Goal: Information Seeking & Learning: Learn about a topic

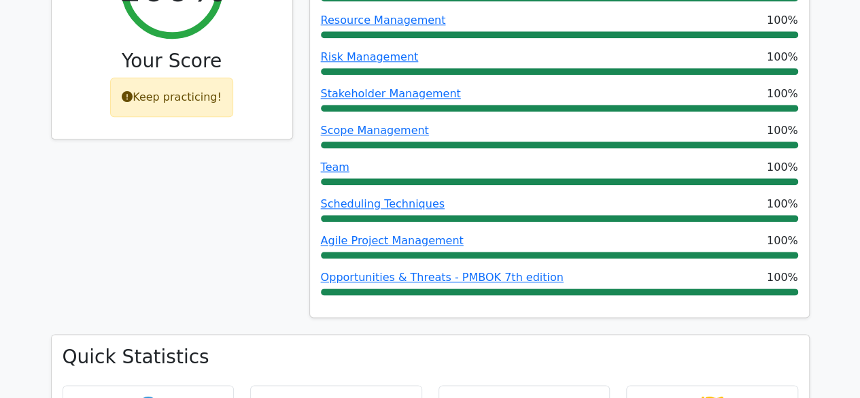
scroll to position [695, 0]
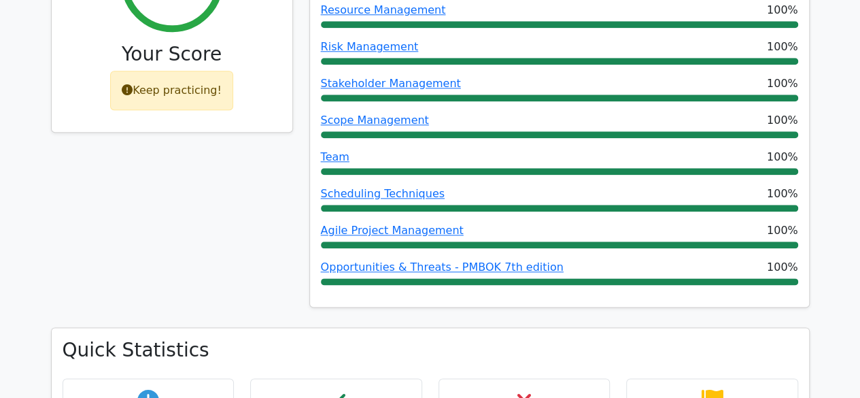
click at [388, 112] on div "Scope Management 100%" at bounding box center [559, 125] width 477 height 26
click at [384, 114] on link "Scope Management" at bounding box center [375, 120] width 108 height 13
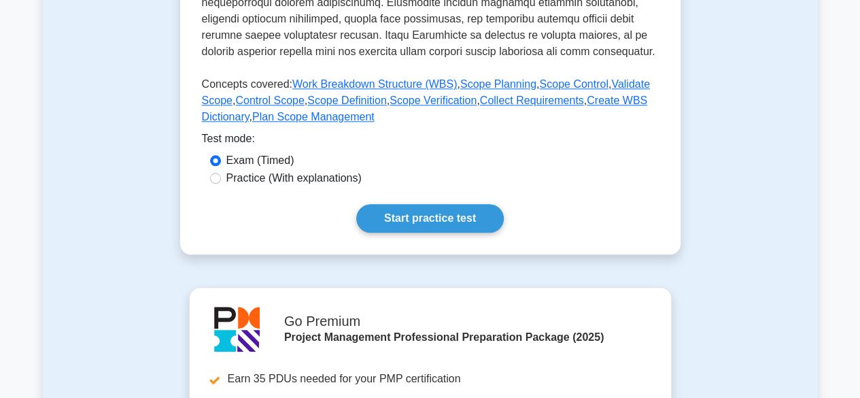
scroll to position [592, 0]
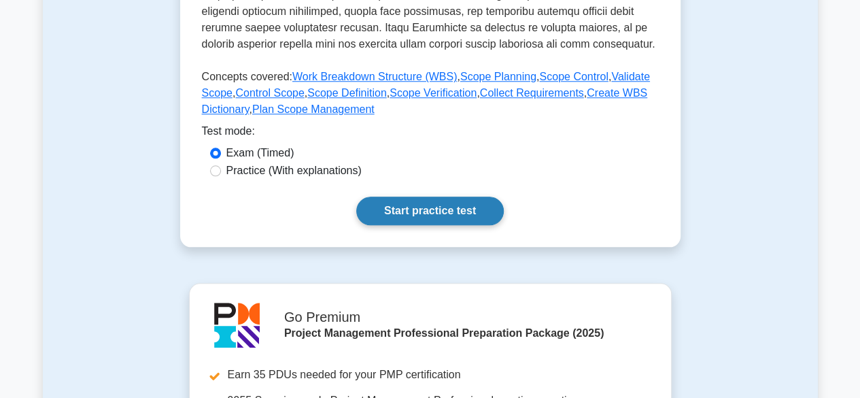
click at [436, 214] on link "Start practice test" at bounding box center [430, 211] width 148 height 29
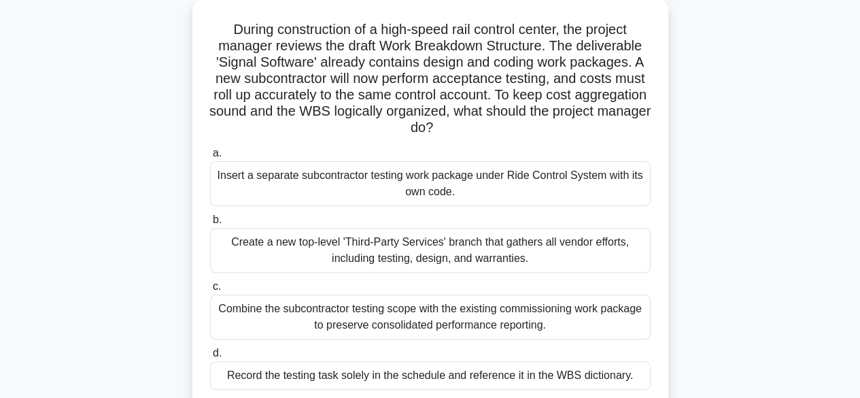
scroll to position [82, 0]
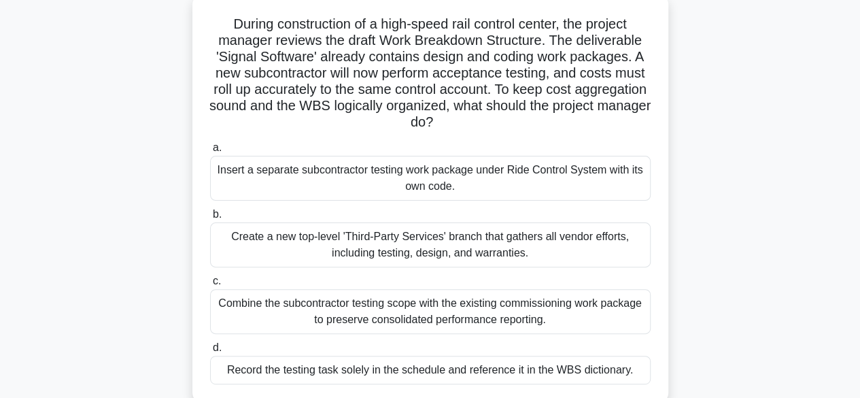
click at [485, 309] on div "Combine the subcontractor testing scope with the existing commissioning work pa…" at bounding box center [430, 311] width 441 height 45
click at [210, 286] on input "c. Combine the subcontractor testing scope with the existing commissioning work…" at bounding box center [210, 281] width 0 height 9
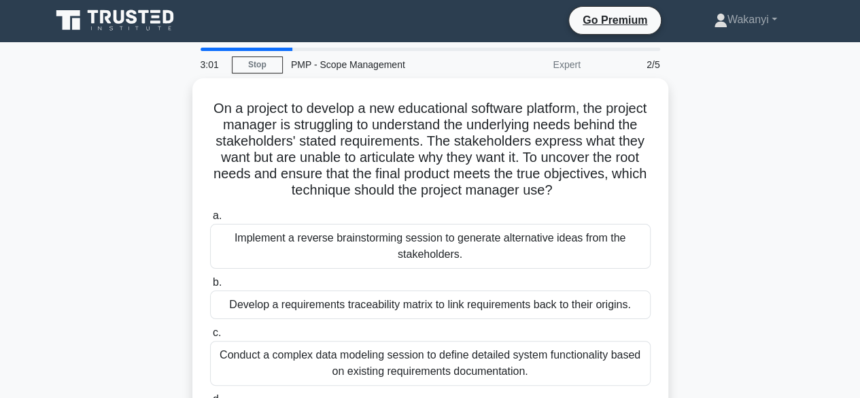
scroll to position [0, 0]
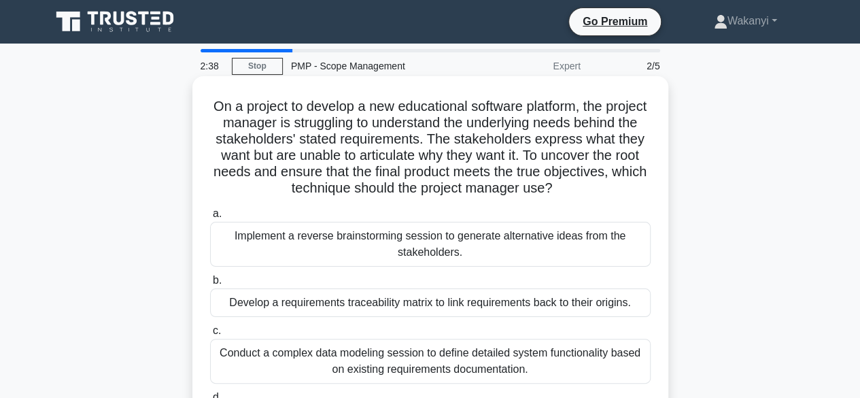
click at [375, 308] on div "Develop a requirements traceability matrix to link requirements back to their o…" at bounding box center [430, 302] width 441 height 29
click at [210, 285] on input "b. Develop a requirements traceability matrix to link requirements back to thei…" at bounding box center [210, 280] width 0 height 9
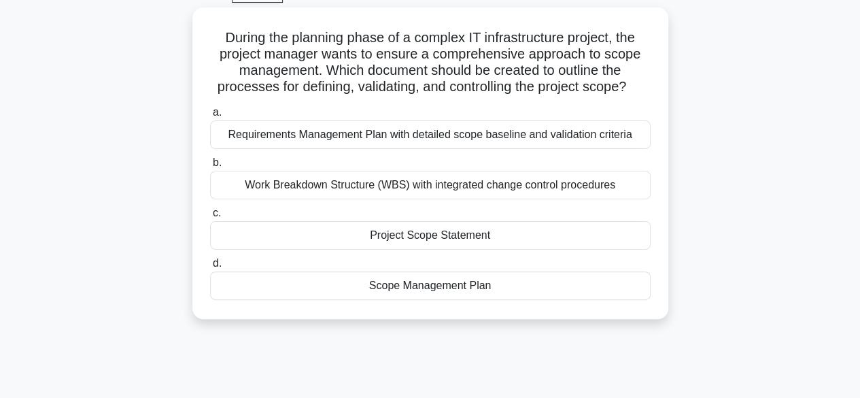
scroll to position [78, 0]
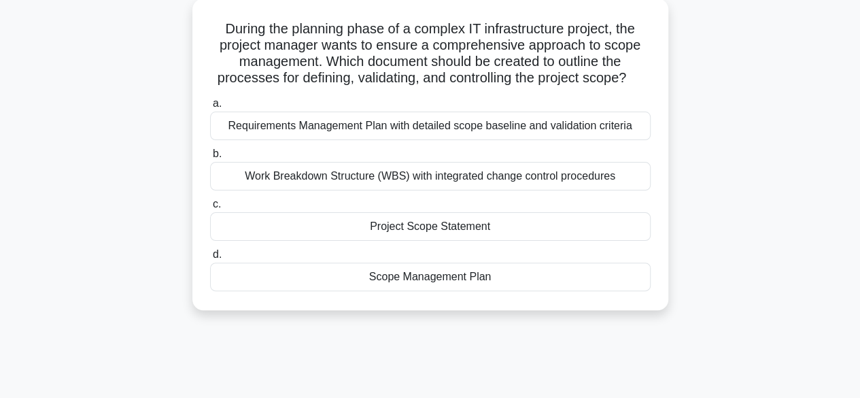
click at [419, 274] on div "Scope Management Plan" at bounding box center [430, 277] width 441 height 29
click at [210, 259] on input "d. Scope Management Plan" at bounding box center [210, 254] width 0 height 9
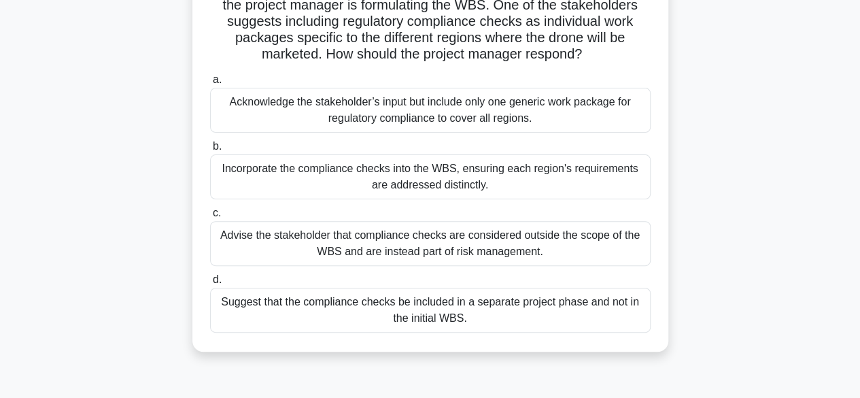
scroll to position [123, 0]
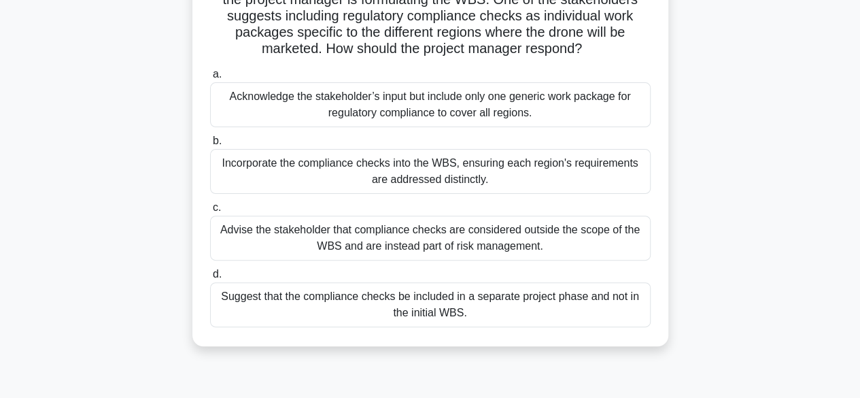
click at [534, 169] on div "Incorporate the compliance checks into the WBS, ensuring each region's requirem…" at bounding box center [430, 171] width 441 height 45
click at [210, 146] on input "b. Incorporate the compliance checks into the WBS, ensuring each region's requi…" at bounding box center [210, 141] width 0 height 9
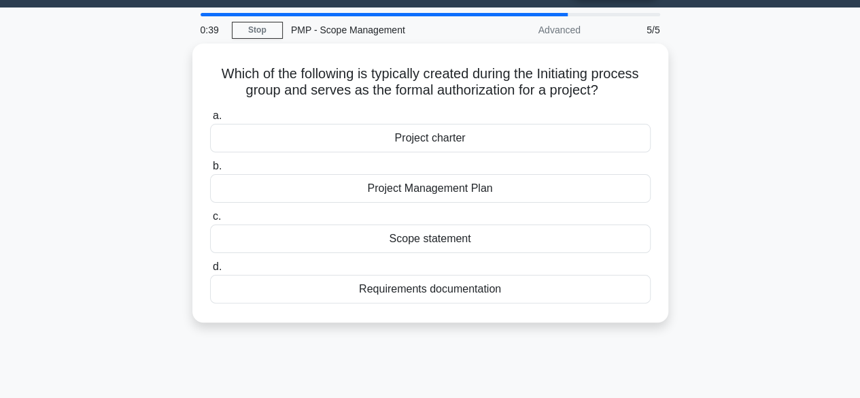
scroll to position [0, 0]
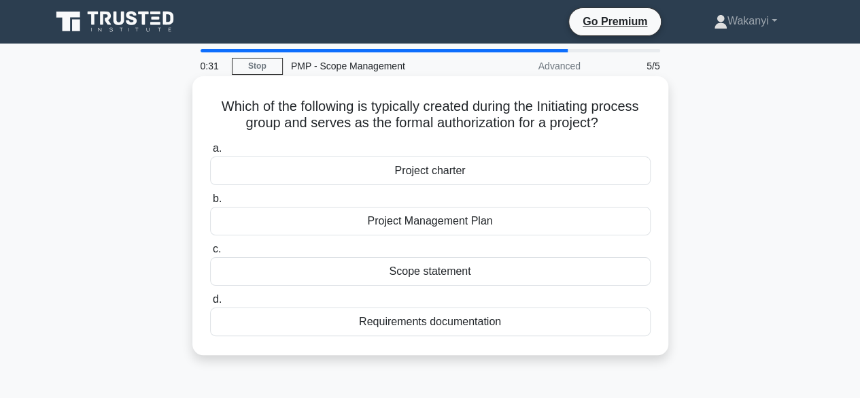
click at [430, 169] on div "Project charter" at bounding box center [430, 170] width 441 height 29
click at [210, 153] on input "a. Project charter" at bounding box center [210, 148] width 0 height 9
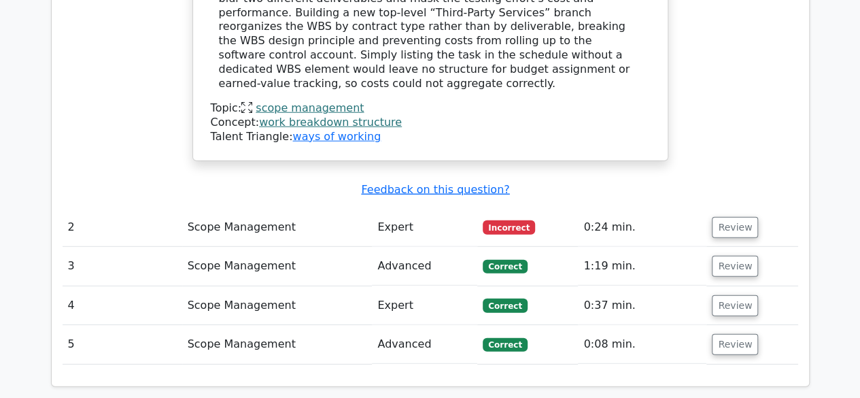
scroll to position [1733, 0]
click at [243, 208] on td "Scope Management" at bounding box center [277, 227] width 190 height 39
click at [726, 217] on button "Review" at bounding box center [735, 227] width 46 height 21
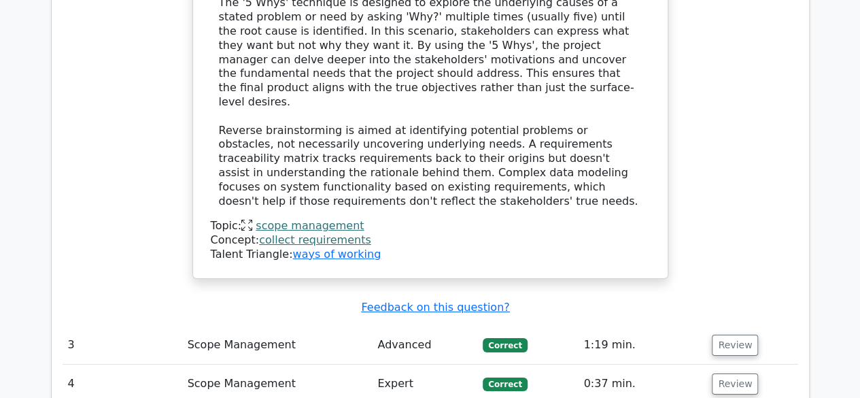
scroll to position [2410, 0]
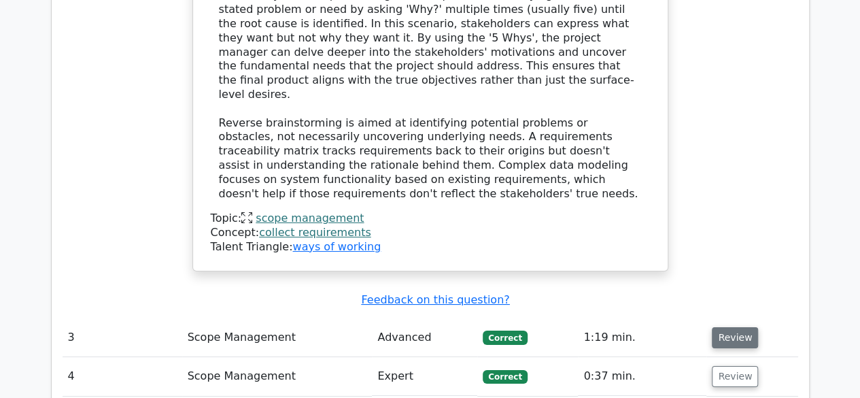
click at [732, 327] on button "Review" at bounding box center [735, 337] width 46 height 21
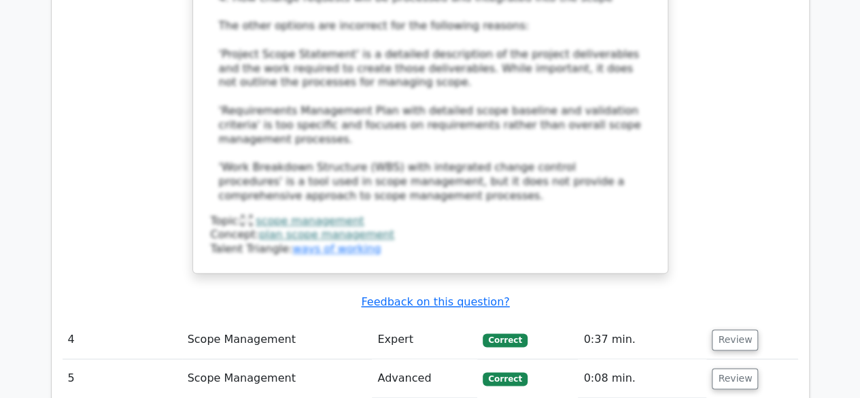
scroll to position [3297, 0]
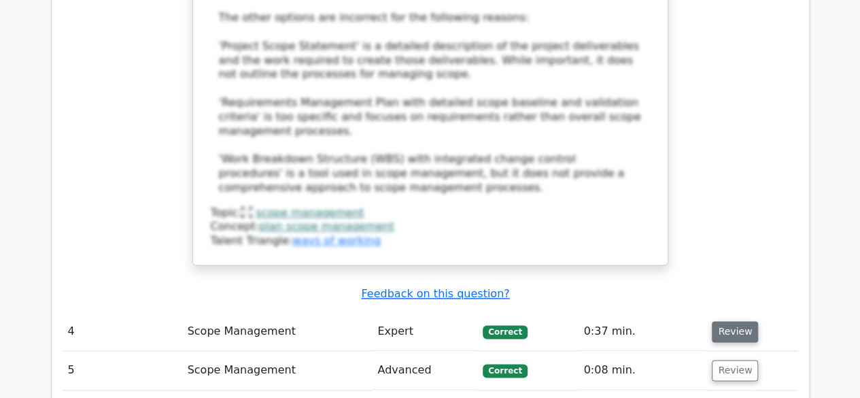
click at [729, 321] on button "Review" at bounding box center [735, 331] width 46 height 21
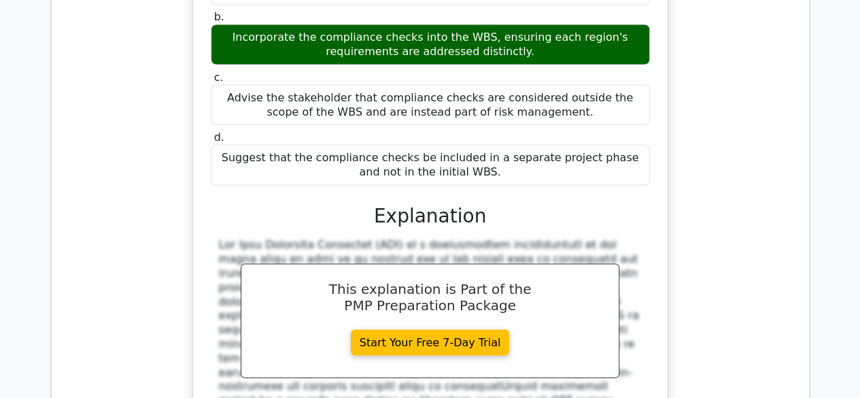
scroll to position [3837, 0]
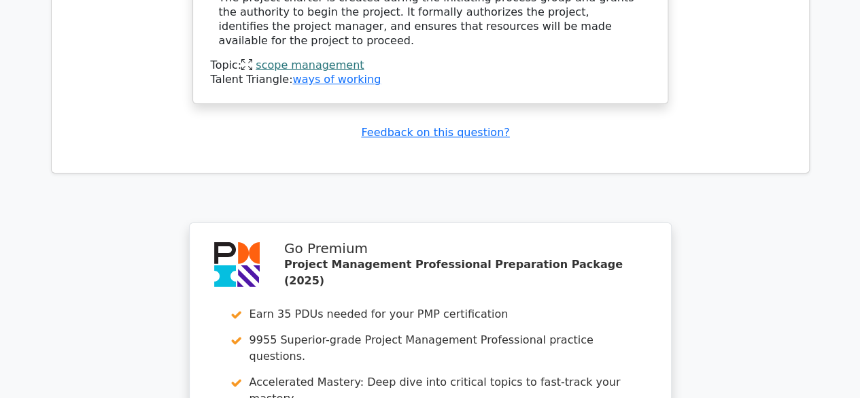
scroll to position [4946, 0]
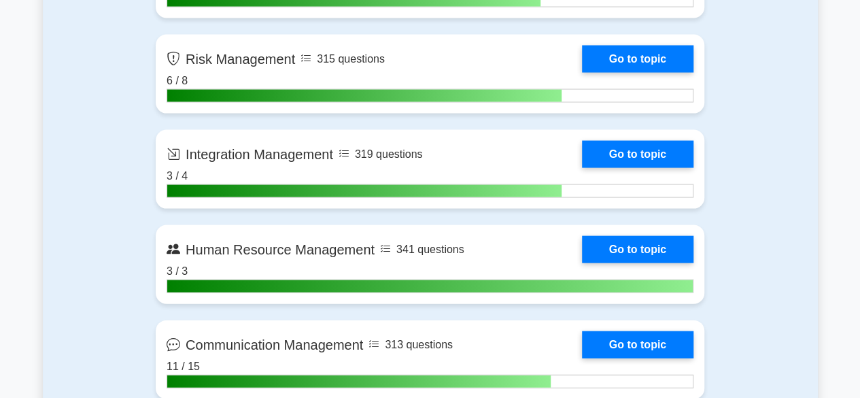
scroll to position [1379, 0]
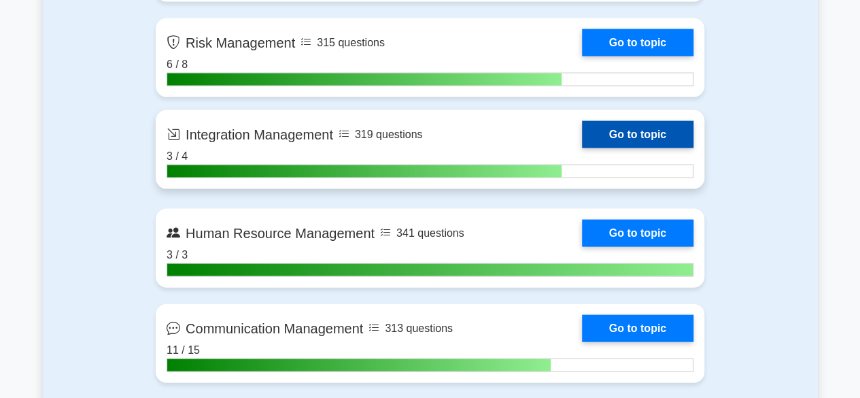
click at [630, 135] on link "Go to topic" at bounding box center [638, 134] width 112 height 27
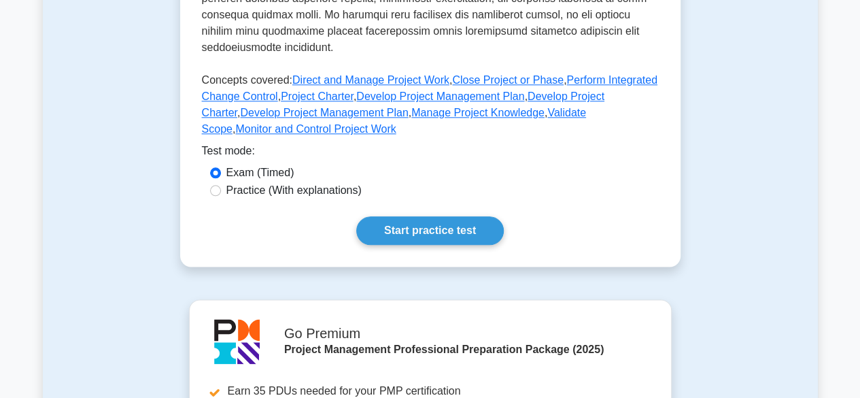
scroll to position [708, 0]
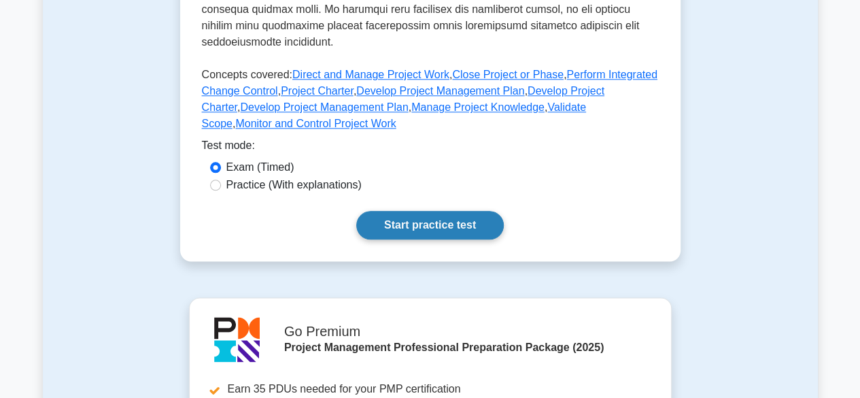
click at [400, 213] on link "Start practice test" at bounding box center [430, 225] width 148 height 29
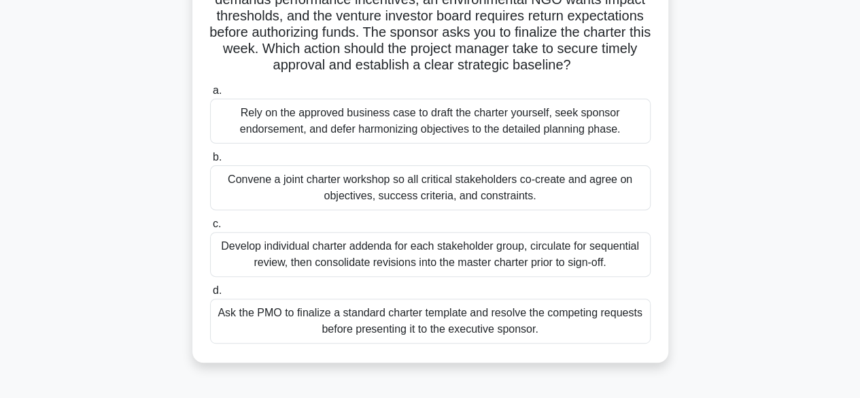
scroll to position [145, 0]
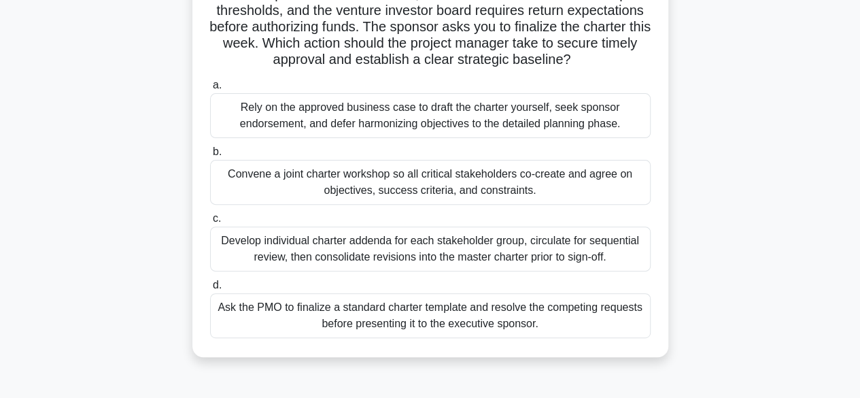
click at [457, 179] on div "Convene a joint charter workshop so all critical stakeholders co-create and agr…" at bounding box center [430, 182] width 441 height 45
click at [210, 156] on input "b. Convene a joint charter workshop so all critical stakeholders co-create and …" at bounding box center [210, 152] width 0 height 9
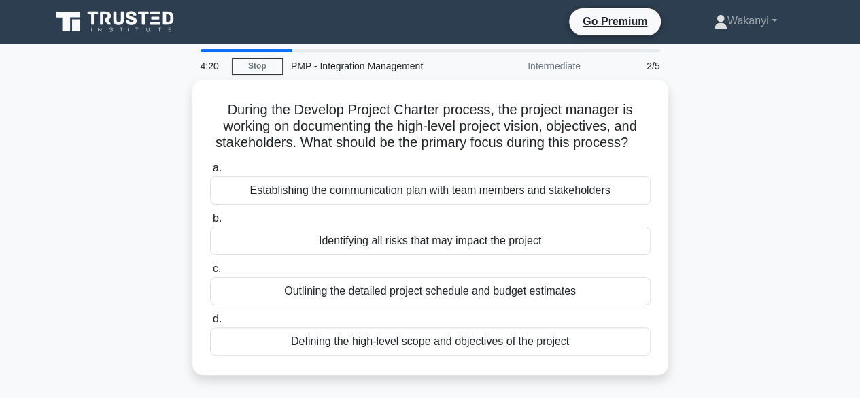
scroll to position [0, 0]
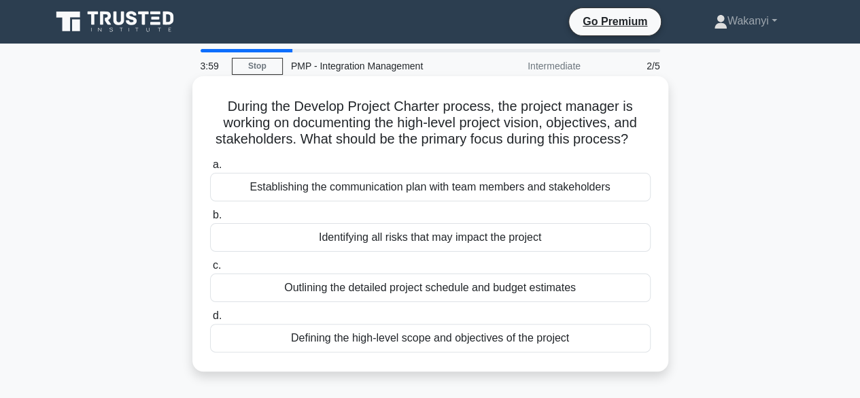
click at [340, 344] on div "Defining the high-level scope and objectives of the project" at bounding box center [430, 338] width 441 height 29
click at [210, 320] on input "d. Defining the high-level scope and objectives of the project" at bounding box center [210, 315] width 0 height 9
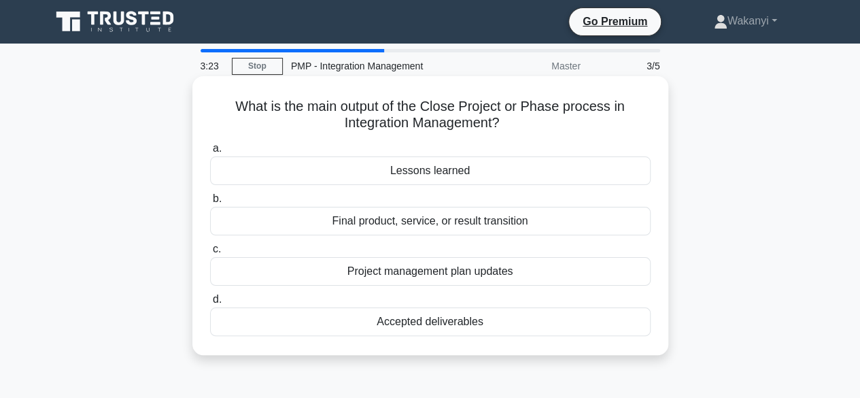
click at [443, 318] on div "Accepted deliverables" at bounding box center [430, 321] width 441 height 29
click at [210, 304] on input "d. Accepted deliverables" at bounding box center [210, 299] width 0 height 9
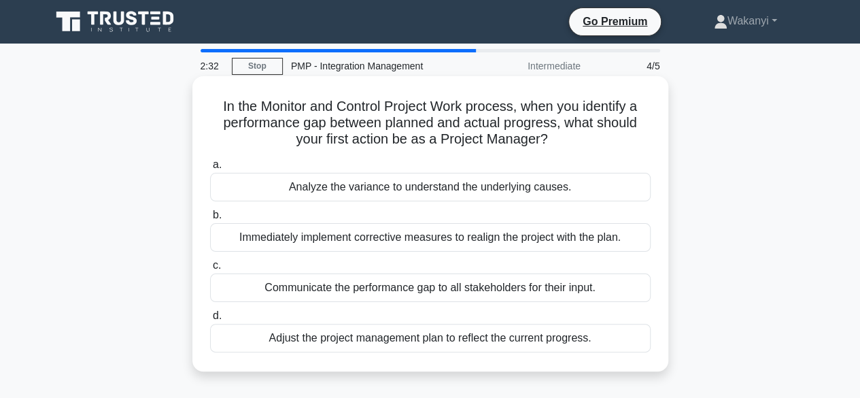
click at [533, 193] on div "Analyze the variance to understand the underlying causes." at bounding box center [430, 187] width 441 height 29
click at [210, 169] on input "a. Analyze the variance to understand the underlying causes." at bounding box center [210, 165] width 0 height 9
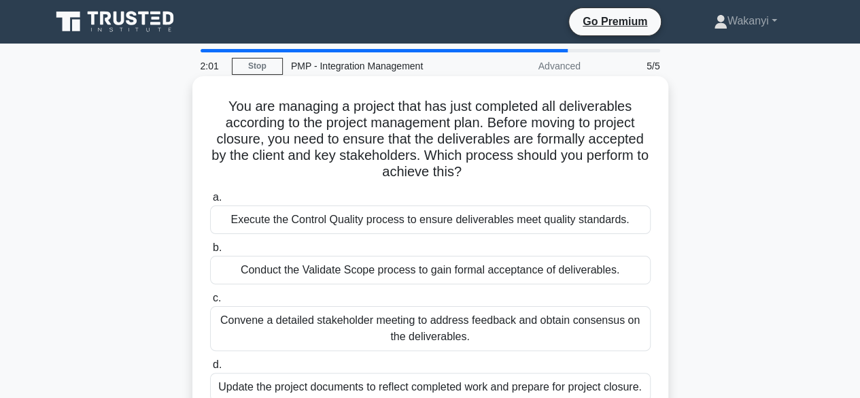
click at [435, 274] on div "Conduct the Validate Scope process to gain formal acceptance of deliverables." at bounding box center [430, 270] width 441 height 29
click at [210, 252] on input "b. Conduct the Validate Scope process to gain formal acceptance of deliverables." at bounding box center [210, 247] width 0 height 9
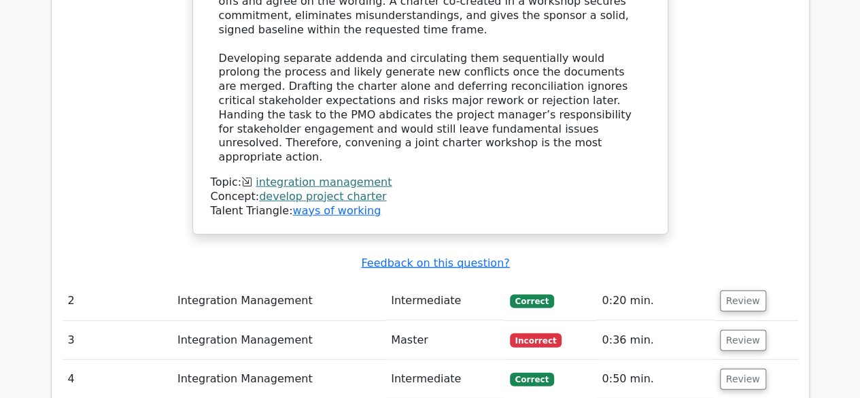
scroll to position [1710, 0]
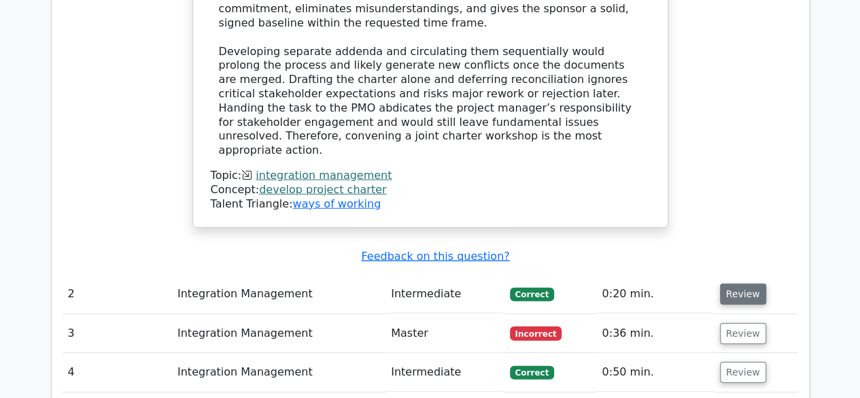
click at [743, 284] on button "Review" at bounding box center [743, 294] width 46 height 21
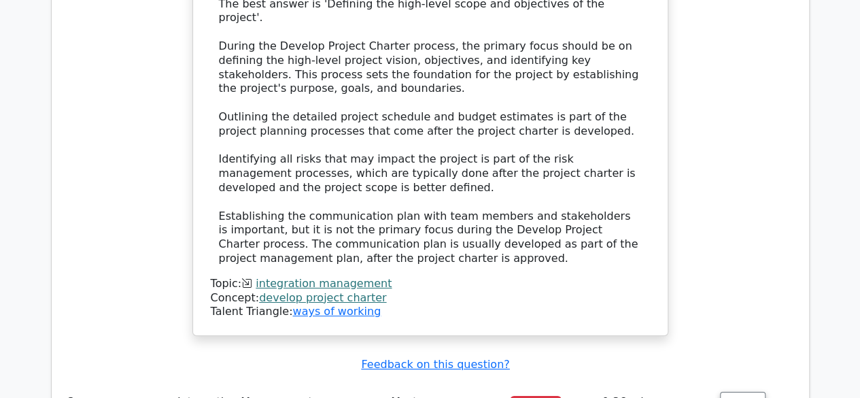
scroll to position [2370, 0]
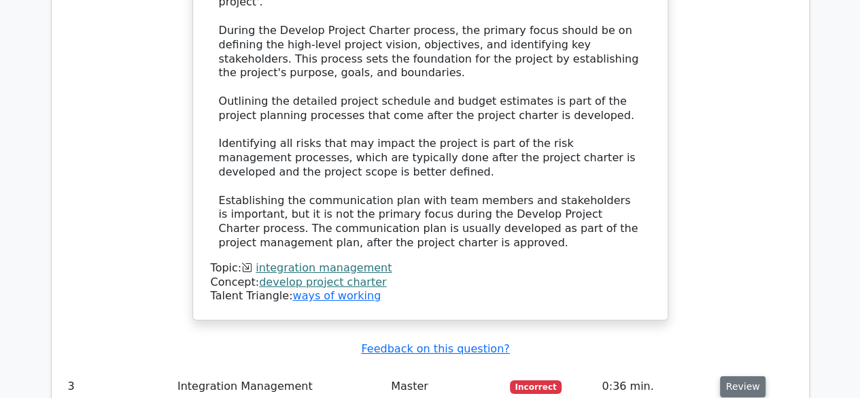
click at [737, 376] on button "Review" at bounding box center [743, 386] width 46 height 21
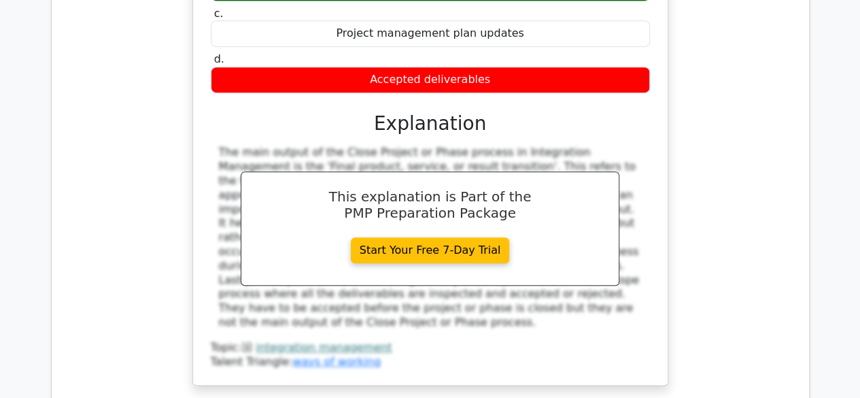
scroll to position [2914, 0]
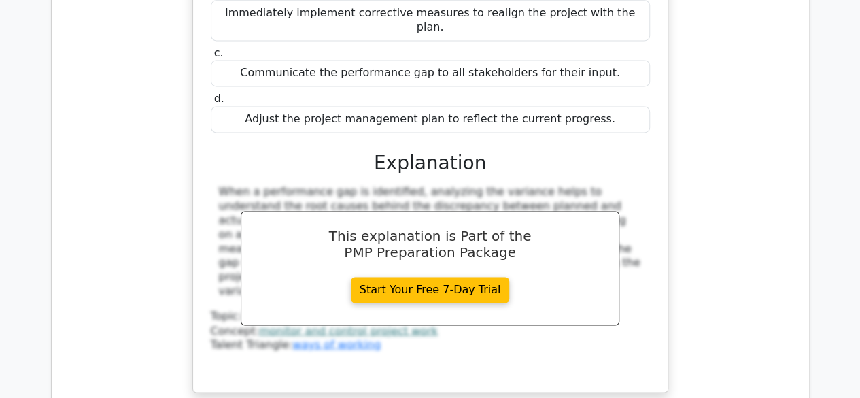
scroll to position [3431, 0]
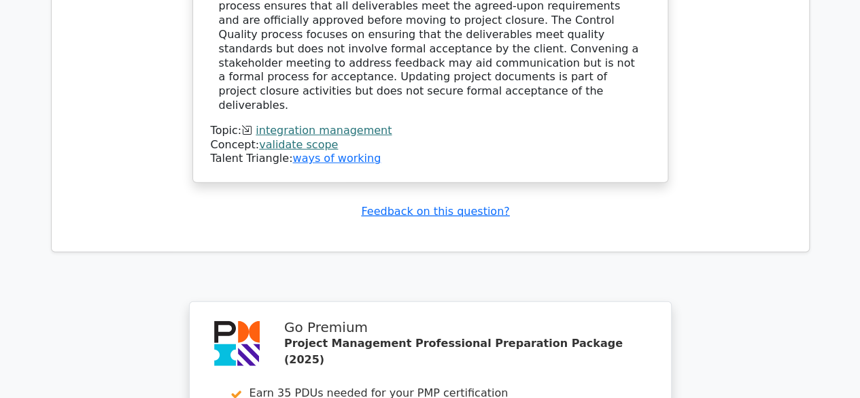
scroll to position [4679, 0]
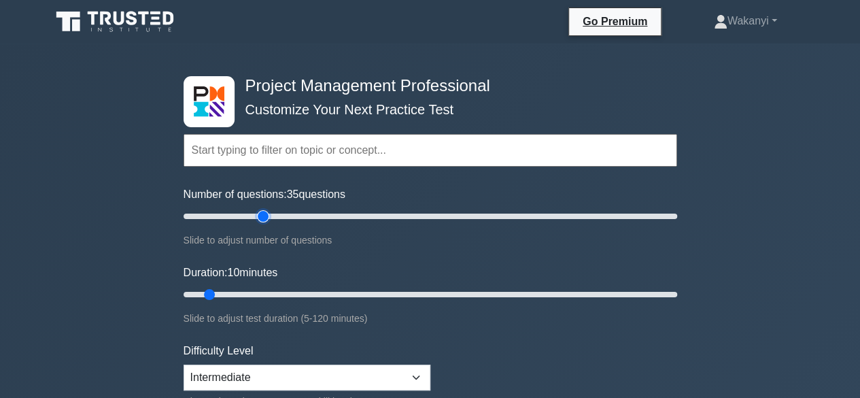
click at [257, 214] on input "Number of questions: 35 questions" at bounding box center [431, 216] width 494 height 16
click at [243, 214] on input "Number of questions: 25 questions" at bounding box center [431, 216] width 494 height 16
type input "20"
click at [229, 214] on input "Number of questions: 25 questions" at bounding box center [431, 216] width 494 height 16
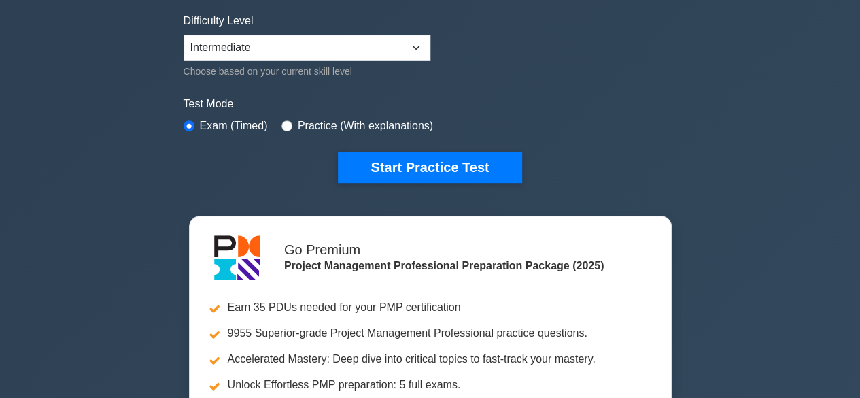
scroll to position [337, 0]
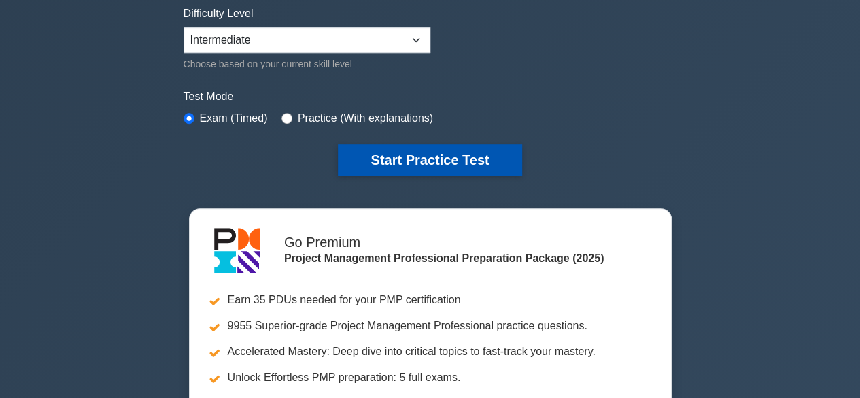
click at [448, 158] on button "Start Practice Test" at bounding box center [430, 159] width 184 height 31
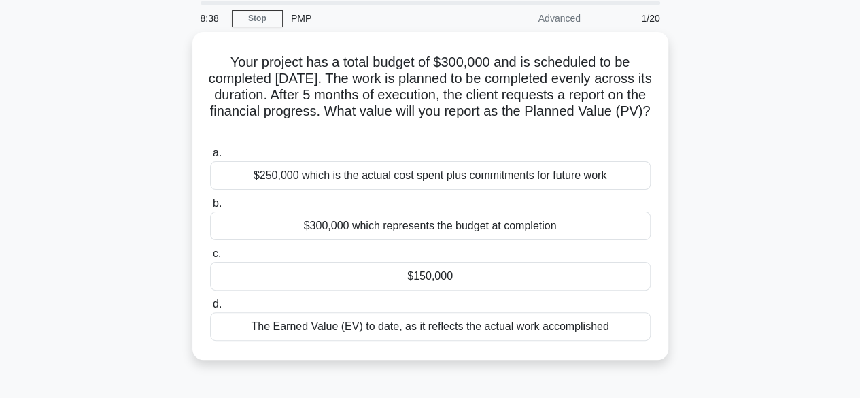
scroll to position [48, 0]
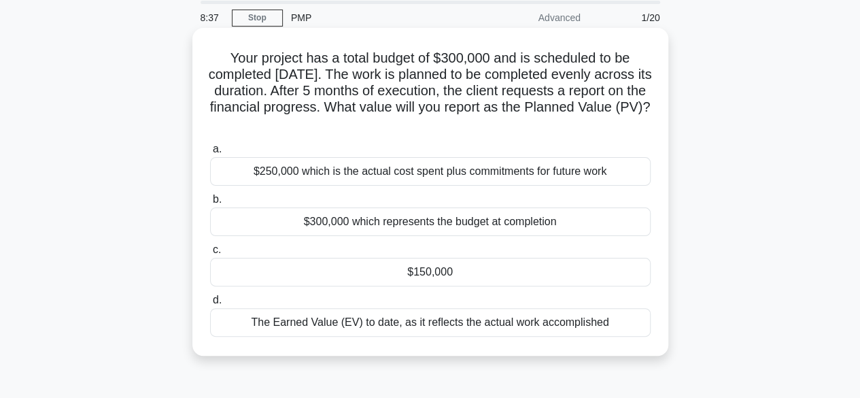
click at [525, 322] on div "The Earned Value (EV) to date, as it reflects the actual work accomplished" at bounding box center [430, 322] width 441 height 29
click at [210, 305] on input "d. The Earned Value (EV) to date, as it reflects the actual work accomplished" at bounding box center [210, 300] width 0 height 9
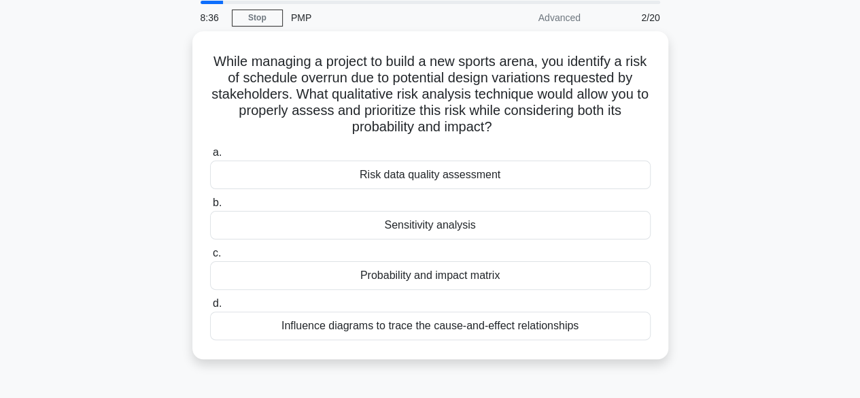
scroll to position [0, 0]
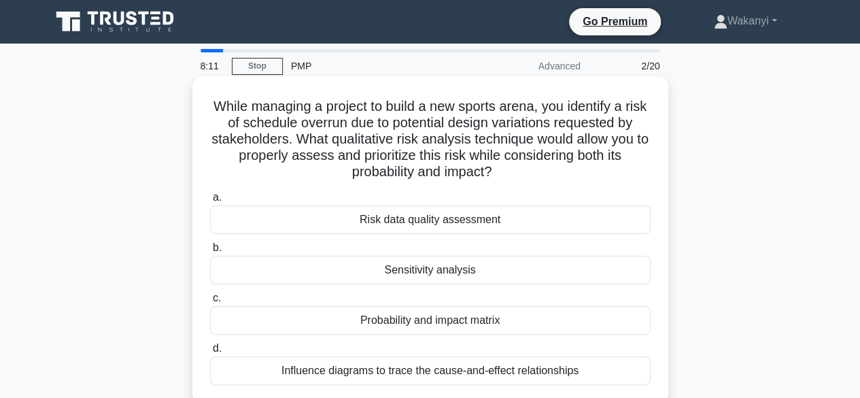
click at [491, 322] on div "Probability and impact matrix" at bounding box center [430, 320] width 441 height 29
click at [210, 303] on input "c. Probability and impact matrix" at bounding box center [210, 298] width 0 height 9
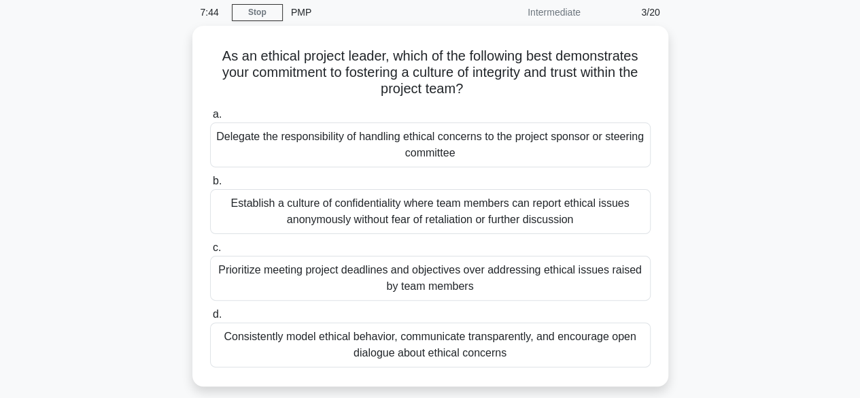
scroll to position [54, 0]
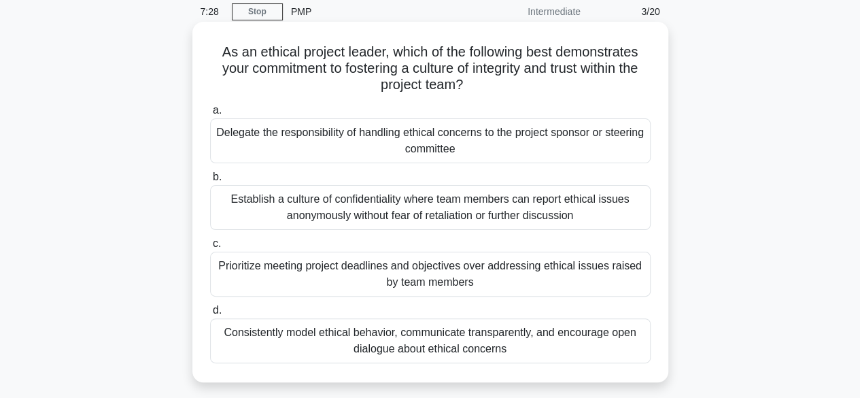
click at [564, 340] on div "Consistently model ethical behavior, communicate transparently, and encourage o…" at bounding box center [430, 340] width 441 height 45
click at [210, 315] on input "d. Consistently model ethical behavior, communicate transparently, and encourag…" at bounding box center [210, 310] width 0 height 9
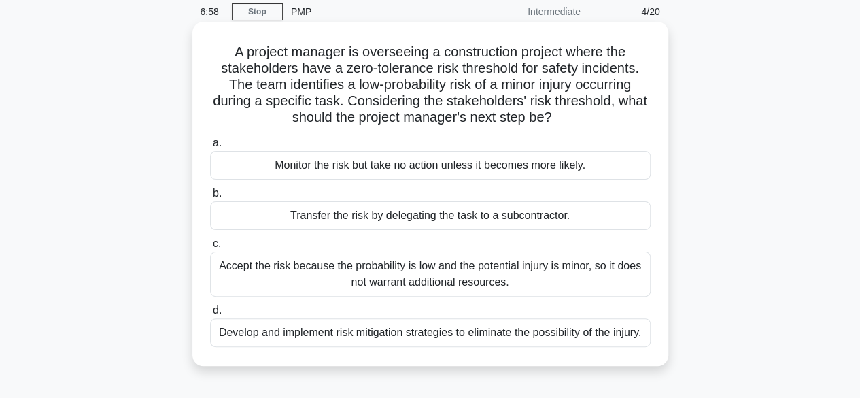
click at [623, 342] on div "Develop and implement risk mitigation strategies to eliminate the possibility o…" at bounding box center [430, 332] width 441 height 29
click at [210, 315] on input "d. Develop and implement risk mitigation strategies to eliminate the possibilit…" at bounding box center [210, 310] width 0 height 9
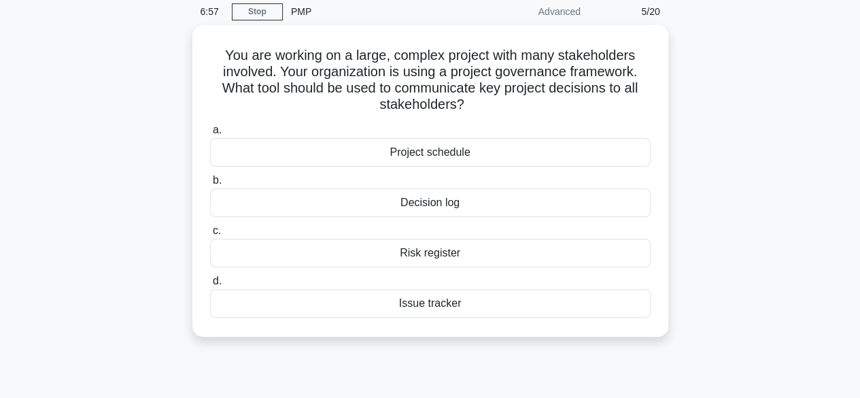
scroll to position [0, 0]
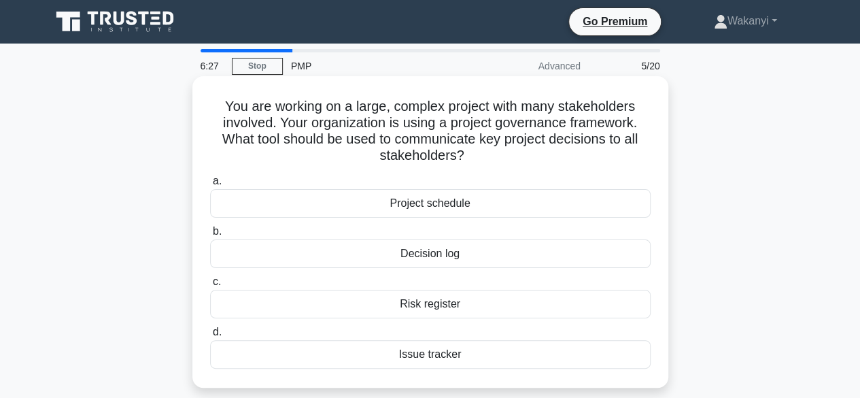
click at [454, 258] on div "Decision log" at bounding box center [430, 253] width 441 height 29
click at [210, 236] on input "b. Decision log" at bounding box center [210, 231] width 0 height 9
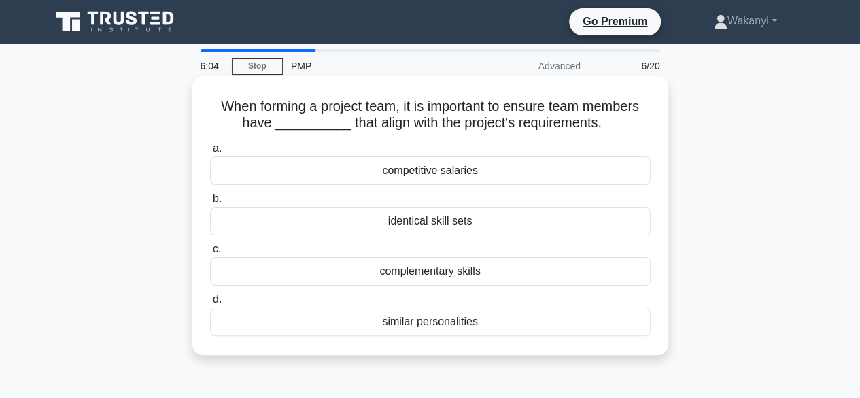
click at [562, 266] on div "complementary skills" at bounding box center [430, 271] width 441 height 29
click at [210, 254] on input "c. complementary skills" at bounding box center [210, 249] width 0 height 9
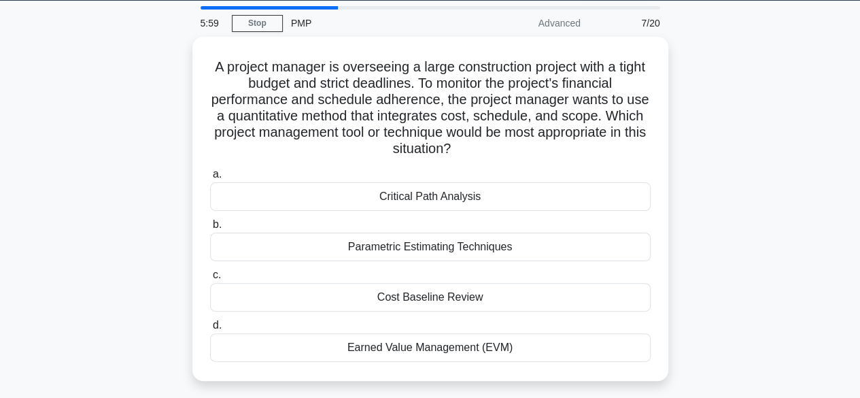
scroll to position [44, 0]
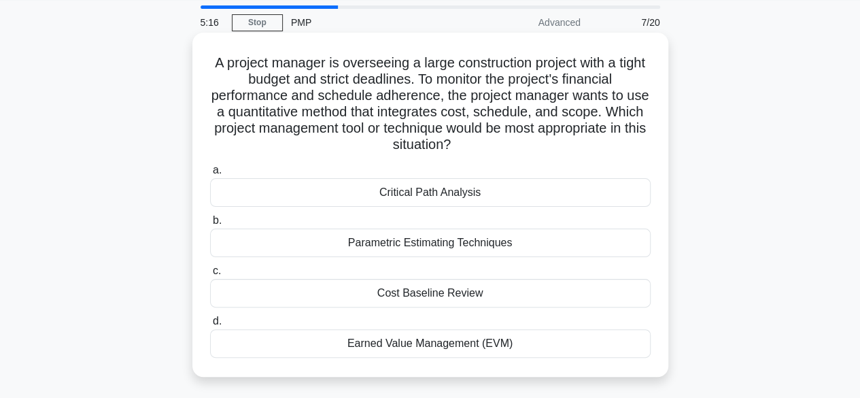
click at [460, 244] on div "Parametric Estimating Techniques" at bounding box center [430, 243] width 441 height 29
click at [210, 225] on input "b. Parametric Estimating Techniques" at bounding box center [210, 220] width 0 height 9
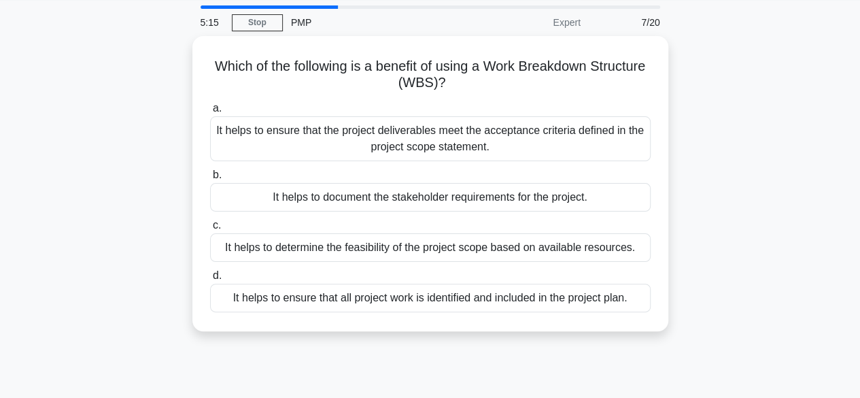
scroll to position [0, 0]
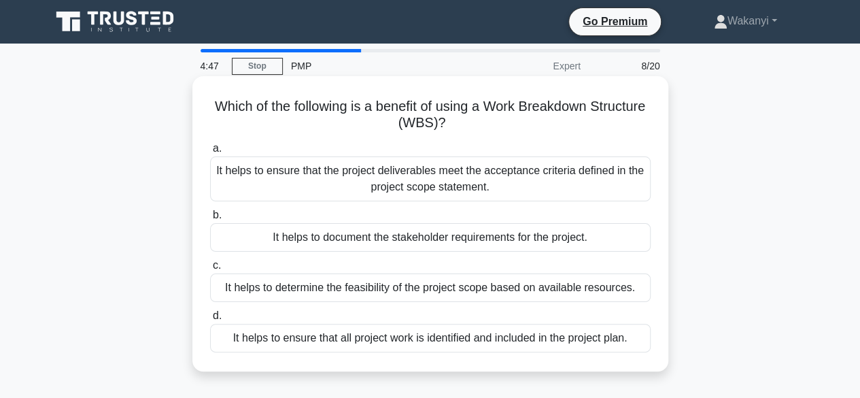
click at [483, 341] on div "It helps to ensure that all project work is identified and included in the proj…" at bounding box center [430, 338] width 441 height 29
click at [210, 320] on input "d. It helps to ensure that all project work is identified and included in the p…" at bounding box center [210, 315] width 0 height 9
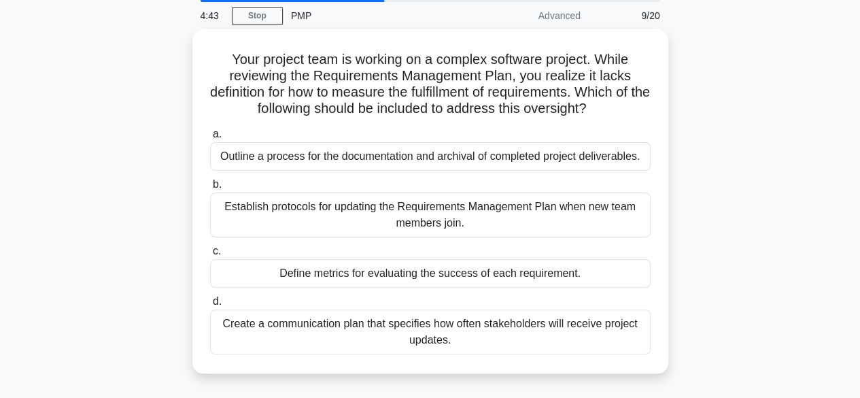
scroll to position [56, 0]
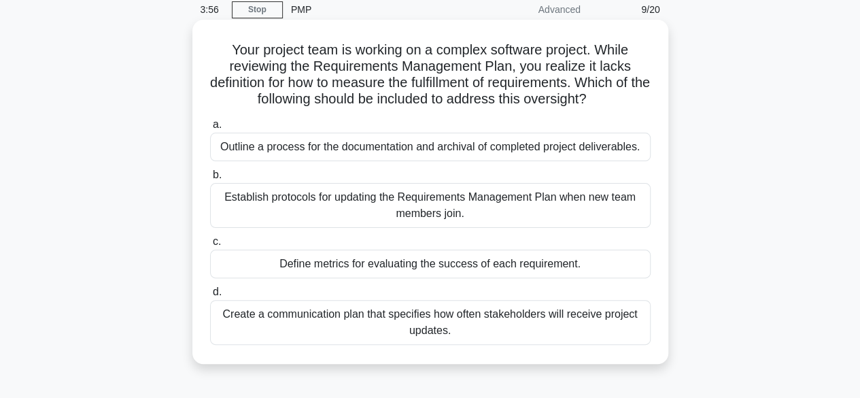
click at [428, 262] on div "Define metrics for evaluating the success of each requirement." at bounding box center [430, 264] width 441 height 29
click at [210, 246] on input "c. Define metrics for evaluating the success of each requirement." at bounding box center [210, 241] width 0 height 9
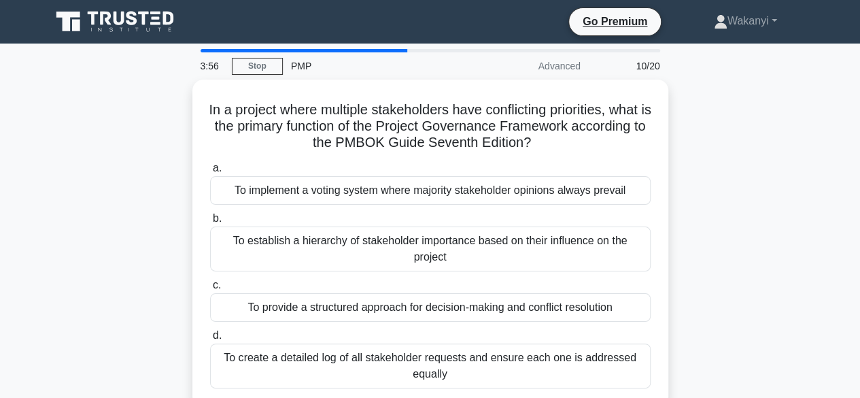
scroll to position [0, 0]
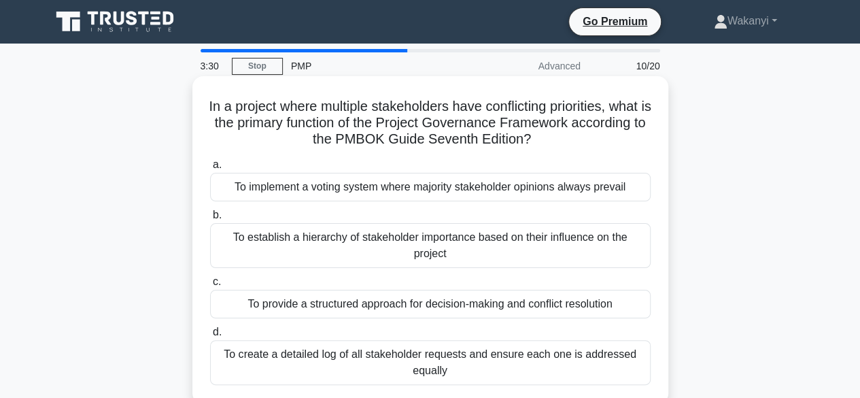
click at [405, 301] on div "To provide a structured approach for decision-making and conflict resolution" at bounding box center [430, 304] width 441 height 29
click at [210, 286] on input "c. To provide a structured approach for decision-making and conflict resolution" at bounding box center [210, 281] width 0 height 9
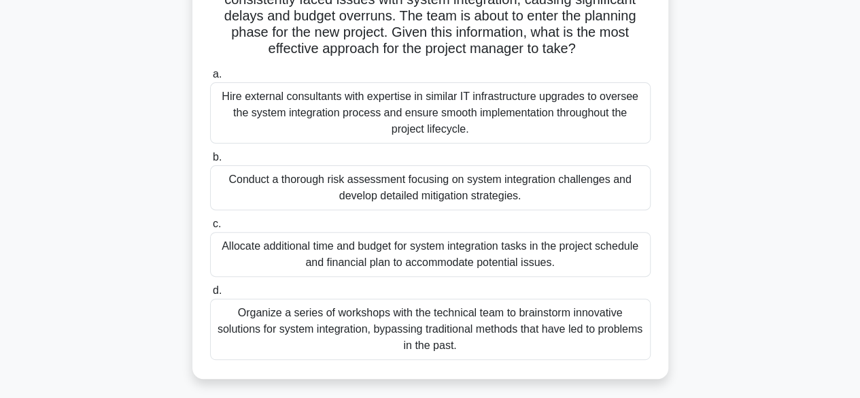
scroll to position [148, 0]
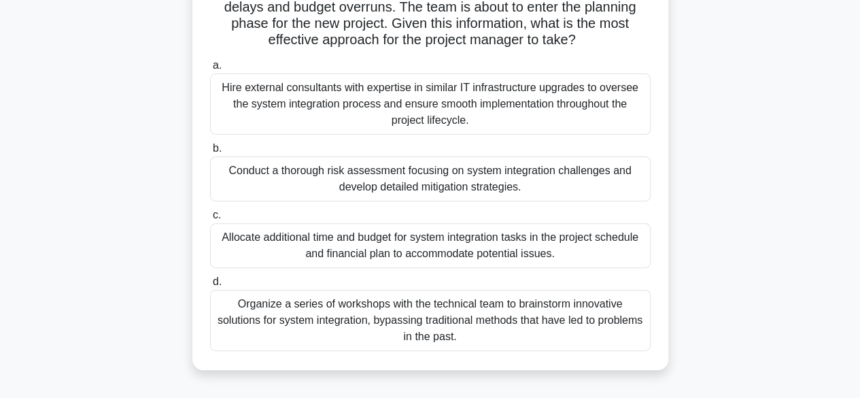
click at [526, 182] on div "Conduct a thorough risk assessment focusing on system integration challenges an…" at bounding box center [430, 178] width 441 height 45
click at [210, 153] on input "b. Conduct a thorough risk assessment focusing on system integration challenges…" at bounding box center [210, 148] width 0 height 9
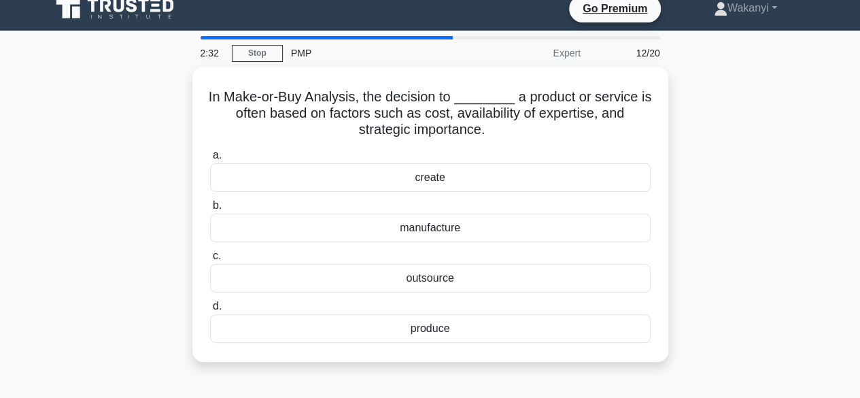
scroll to position [0, 0]
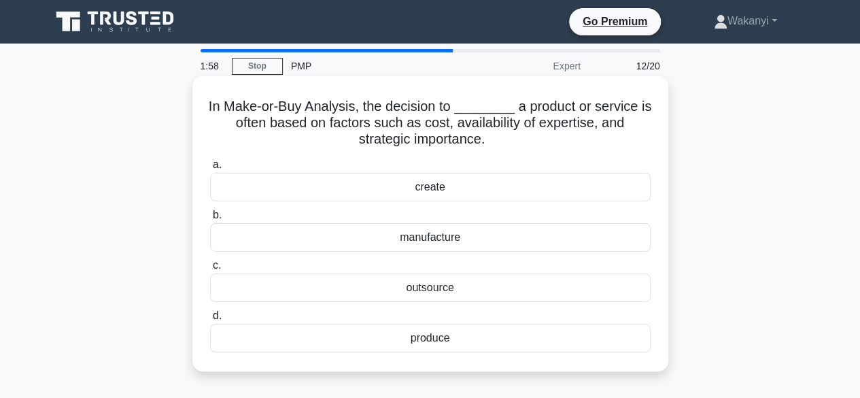
click at [429, 191] on div "create" at bounding box center [430, 187] width 441 height 29
click at [210, 169] on input "a. create" at bounding box center [210, 165] width 0 height 9
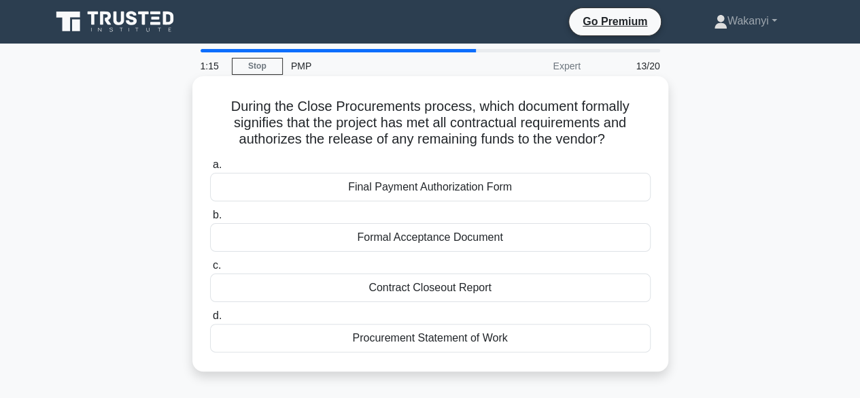
click at [471, 194] on div "Final Payment Authorization Form" at bounding box center [430, 187] width 441 height 29
click at [210, 169] on input "a. Final Payment Authorization Form" at bounding box center [210, 165] width 0 height 9
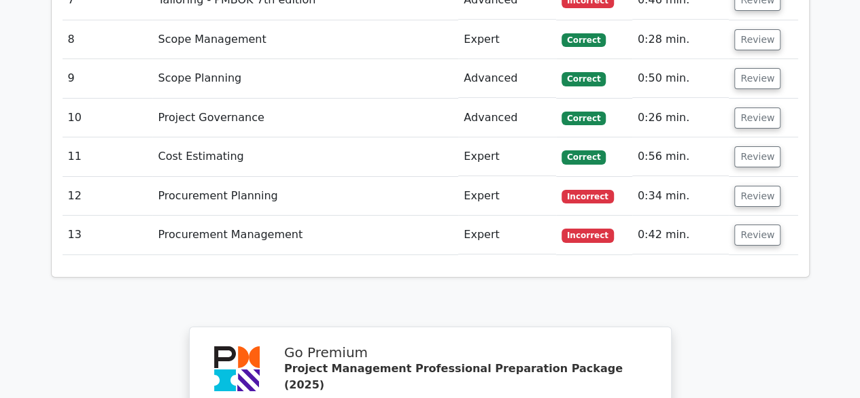
scroll to position [2319, 0]
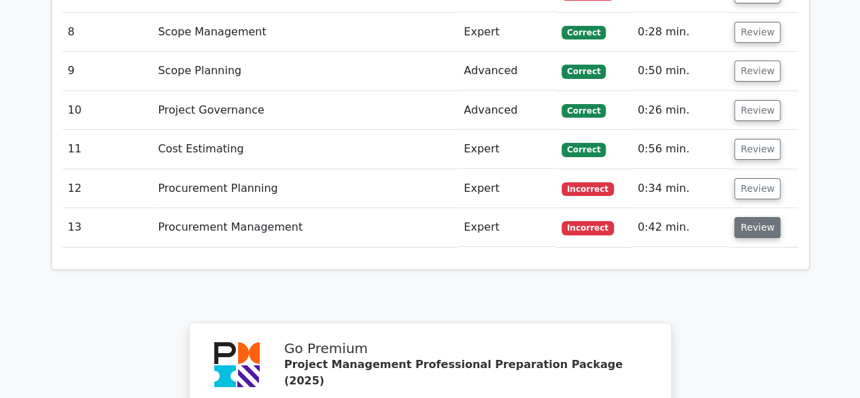
click at [754, 217] on button "Review" at bounding box center [758, 227] width 46 height 21
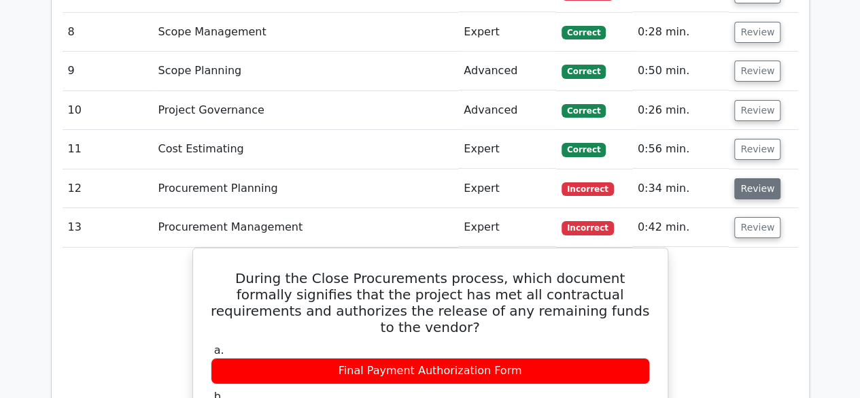
click at [751, 178] on button "Review" at bounding box center [758, 188] width 46 height 21
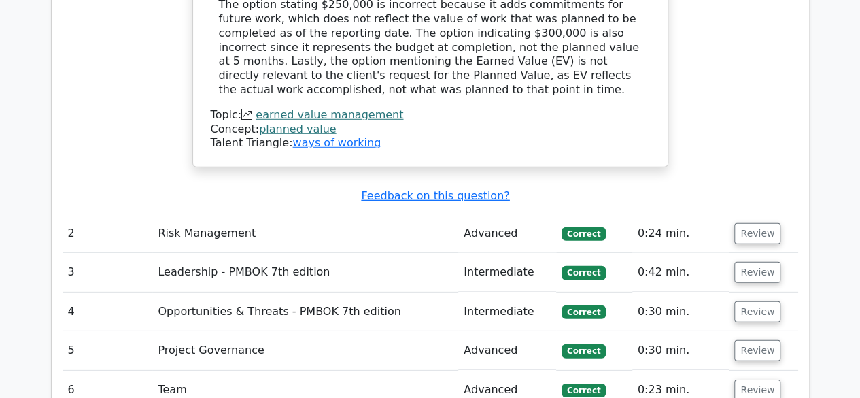
scroll to position [1889, 0]
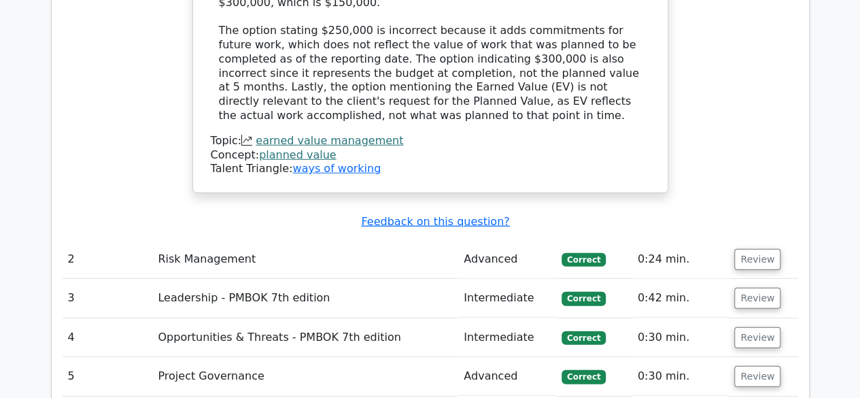
scroll to position [1917, 0]
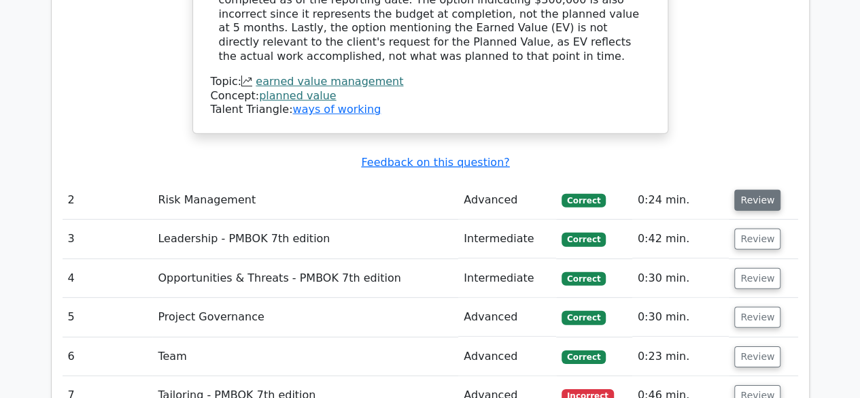
click at [745, 190] on button "Review" at bounding box center [758, 200] width 46 height 21
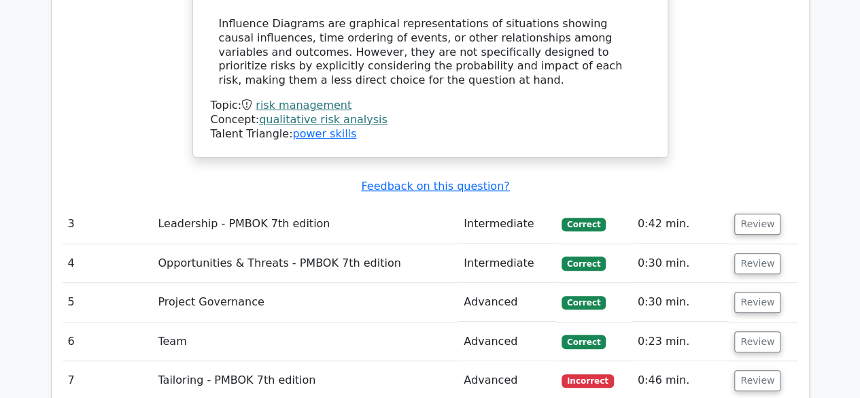
scroll to position [2745, 0]
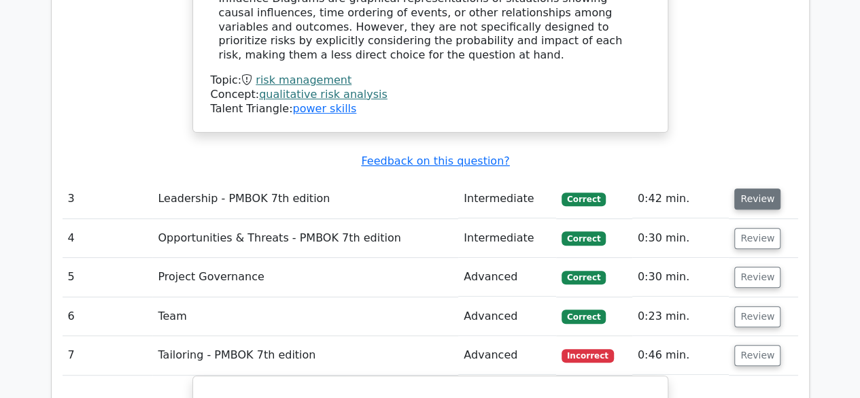
click at [756, 188] on button "Review" at bounding box center [758, 198] width 46 height 21
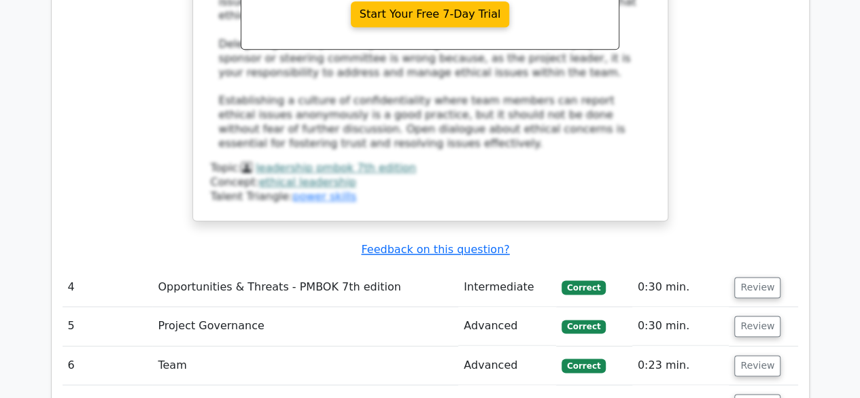
scroll to position [3432, 0]
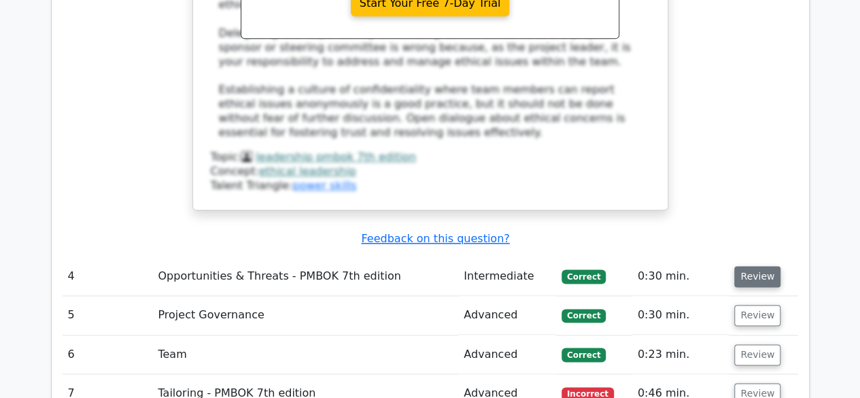
click at [746, 266] on button "Review" at bounding box center [758, 276] width 46 height 21
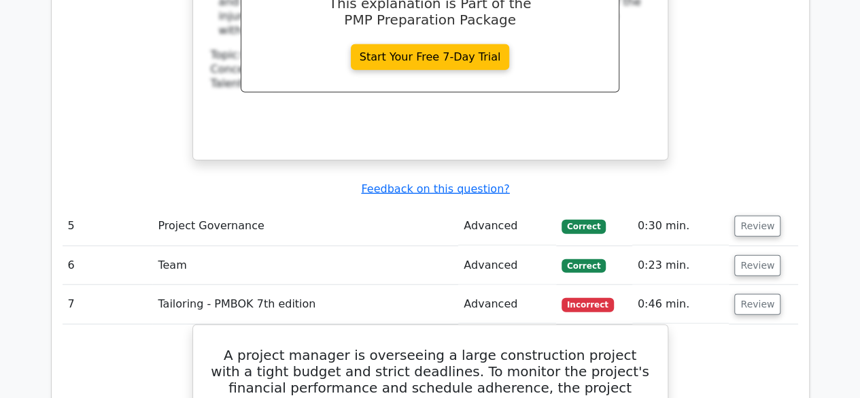
scroll to position [4175, 0]
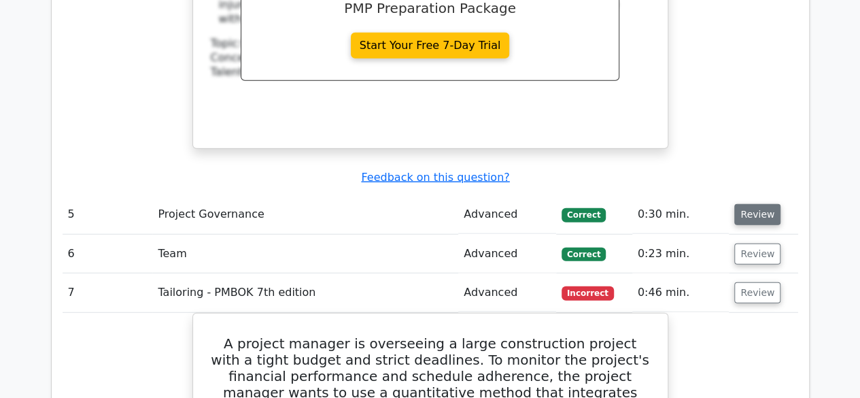
click at [746, 204] on button "Review" at bounding box center [758, 214] width 46 height 21
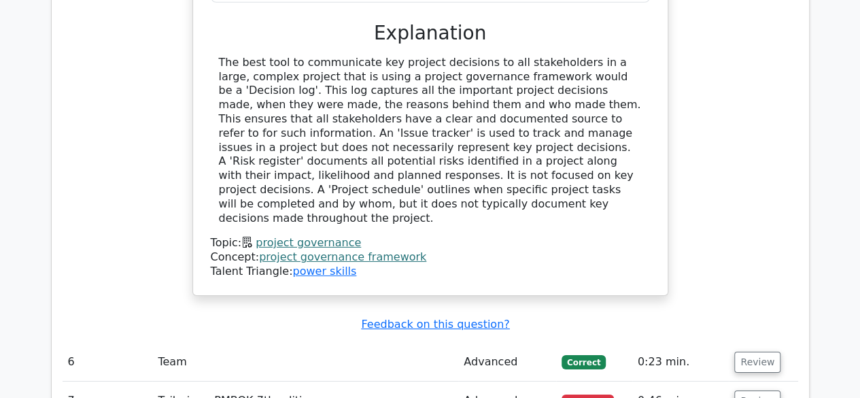
scroll to position [4741, 0]
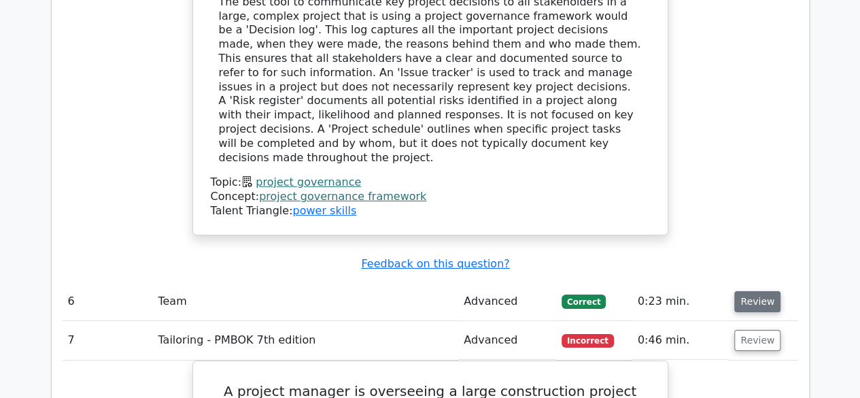
click at [743, 291] on button "Review" at bounding box center [758, 301] width 46 height 21
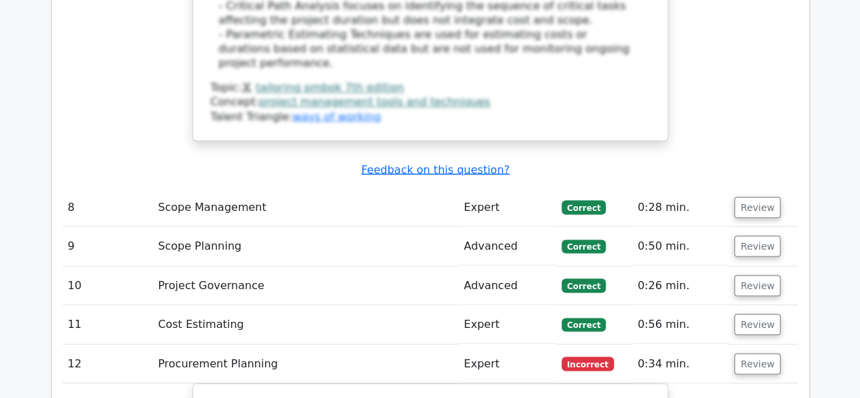
scroll to position [6073, 0]
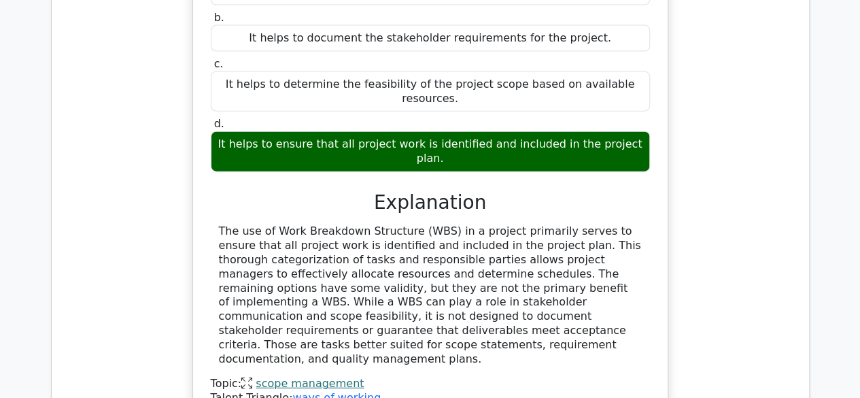
scroll to position [6681, 0]
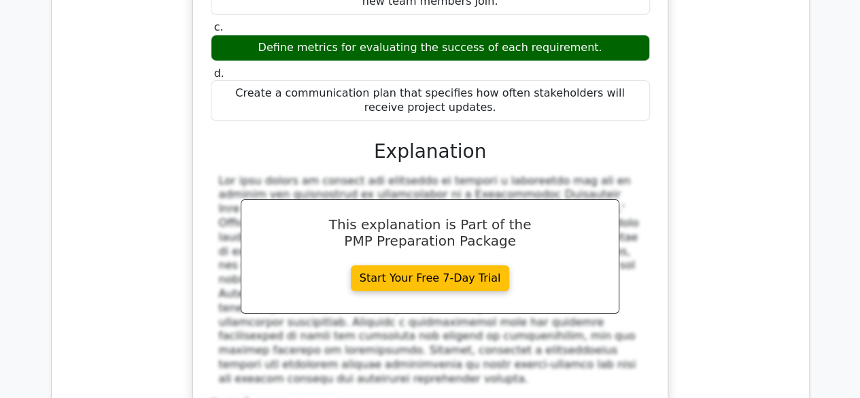
scroll to position [7426, 0]
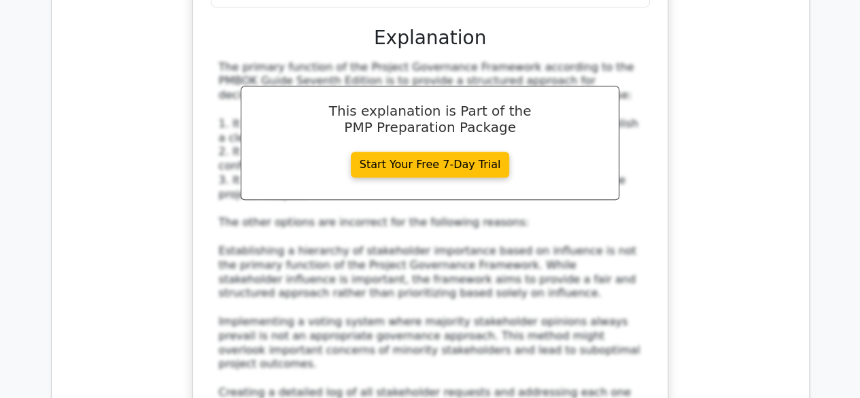
scroll to position [8178, 0]
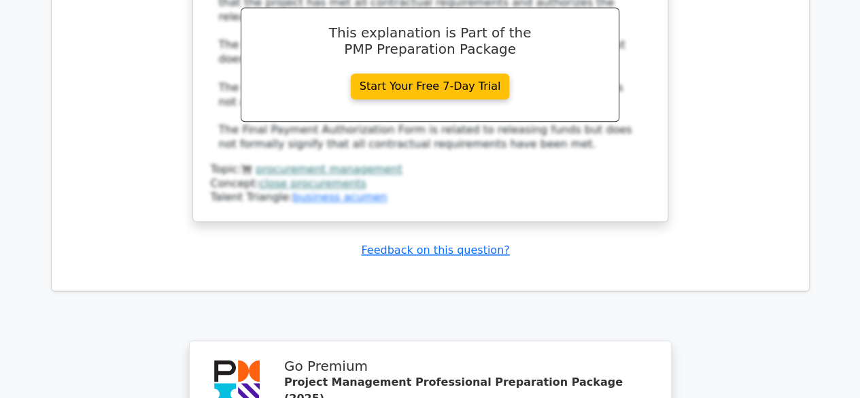
scroll to position [11046, 0]
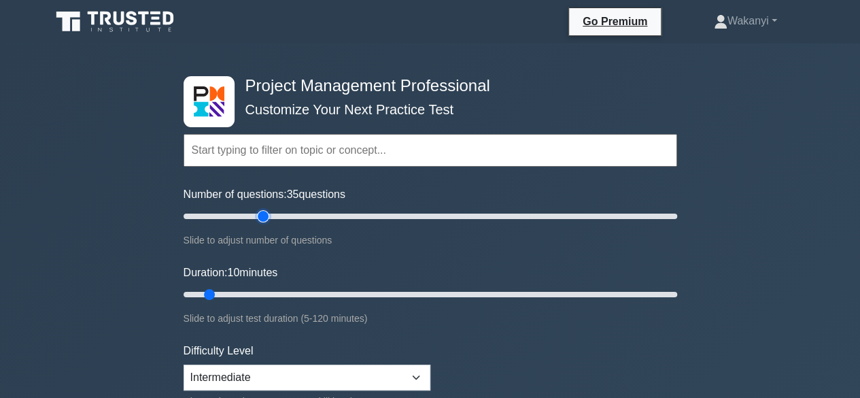
click at [258, 216] on input "Number of questions: 35 questions" at bounding box center [431, 216] width 494 height 16
type input "30"
click at [252, 218] on input "Number of questions: 30 questions" at bounding box center [431, 216] width 494 height 16
click at [242, 292] on input "Duration: 20 minutes" at bounding box center [431, 294] width 494 height 16
click at [258, 292] on input "Duration: 20 minutes" at bounding box center [431, 294] width 494 height 16
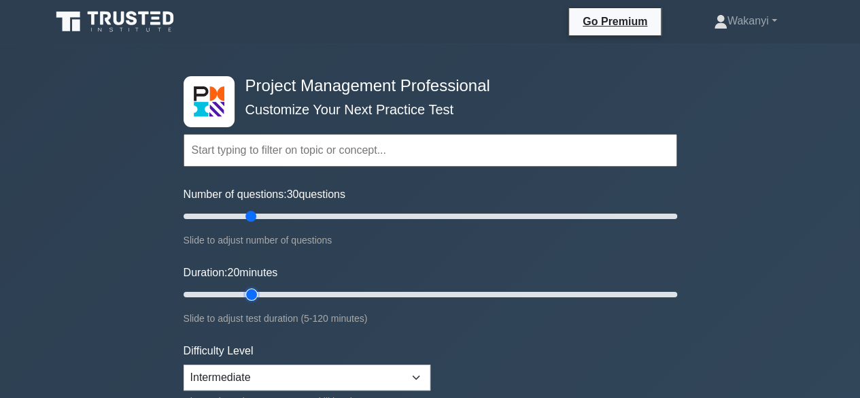
click at [261, 292] on input "Duration: 20 minutes" at bounding box center [431, 294] width 494 height 16
click at [257, 292] on input "Duration: 20 minutes" at bounding box center [431, 294] width 494 height 16
type input "25"
click at [264, 291] on input "Duration: 25 minutes" at bounding box center [431, 294] width 494 height 16
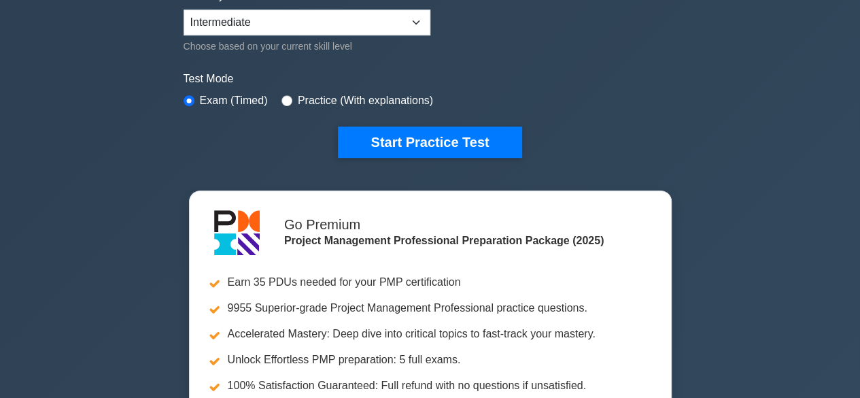
scroll to position [378, 0]
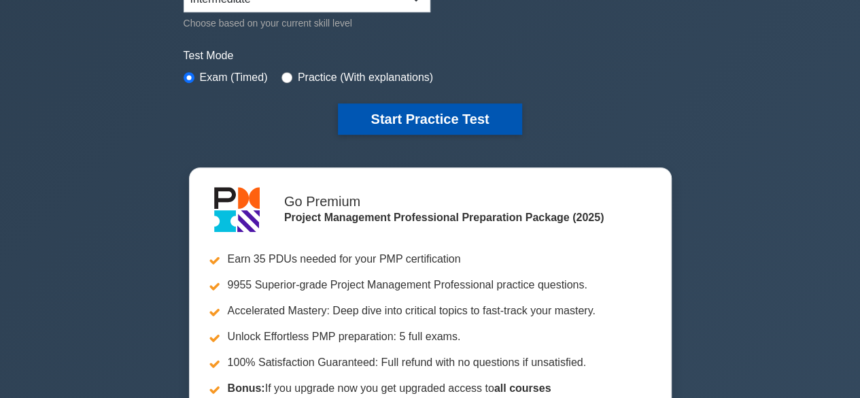
click at [444, 124] on button "Start Practice Test" at bounding box center [430, 118] width 184 height 31
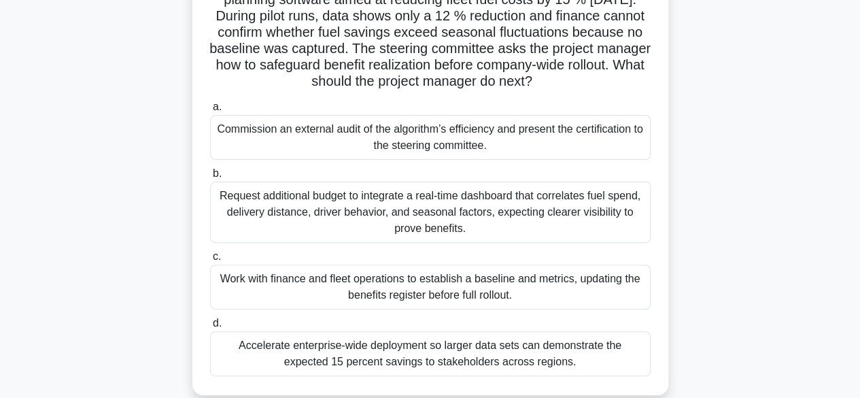
scroll to position [129, 0]
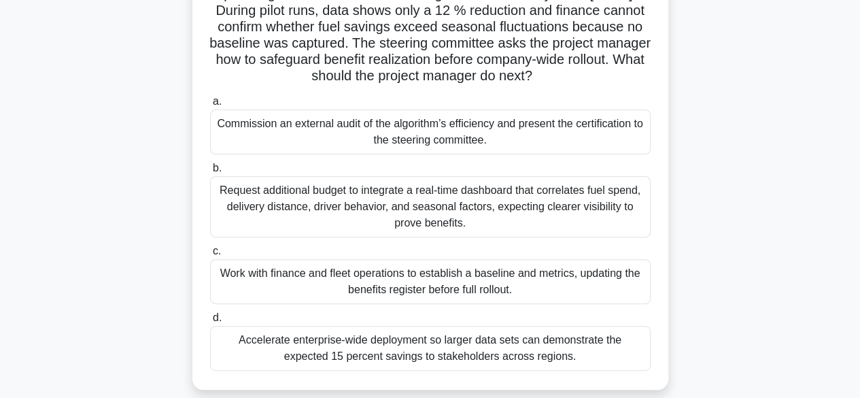
click at [406, 285] on div "Work with finance and fleet operations to establish a baseline and metrics, upd…" at bounding box center [430, 281] width 441 height 45
click at [210, 256] on input "c. Work with finance and fleet operations to establish a baseline and metrics, …" at bounding box center [210, 251] width 0 height 9
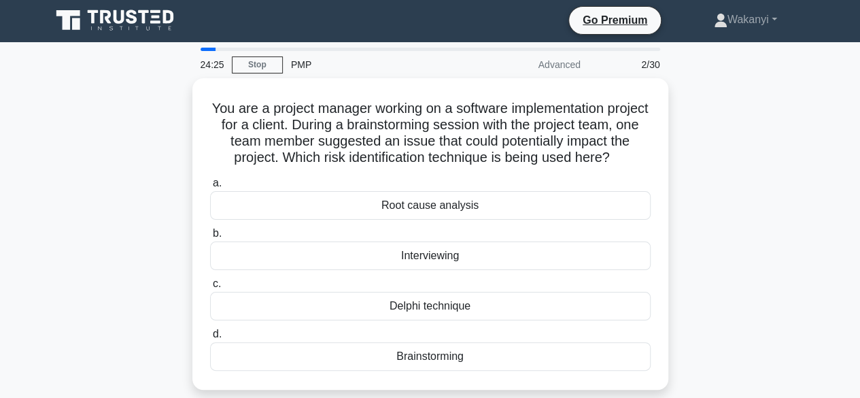
scroll to position [0, 0]
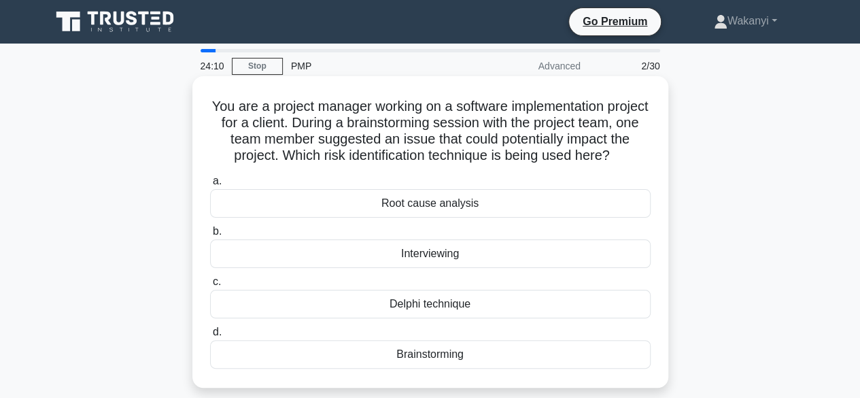
click at [441, 369] on div "Brainstorming" at bounding box center [430, 354] width 441 height 29
click at [210, 337] on input "d. Brainstorming" at bounding box center [210, 332] width 0 height 9
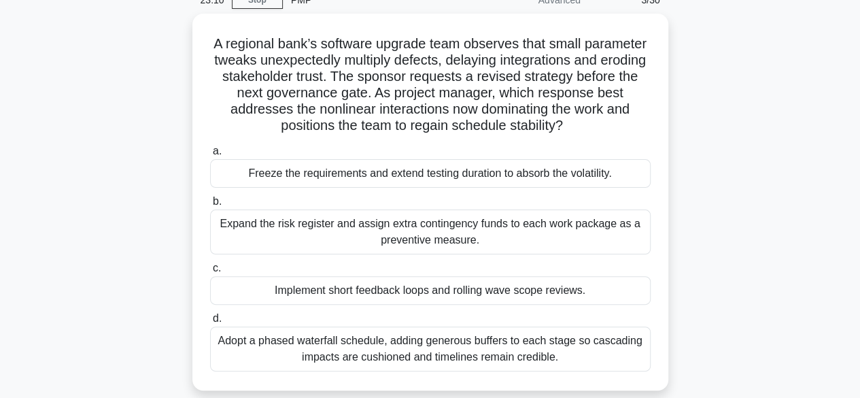
scroll to position [67, 0]
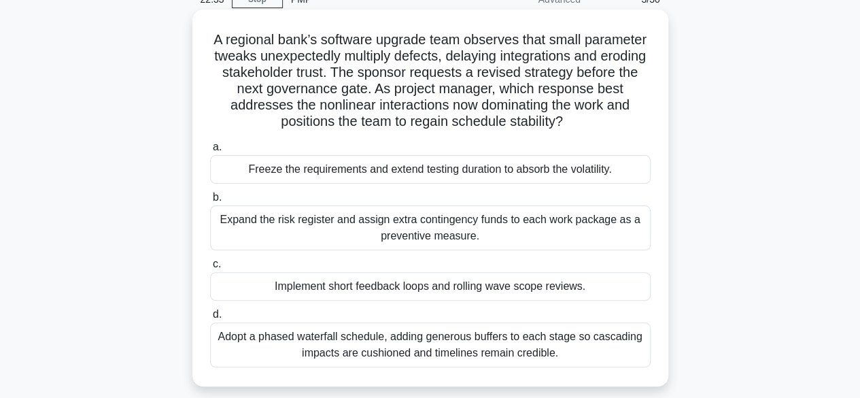
click at [577, 350] on div "Adopt a phased waterfall schedule, adding generous buffers to each stage so cas…" at bounding box center [430, 344] width 441 height 45
click at [210, 319] on input "d. Adopt a phased waterfall schedule, adding generous buffers to each stage so …" at bounding box center [210, 314] width 0 height 9
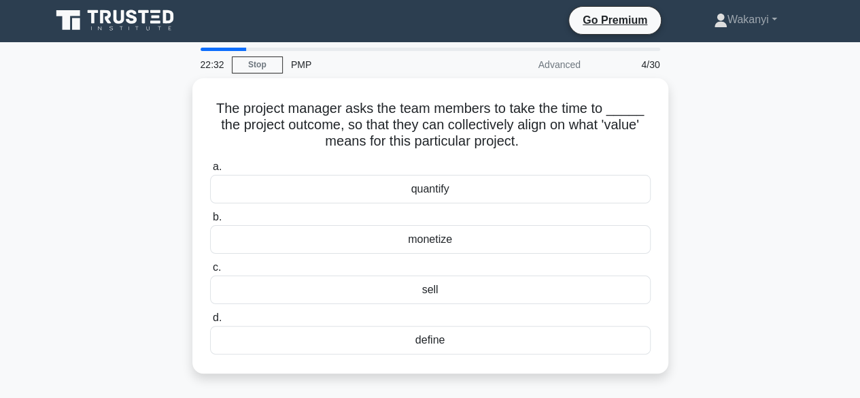
scroll to position [0, 0]
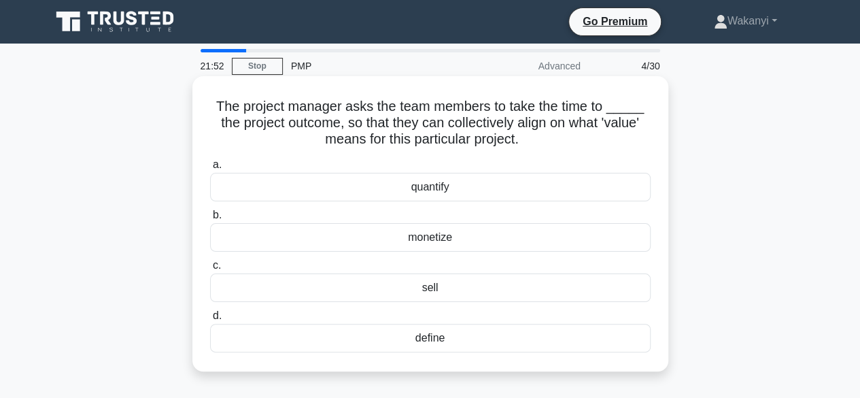
click at [443, 335] on div "define" at bounding box center [430, 338] width 441 height 29
click at [210, 320] on input "d. define" at bounding box center [210, 315] width 0 height 9
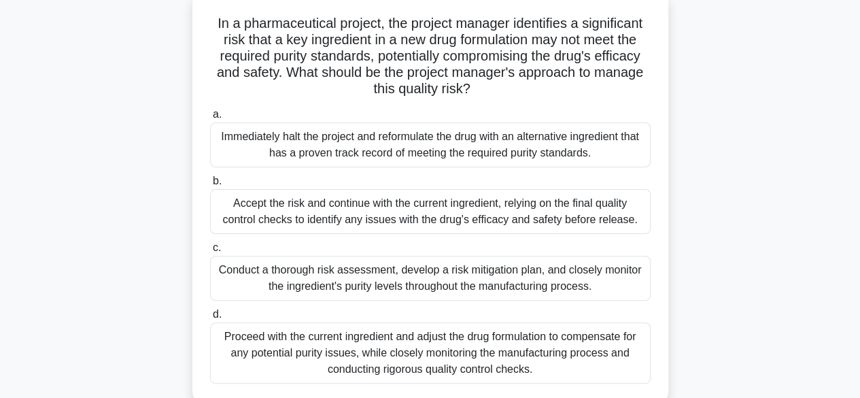
scroll to position [86, 0]
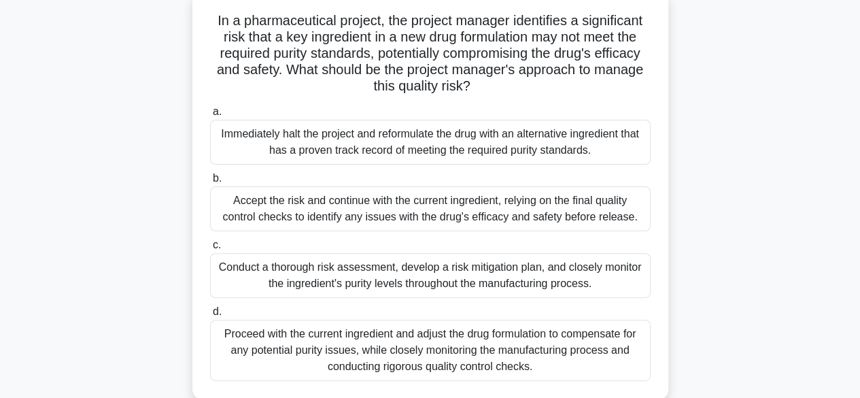
click at [552, 143] on div "Immediately halt the project and reformulate the drug with an alternative ingre…" at bounding box center [430, 142] width 441 height 45
click at [210, 116] on input "a. Immediately halt the project and reformulate the drug with an alternative in…" at bounding box center [210, 111] width 0 height 9
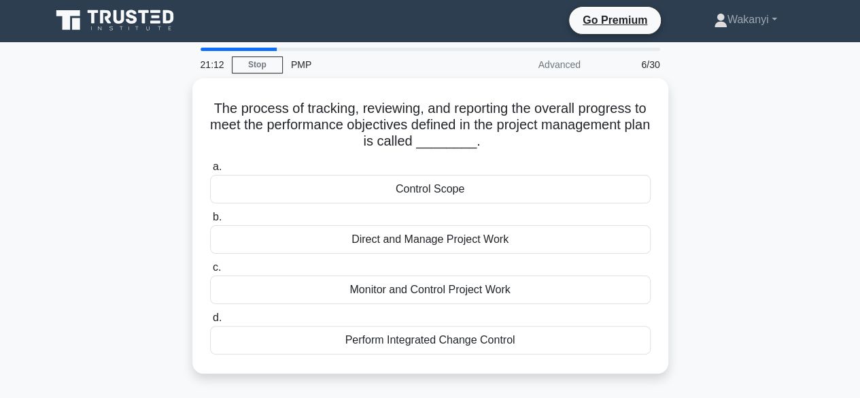
scroll to position [0, 0]
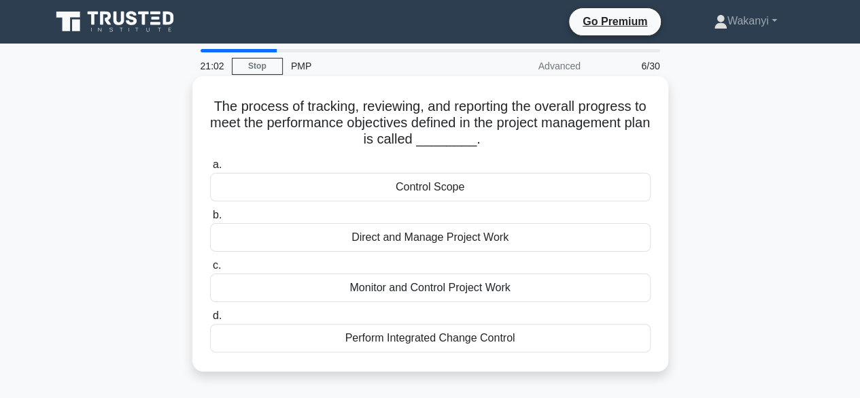
click at [375, 293] on div "Monitor and Control Project Work" at bounding box center [430, 287] width 441 height 29
click at [210, 270] on input "c. Monitor and Control Project Work" at bounding box center [210, 265] width 0 height 9
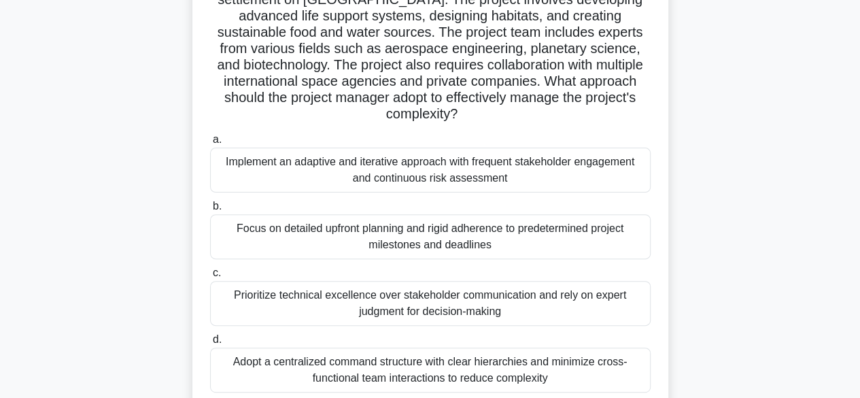
scroll to position [127, 0]
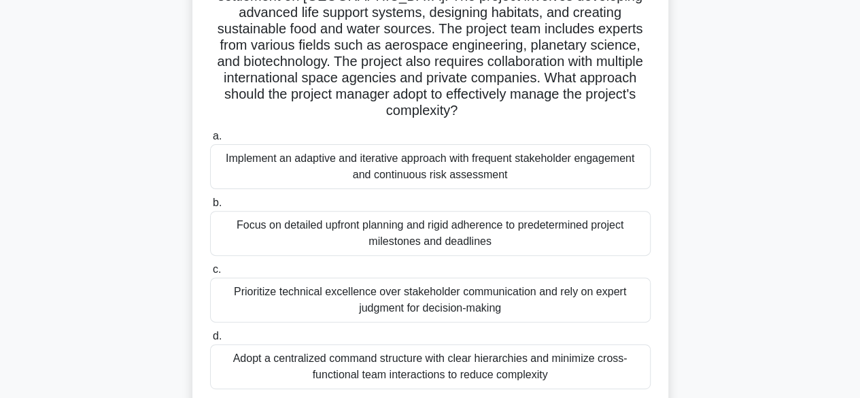
click at [476, 146] on div "Implement an adaptive and iterative approach with frequent stakeholder engageme…" at bounding box center [430, 166] width 441 height 45
click at [210, 141] on input "a. Implement an adaptive and iterative approach with frequent stakeholder engag…" at bounding box center [210, 136] width 0 height 9
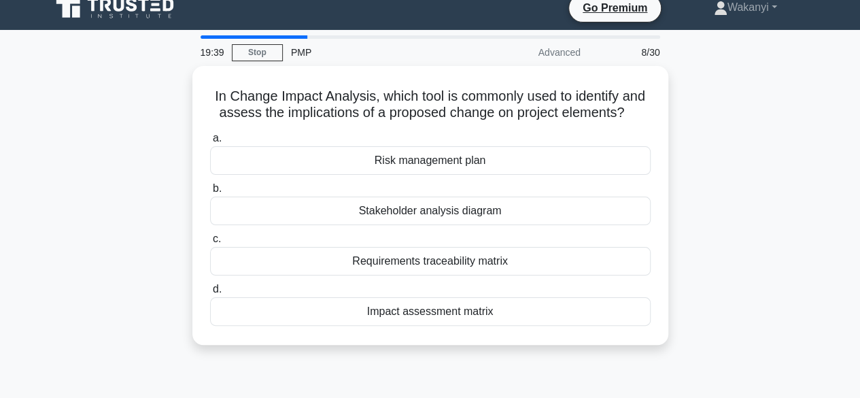
scroll to position [0, 0]
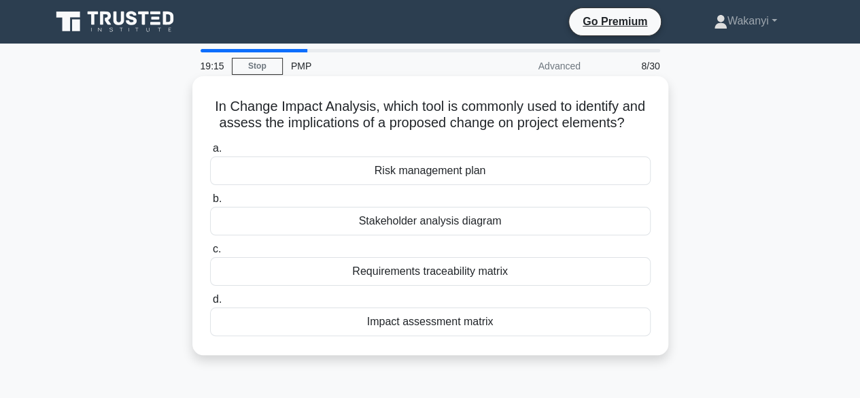
click at [436, 321] on div "Impact assessment matrix" at bounding box center [430, 321] width 441 height 29
click at [210, 304] on input "d. Impact assessment matrix" at bounding box center [210, 299] width 0 height 9
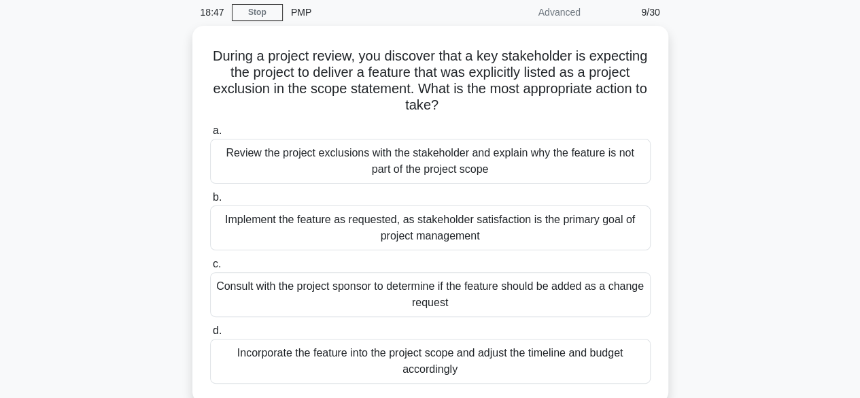
scroll to position [54, 0]
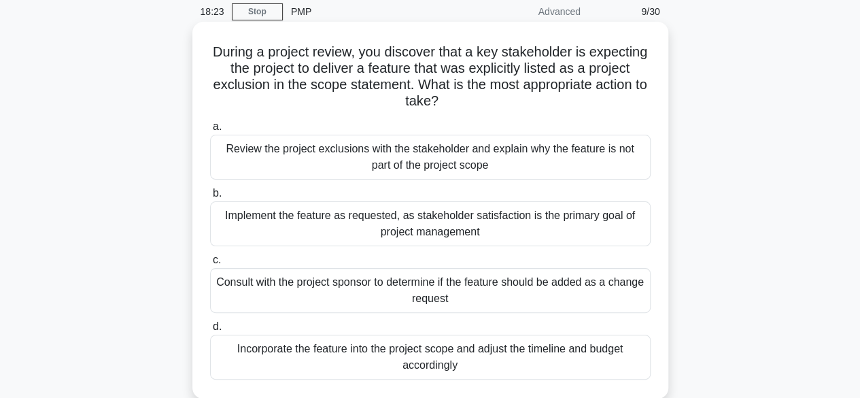
click at [493, 284] on div "Consult with the project sponsor to determine if the feature should be added as…" at bounding box center [430, 290] width 441 height 45
click at [210, 265] on input "c. Consult with the project sponsor to determine if the feature should be added…" at bounding box center [210, 260] width 0 height 9
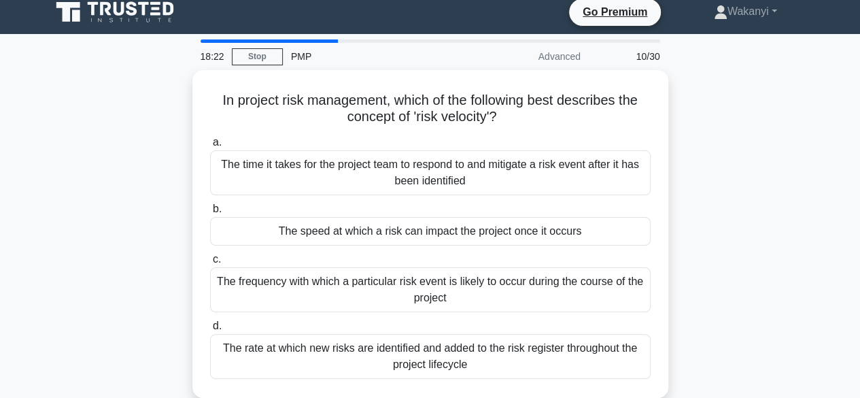
scroll to position [0, 0]
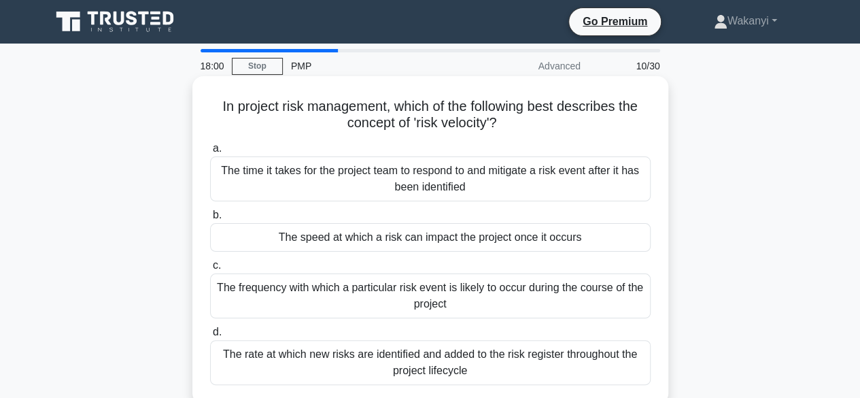
click at [430, 241] on div "The speed at which a risk can impact the project once it occurs" at bounding box center [430, 237] width 441 height 29
click at [210, 220] on input "b. The speed at which a risk can impact the project once it occurs" at bounding box center [210, 215] width 0 height 9
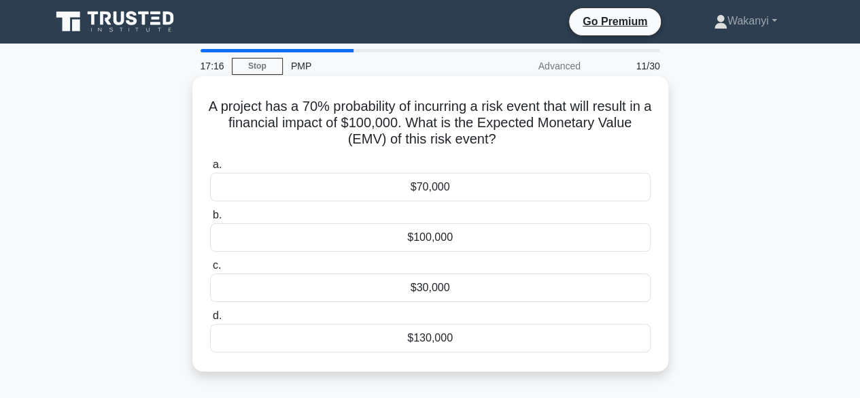
click at [427, 192] on div "$70,000" at bounding box center [430, 187] width 441 height 29
click at [210, 169] on input "a. $70,000" at bounding box center [210, 165] width 0 height 9
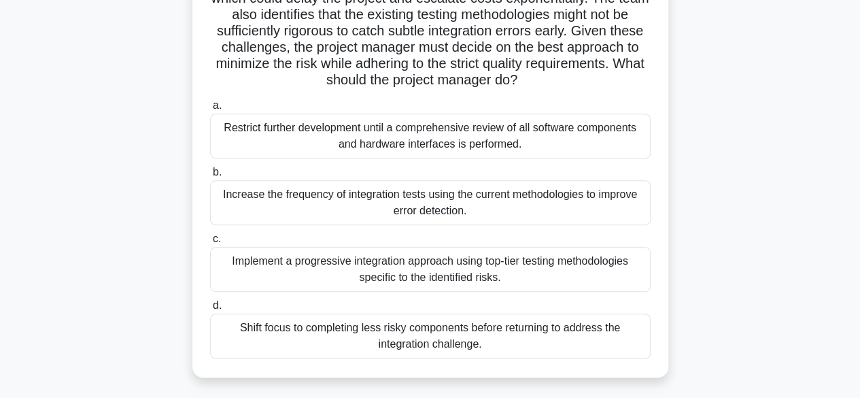
scroll to position [227, 0]
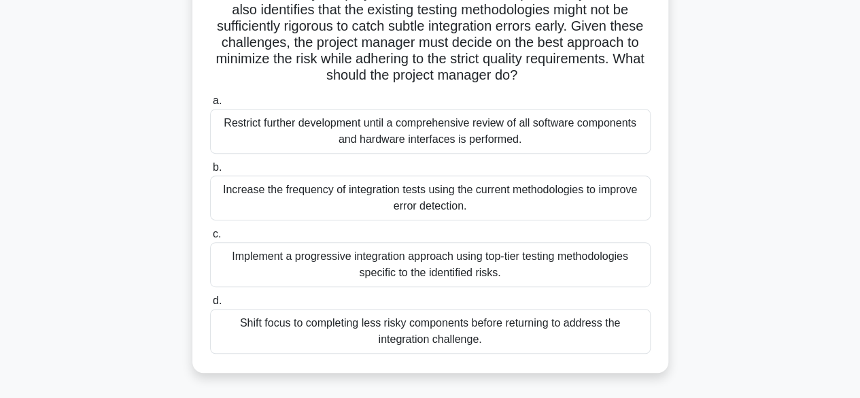
click at [497, 278] on div "Implement a progressive integration approach using top-tier testing methodologi…" at bounding box center [430, 264] width 441 height 45
click at [210, 239] on input "c. Implement a progressive integration approach using top-tier testing methodol…" at bounding box center [210, 234] width 0 height 9
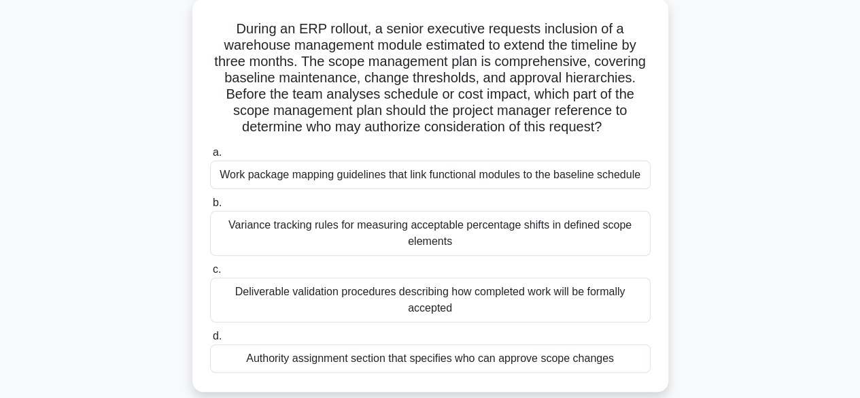
scroll to position [82, 0]
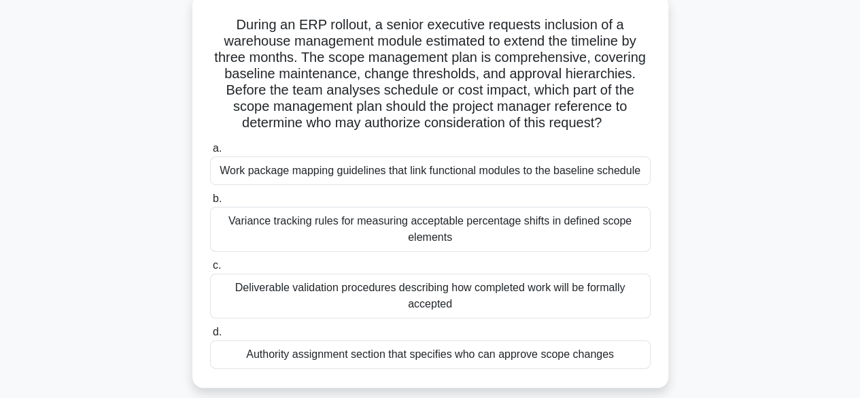
click at [486, 353] on div "Authority assignment section that specifies who can approve scope changes" at bounding box center [430, 354] width 441 height 29
click at [210, 337] on input "d. Authority assignment section that specifies who can approve scope changes" at bounding box center [210, 332] width 0 height 9
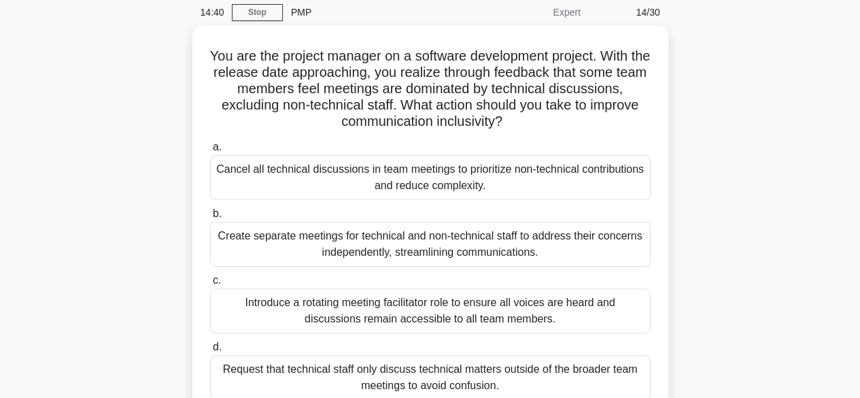
scroll to position [54, 0]
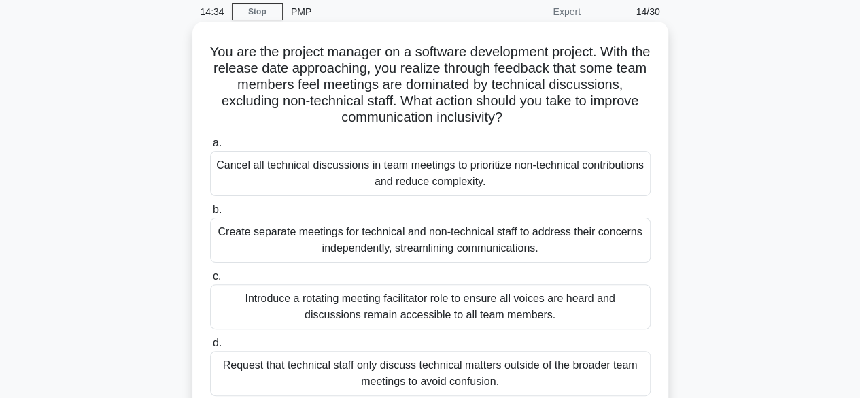
click at [570, 236] on div "Create separate meetings for technical and non-technical staff to address their…" at bounding box center [430, 240] width 441 height 45
click at [210, 214] on input "b. Create separate meetings for technical and non-technical staff to address th…" at bounding box center [210, 209] width 0 height 9
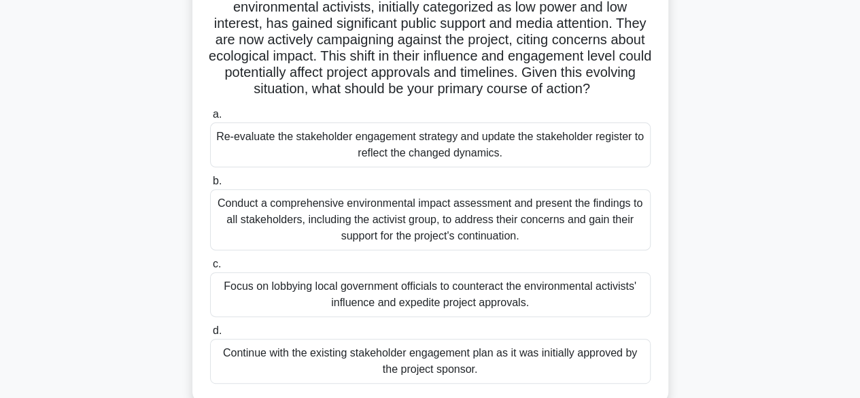
scroll to position [136, 0]
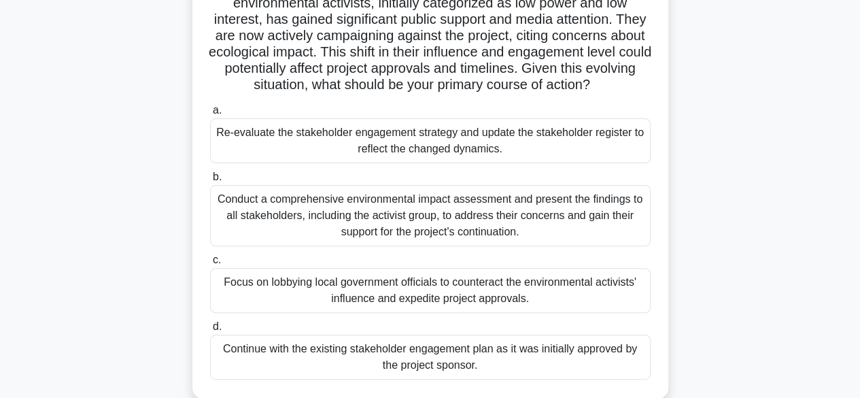
click at [531, 220] on div "Conduct a comprehensive environmental impact assessment and present the finding…" at bounding box center [430, 215] width 441 height 61
click at [210, 182] on input "b. Conduct a comprehensive environmental impact assessment and present the find…" at bounding box center [210, 177] width 0 height 9
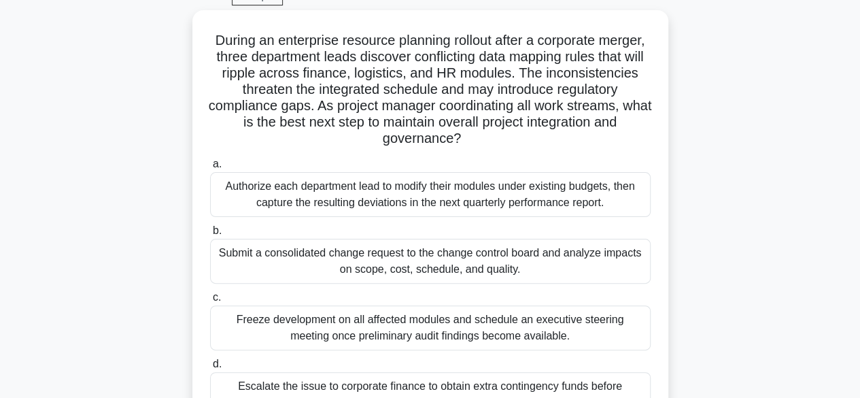
scroll to position [82, 0]
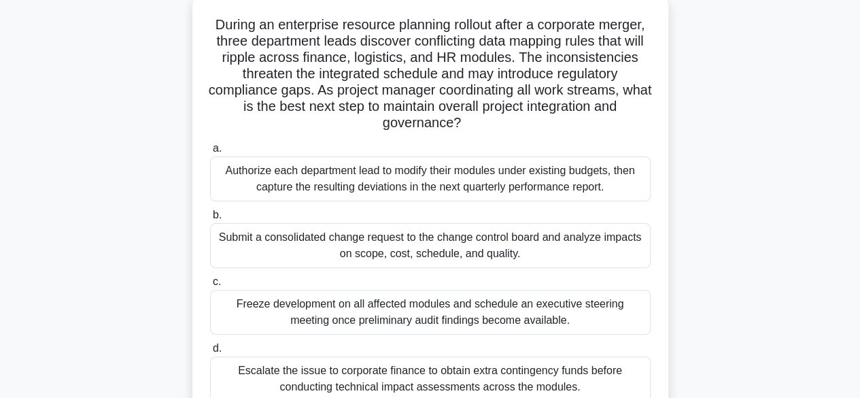
click at [584, 231] on div "Submit a consolidated change request to the change control board and analyze im…" at bounding box center [430, 245] width 441 height 45
click at [210, 220] on input "b. Submit a consolidated change request to the change control board and analyze…" at bounding box center [210, 215] width 0 height 9
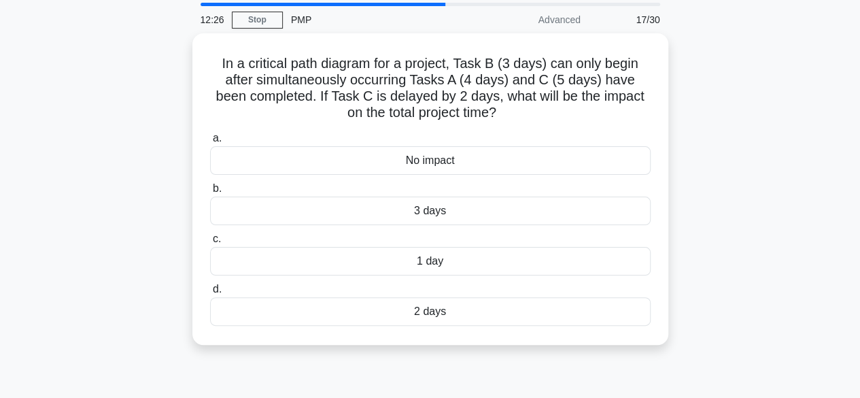
scroll to position [51, 0]
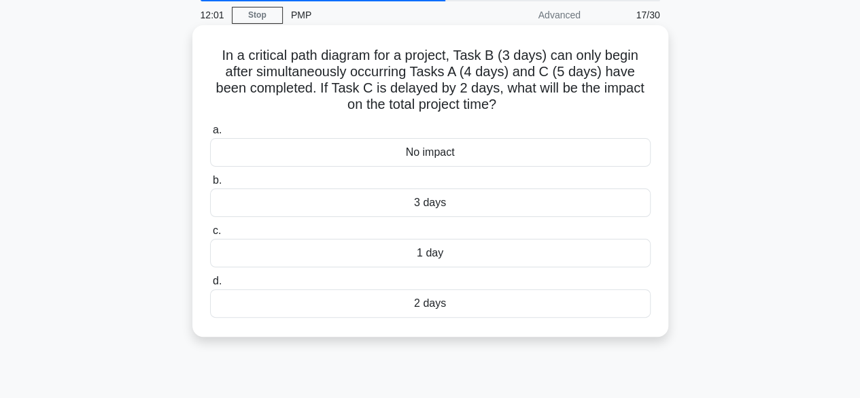
click at [399, 305] on div "2 days" at bounding box center [430, 303] width 441 height 29
click at [210, 286] on input "d. 2 days" at bounding box center [210, 281] width 0 height 9
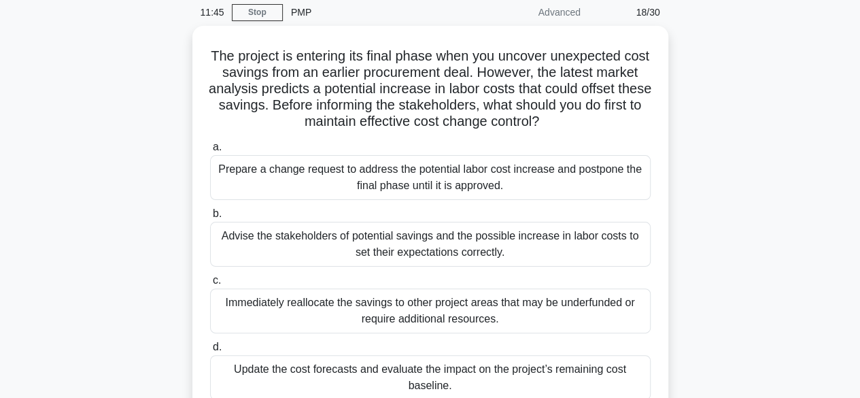
scroll to position [54, 0]
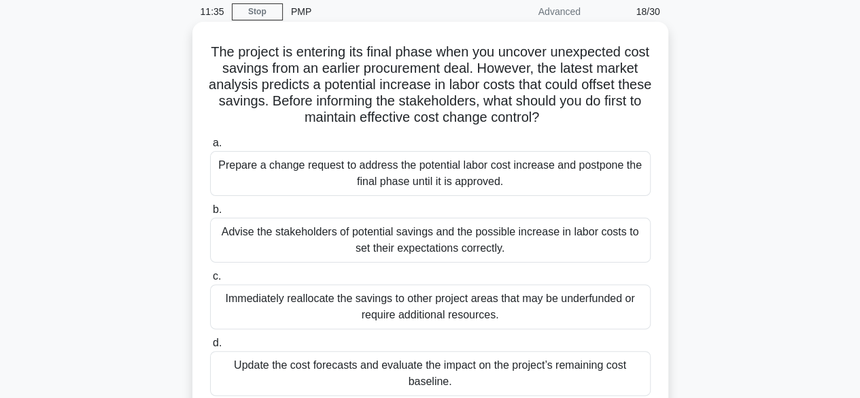
click at [521, 241] on div "Advise the stakeholders of potential savings and the possible increase in labor…" at bounding box center [430, 240] width 441 height 45
click at [210, 214] on input "b. Advise the stakeholders of potential savings and the possible increase in la…" at bounding box center [210, 209] width 0 height 9
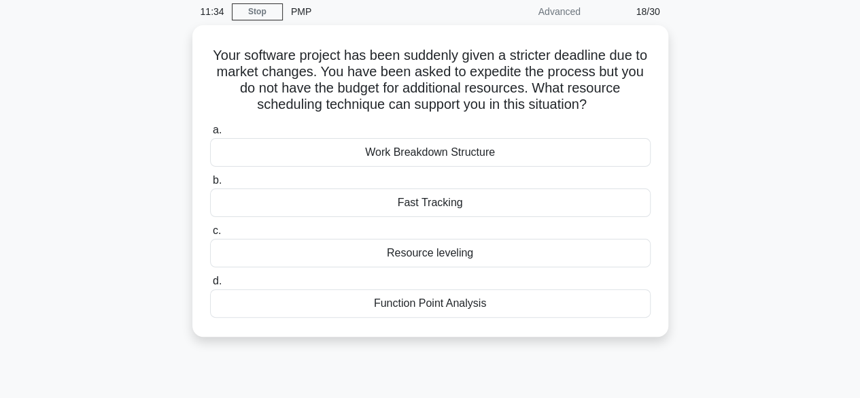
scroll to position [0, 0]
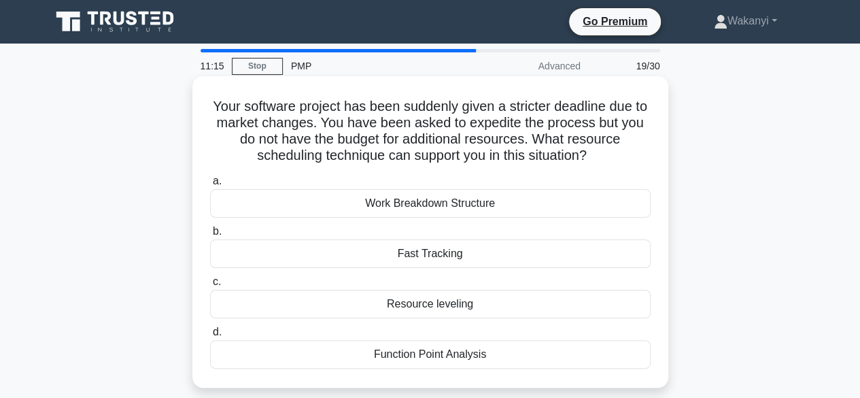
click at [390, 255] on div "Fast Tracking" at bounding box center [430, 253] width 441 height 29
click at [210, 236] on input "b. Fast Tracking" at bounding box center [210, 231] width 0 height 9
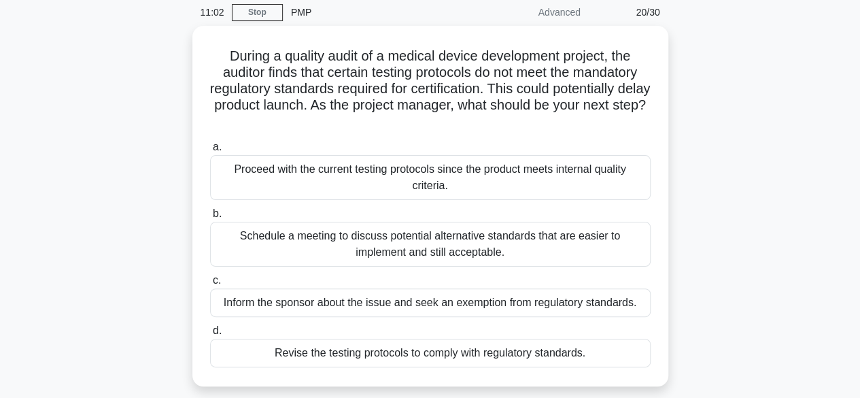
scroll to position [54, 0]
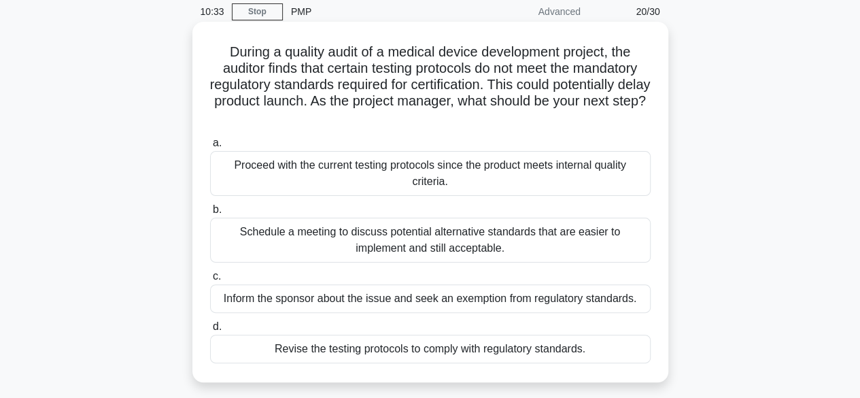
click at [495, 241] on div "Schedule a meeting to discuss potential alternative standards that are easier t…" at bounding box center [430, 240] width 441 height 45
click at [210, 214] on input "b. Schedule a meeting to discuss potential alternative standards that are easie…" at bounding box center [210, 209] width 0 height 9
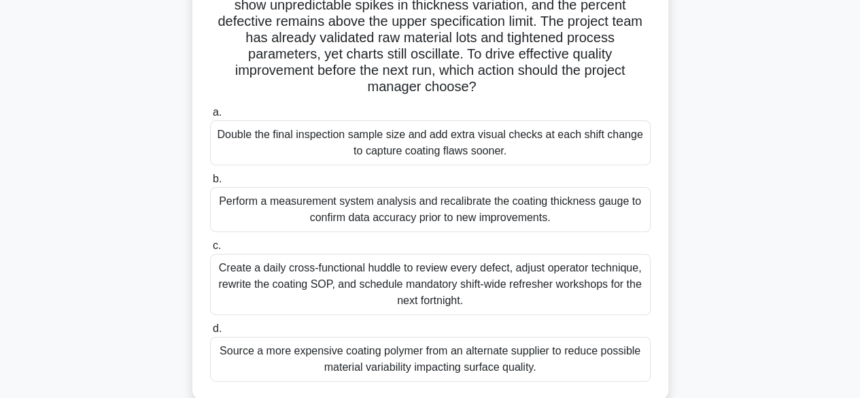
scroll to position [136, 0]
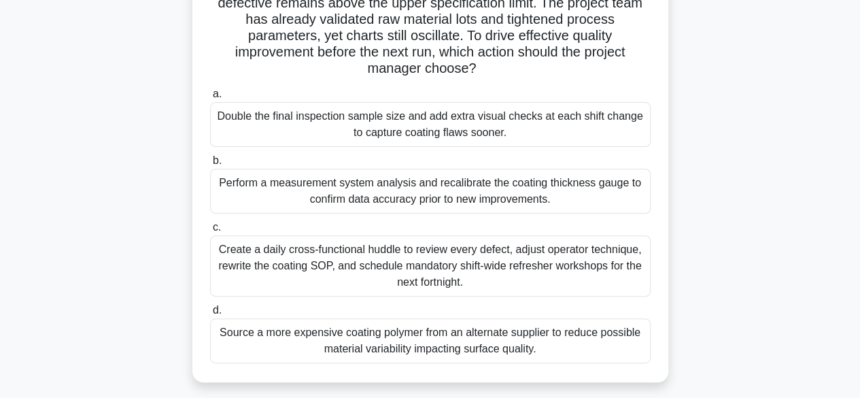
click at [480, 201] on div "Perform a measurement system analysis and recalibrate the coating thickness gau…" at bounding box center [430, 191] width 441 height 45
click at [210, 165] on input "b. Perform a measurement system analysis and recalibrate the coating thickness …" at bounding box center [210, 160] width 0 height 9
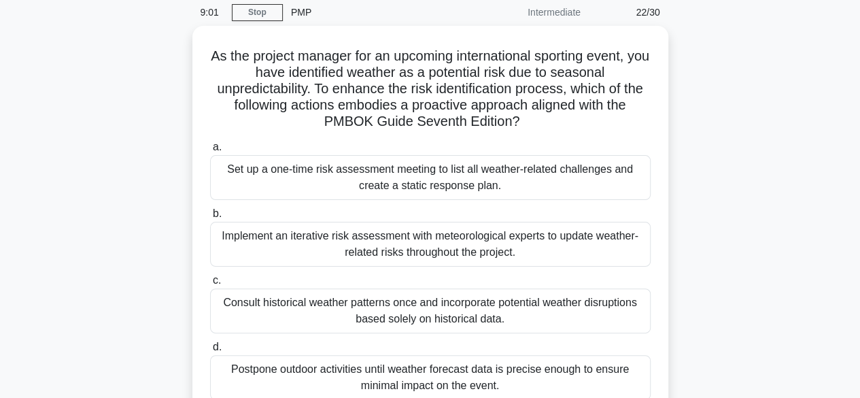
scroll to position [54, 0]
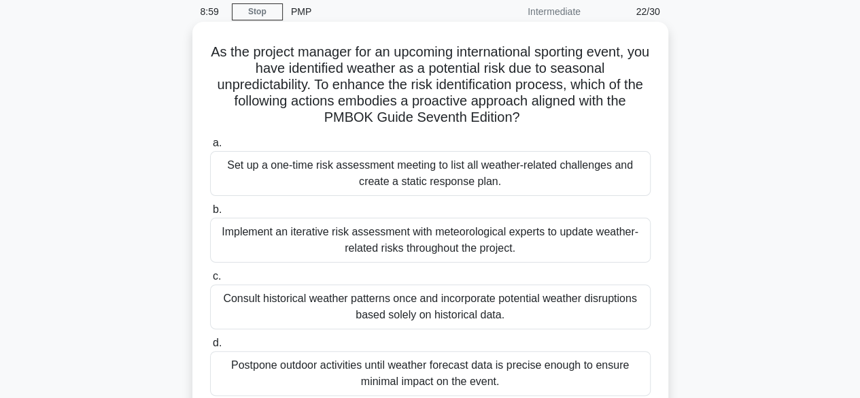
click at [604, 222] on div "Implement an iterative risk assessment with meteorological experts to update we…" at bounding box center [430, 240] width 441 height 45
click at [210, 214] on input "b. Implement an iterative risk assessment with meteorological experts to update…" at bounding box center [210, 209] width 0 height 9
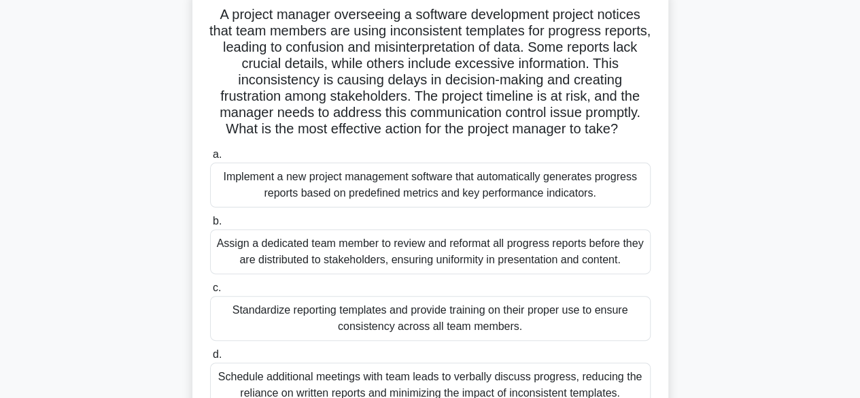
scroll to position [109, 0]
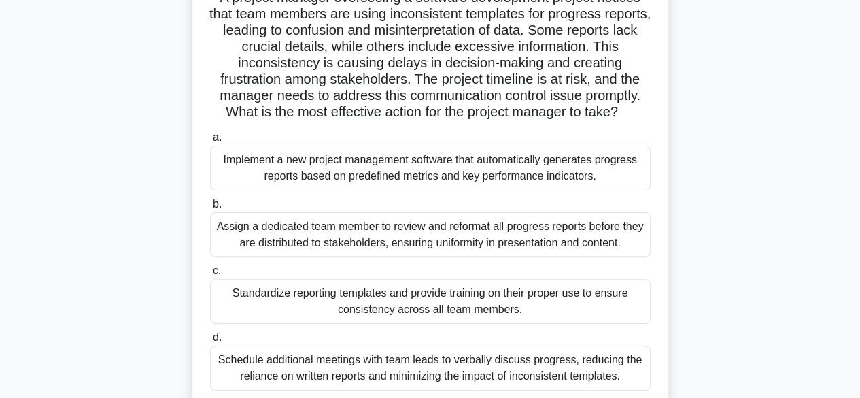
click at [562, 304] on div "Standardize reporting templates and provide training on their proper use to ens…" at bounding box center [430, 301] width 441 height 45
click at [210, 275] on input "c. Standardize reporting templates and provide training on their proper use to …" at bounding box center [210, 271] width 0 height 9
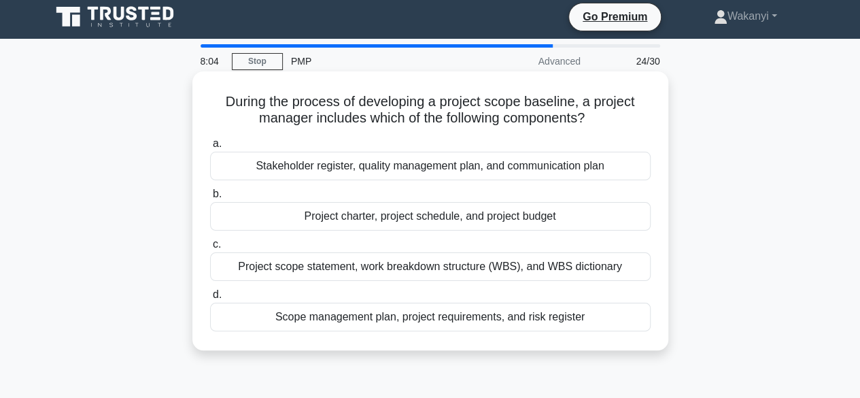
scroll to position [0, 0]
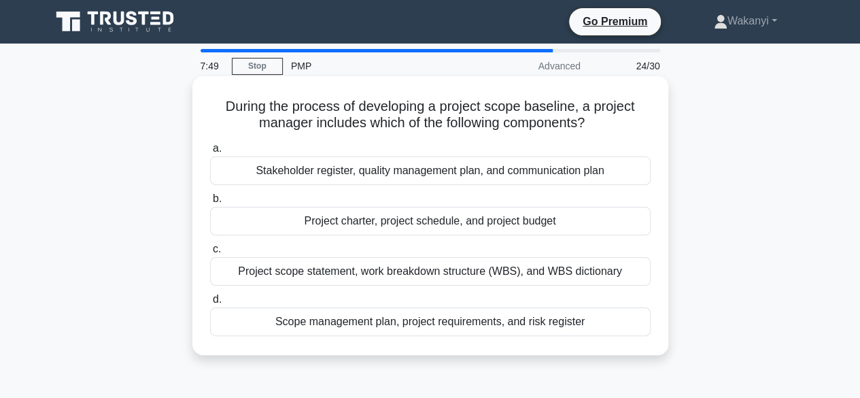
click at [415, 277] on div "Project scope statement, work breakdown structure (WBS), and WBS dictionary" at bounding box center [430, 271] width 441 height 29
click at [210, 254] on input "c. Project scope statement, work breakdown structure (WBS), and WBS dictionary" at bounding box center [210, 249] width 0 height 9
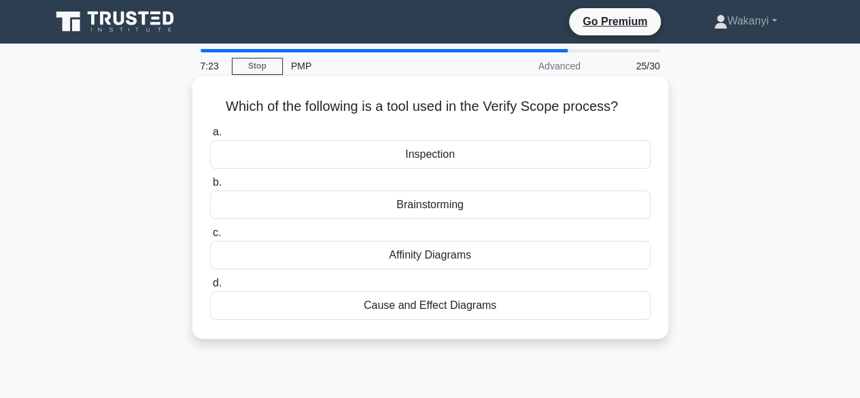
click at [448, 205] on div "Brainstorming" at bounding box center [430, 204] width 441 height 29
click at [210, 187] on input "b. Brainstorming" at bounding box center [210, 182] width 0 height 9
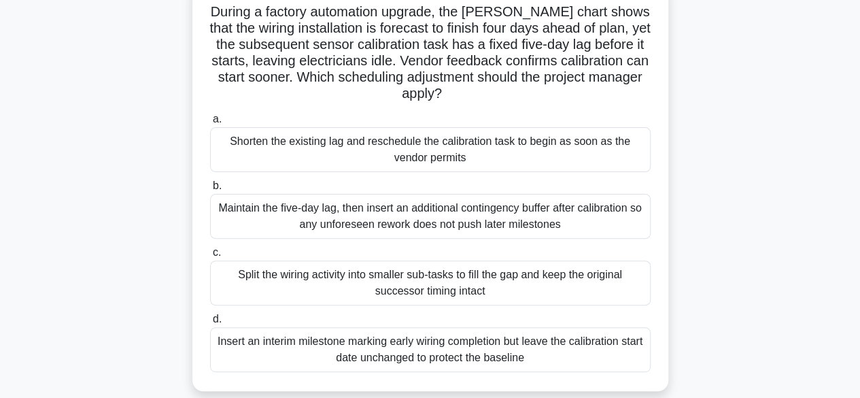
scroll to position [109, 0]
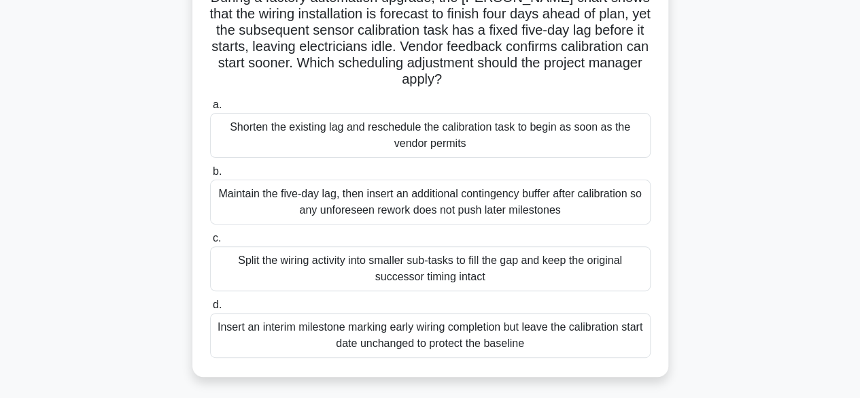
click at [508, 204] on div "Maintain the five-day lag, then insert an additional contingency buffer after c…" at bounding box center [430, 202] width 441 height 45
click at [210, 176] on input "b. Maintain the five-day lag, then insert an additional contingency buffer afte…" at bounding box center [210, 171] width 0 height 9
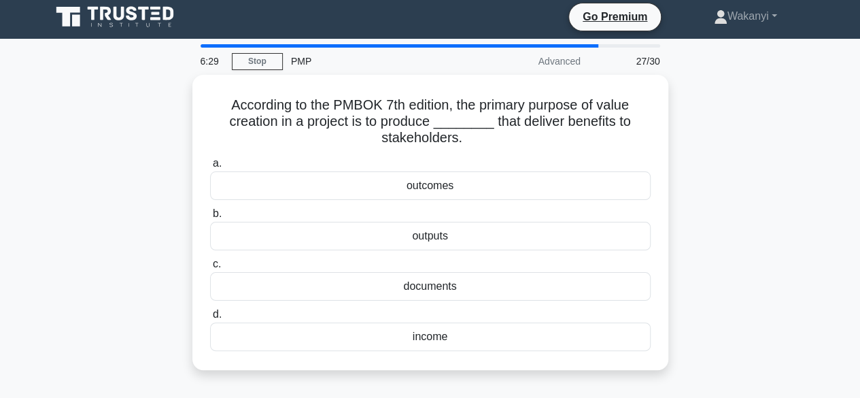
scroll to position [0, 0]
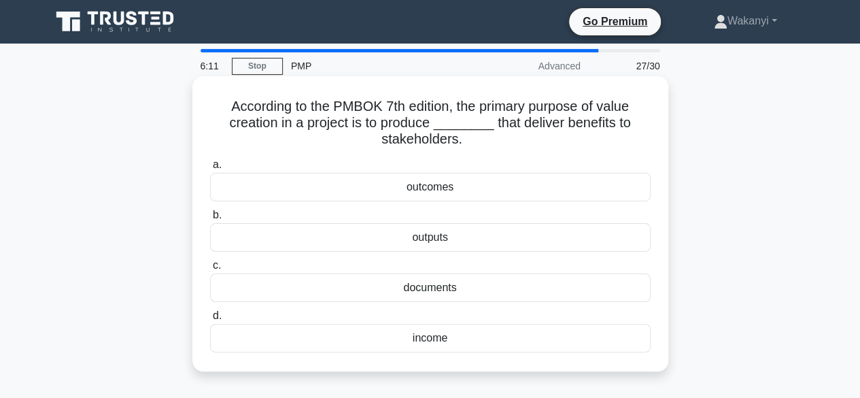
click at [439, 186] on div "outcomes" at bounding box center [430, 187] width 441 height 29
click at [210, 169] on input "a. outcomes" at bounding box center [210, 165] width 0 height 9
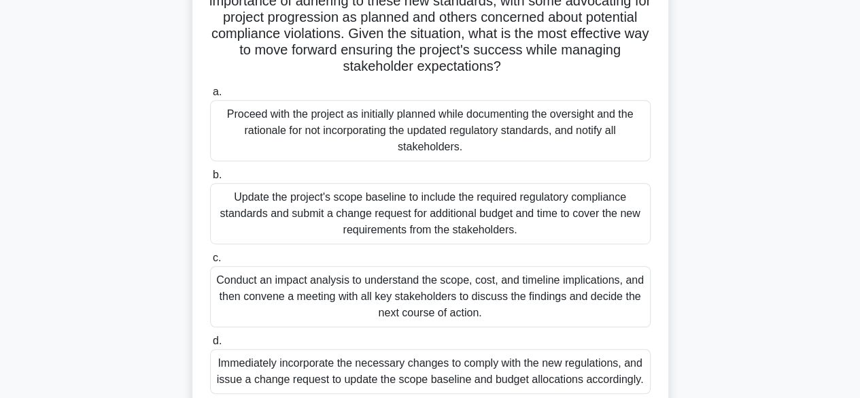
scroll to position [299, 0]
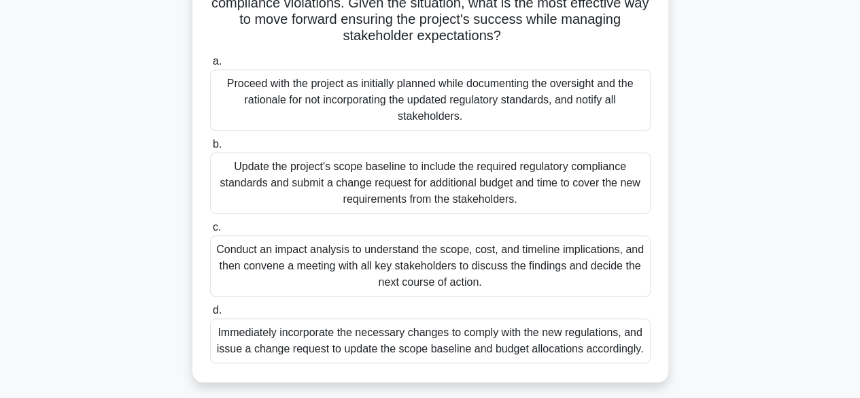
click at [565, 188] on div "Update the project's scope baseline to include the required regulatory complian…" at bounding box center [430, 182] width 441 height 61
click at [210, 149] on input "b. Update the project's scope baseline to include the required regulatory compl…" at bounding box center [210, 144] width 0 height 9
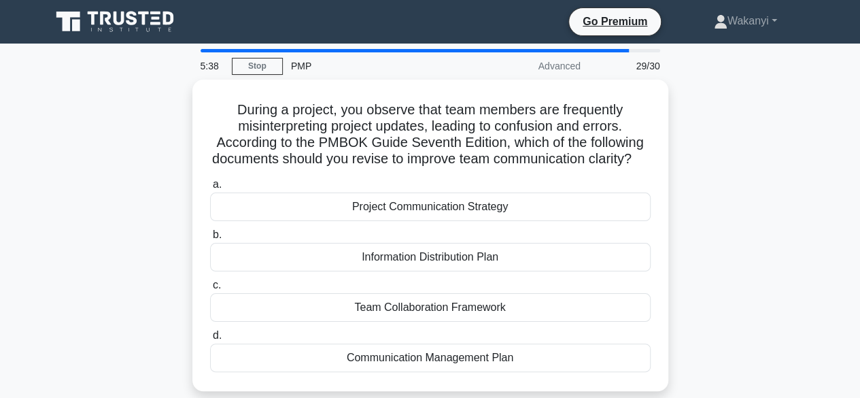
scroll to position [0, 0]
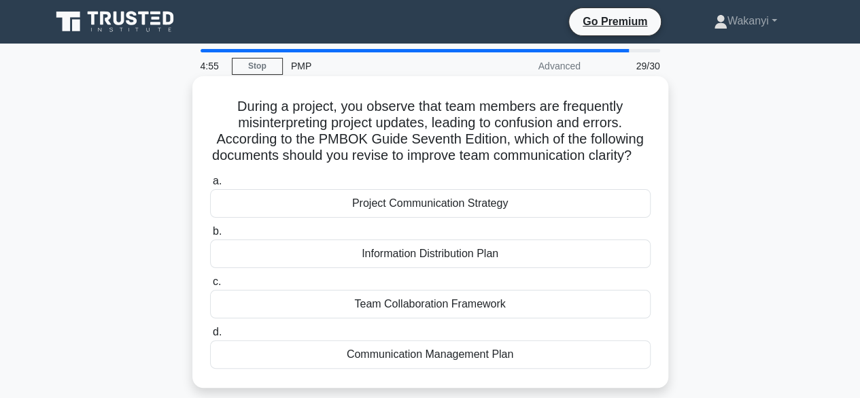
click at [476, 369] on div "Communication Management Plan" at bounding box center [430, 354] width 441 height 29
click at [210, 337] on input "d. Communication Management Plan" at bounding box center [210, 332] width 0 height 9
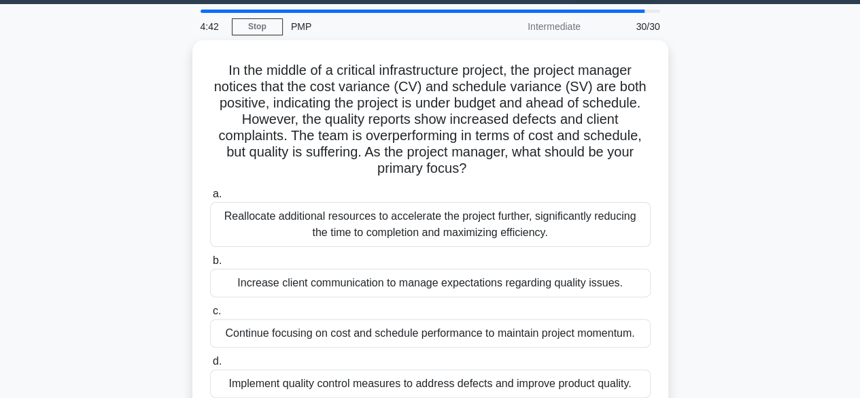
scroll to position [54, 0]
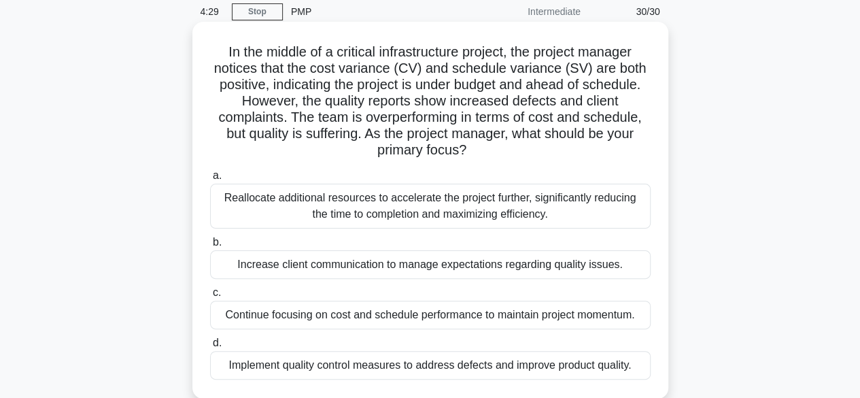
click at [464, 364] on div "Implement quality control measures to address defects and improve product quali…" at bounding box center [430, 365] width 441 height 29
click at [210, 348] on input "d. Implement quality control measures to address defects and improve product qu…" at bounding box center [210, 343] width 0 height 9
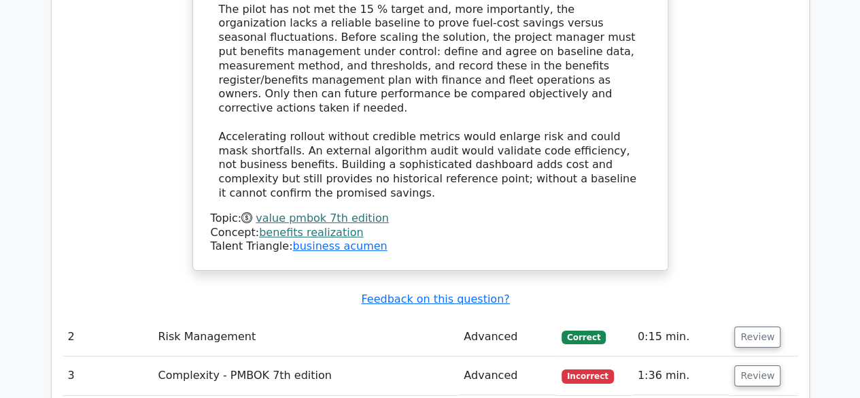
scroll to position [2243, 0]
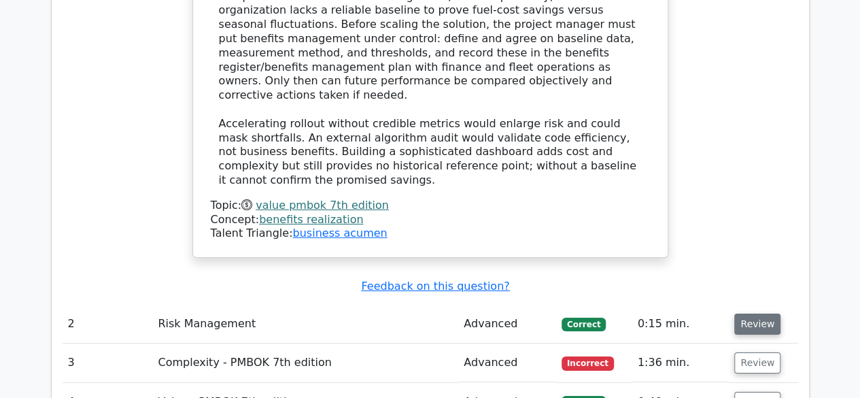
click at [758, 314] on button "Review" at bounding box center [758, 324] width 46 height 21
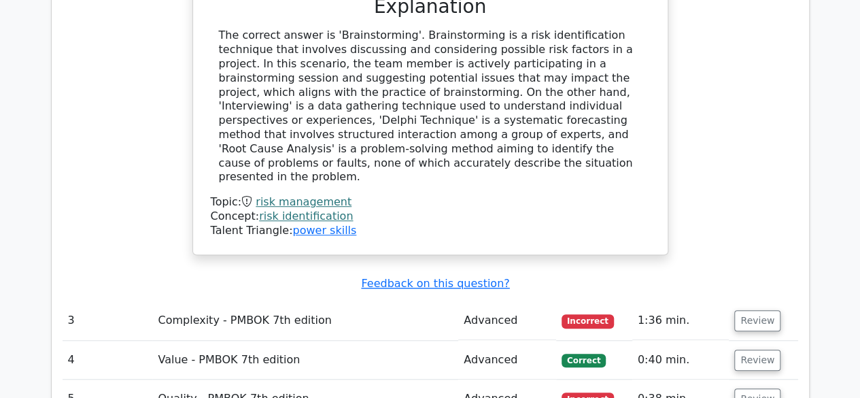
scroll to position [2916, 0]
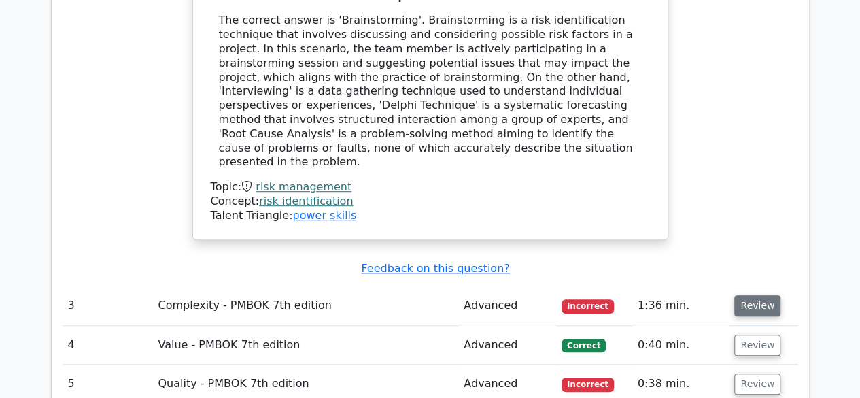
click at [758, 295] on button "Review" at bounding box center [758, 305] width 46 height 21
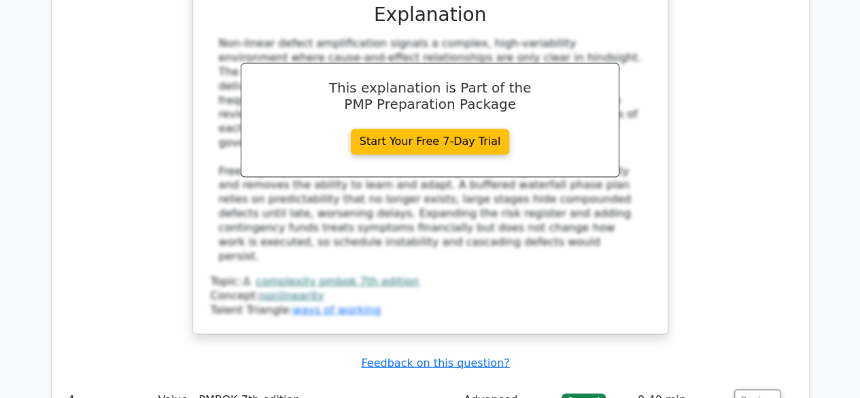
scroll to position [3620, 0]
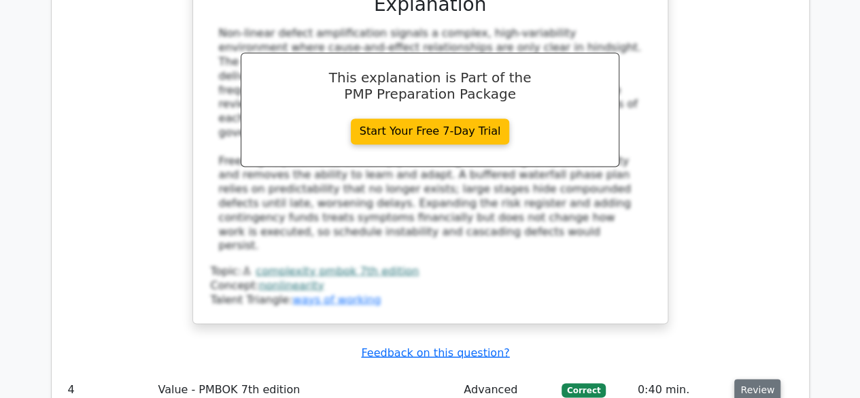
click at [759, 379] on button "Review" at bounding box center [758, 389] width 46 height 21
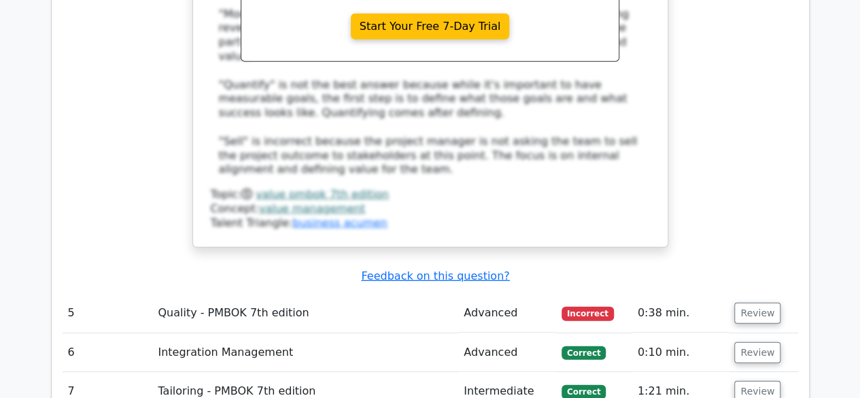
scroll to position [4428, 0]
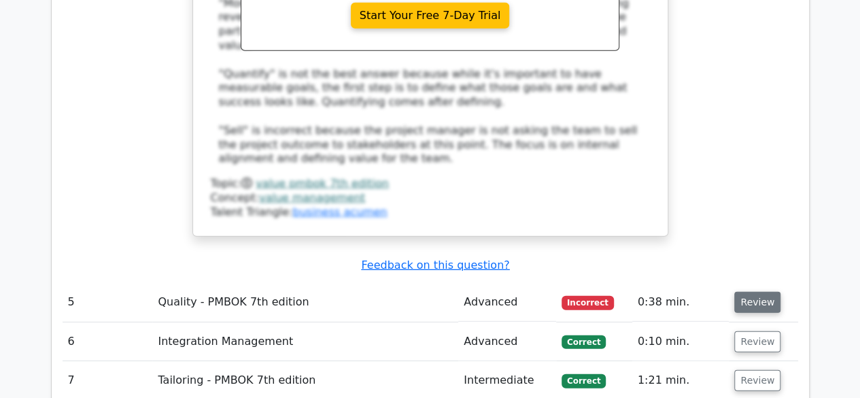
click at [757, 292] on button "Review" at bounding box center [758, 302] width 46 height 21
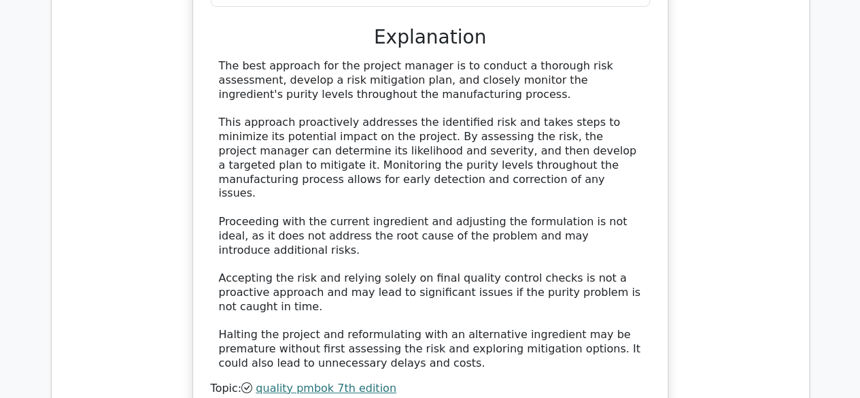
scroll to position [5135, 0]
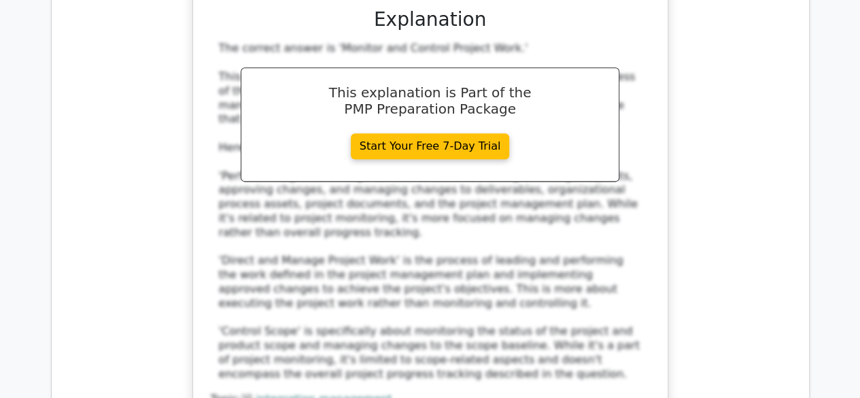
scroll to position [5956, 0]
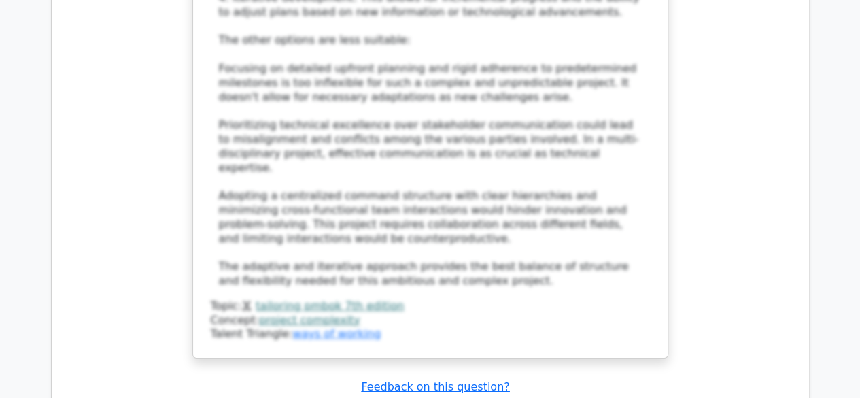
scroll to position [7009, 0]
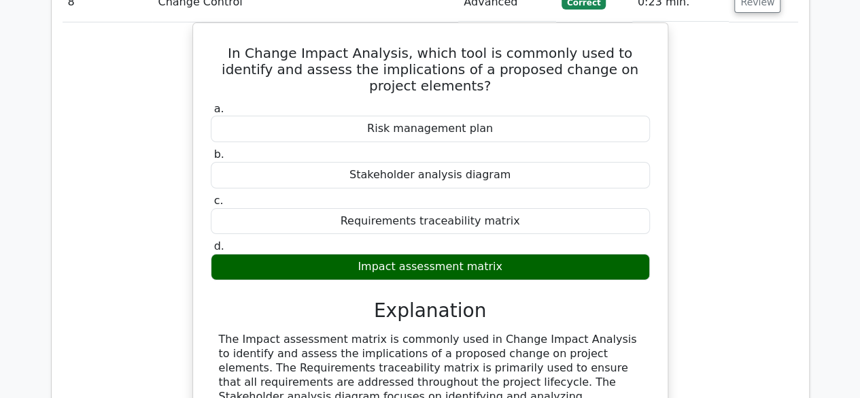
scroll to position [7612, 0]
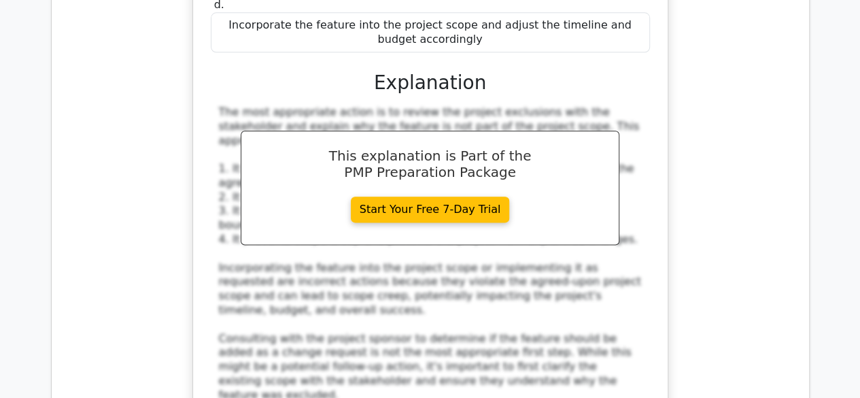
scroll to position [8502, 0]
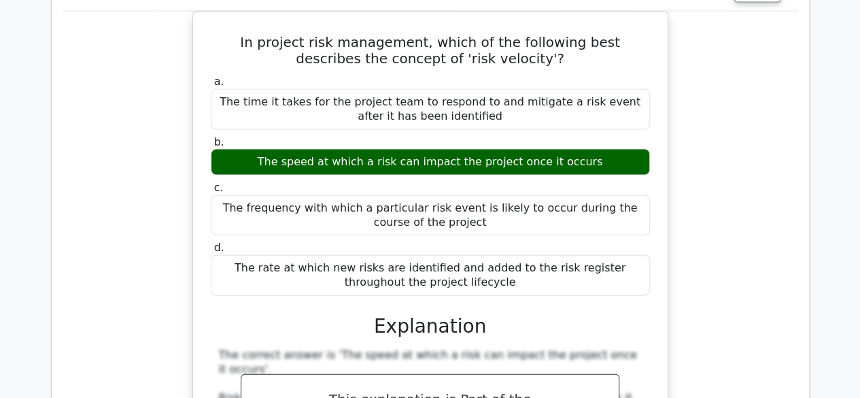
scroll to position [9135, 0]
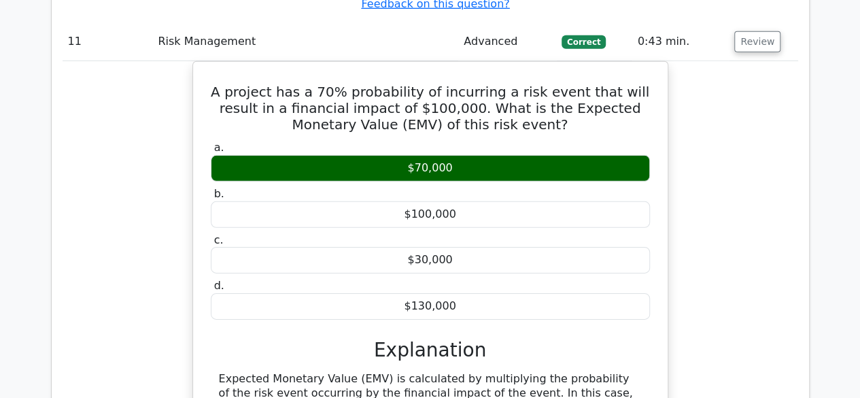
scroll to position [9805, 0]
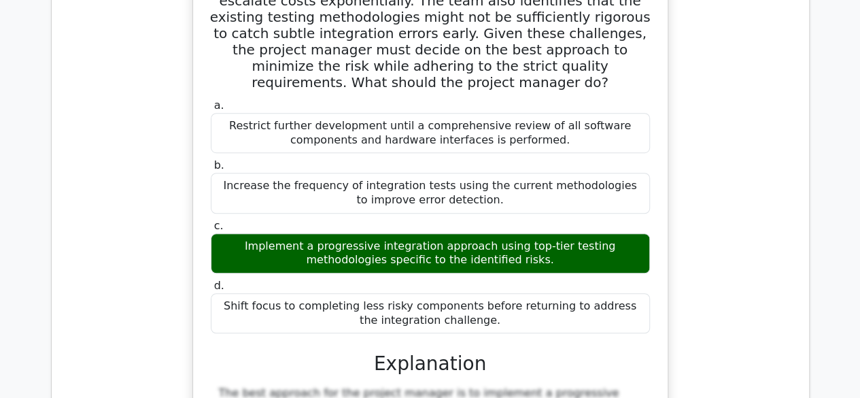
scroll to position [10711, 0]
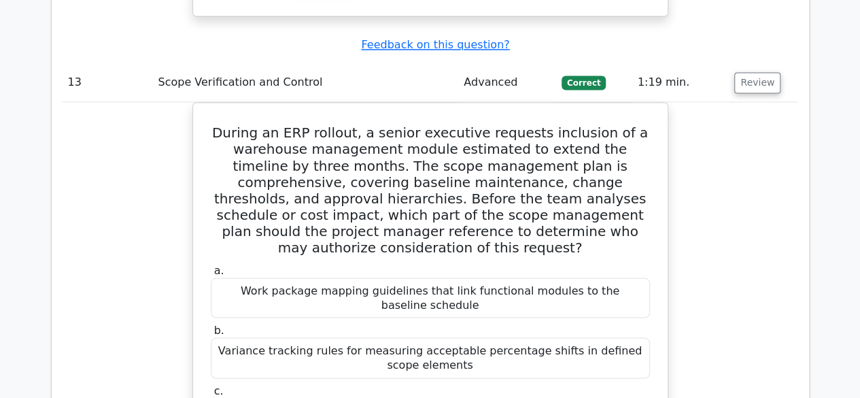
scroll to position [11494, 0]
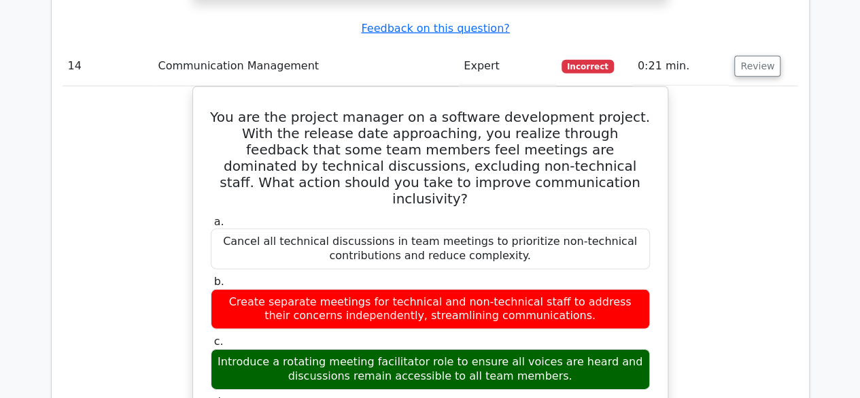
scroll to position [12254, 0]
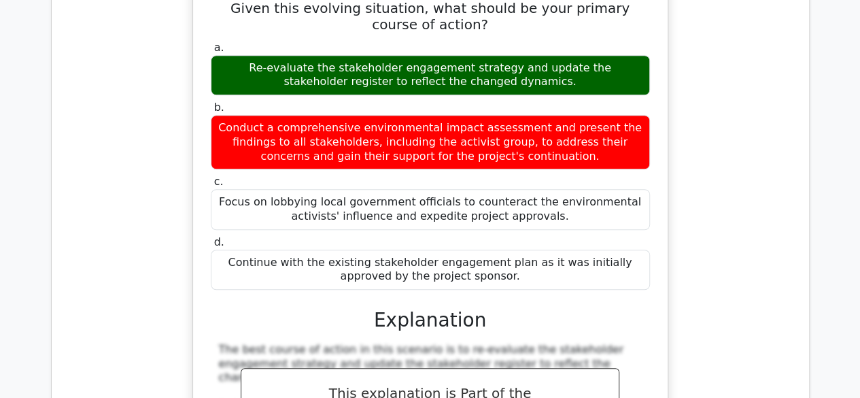
scroll to position [13344, 0]
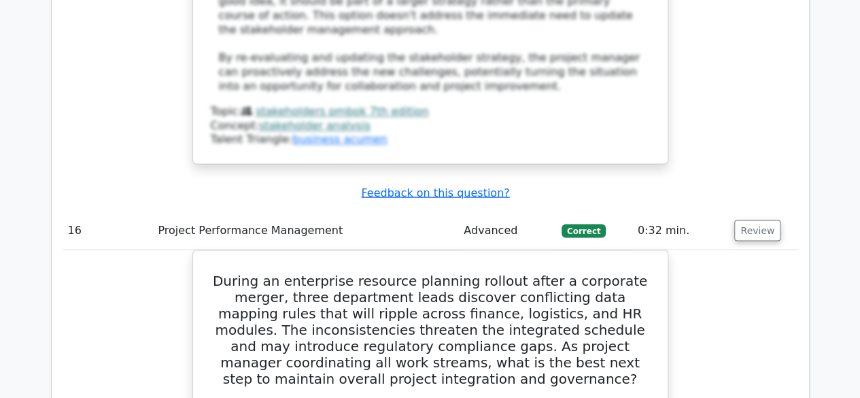
scroll to position [14090, 0]
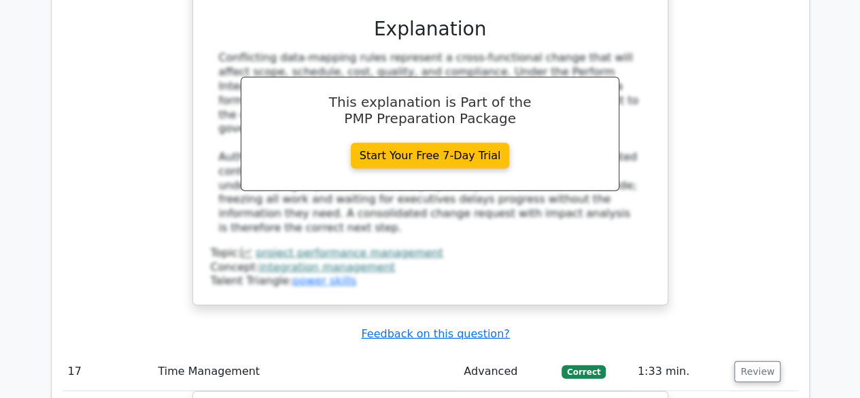
scroll to position [14699, 0]
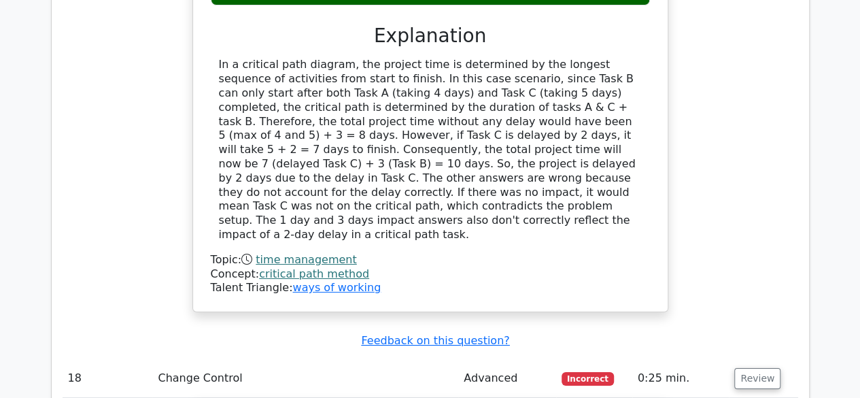
scroll to position [15422, 0]
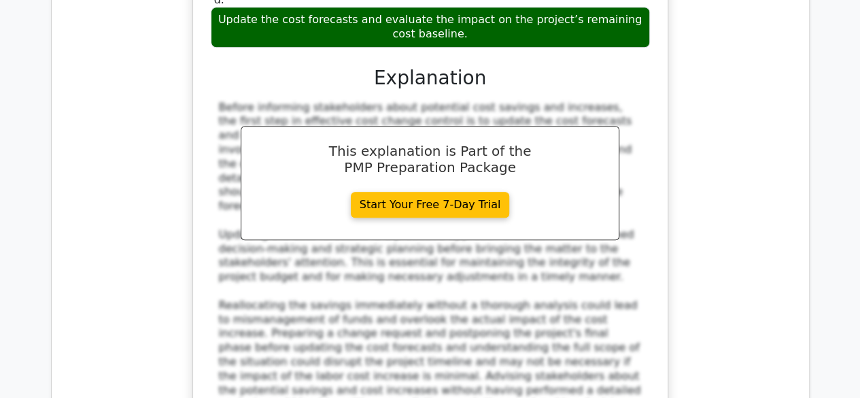
scroll to position [16224, 0]
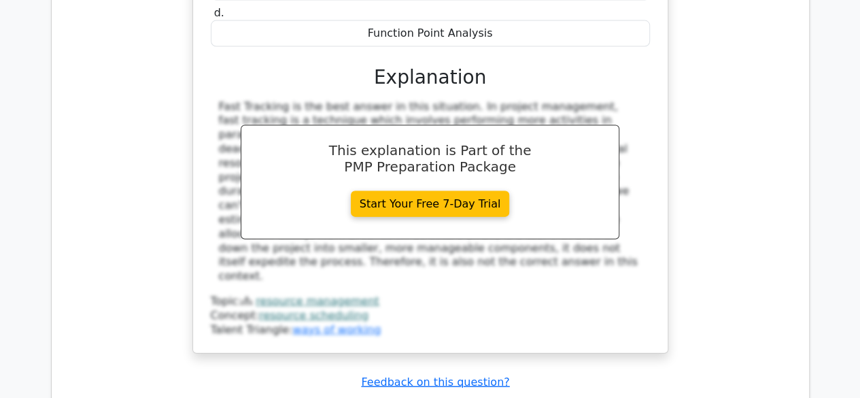
scroll to position [16901, 0]
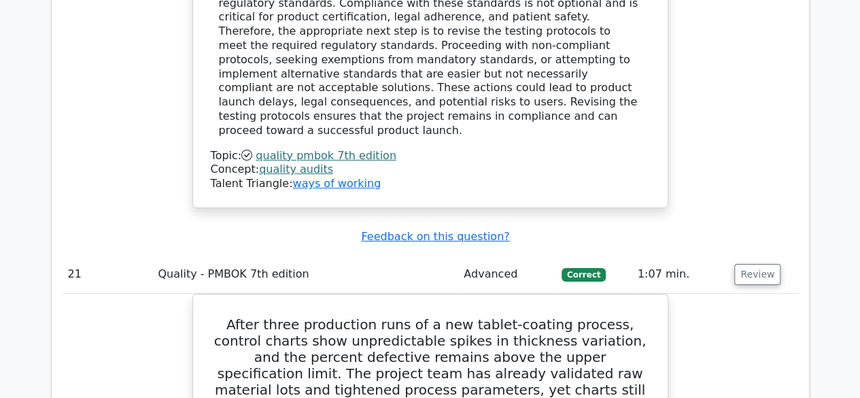
scroll to position [17760, 0]
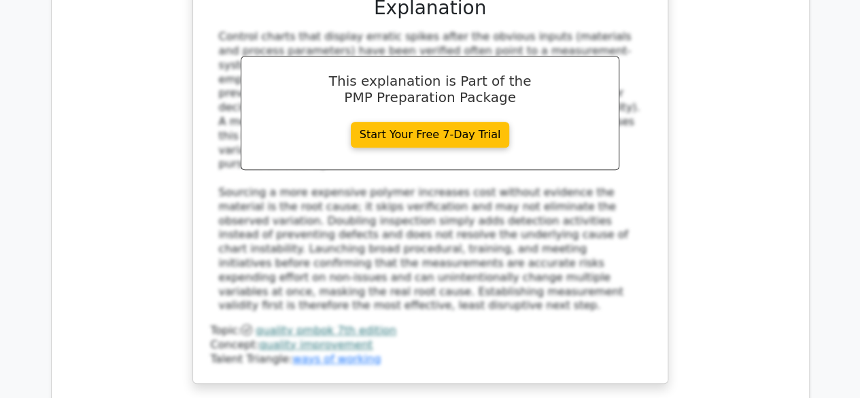
scroll to position [18496, 0]
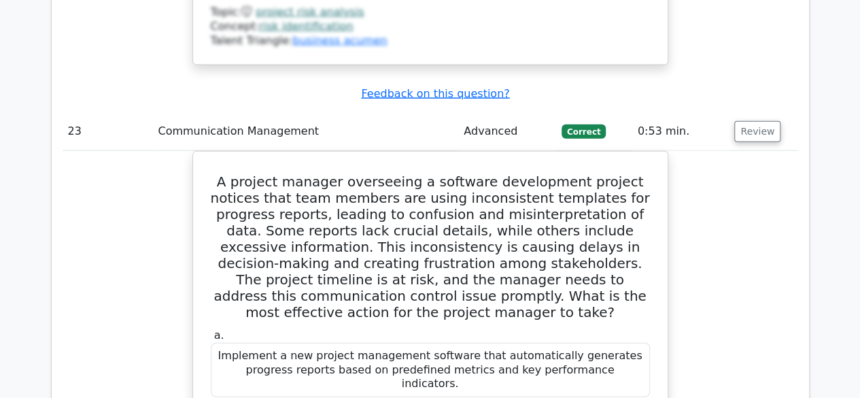
scroll to position [19602, 0]
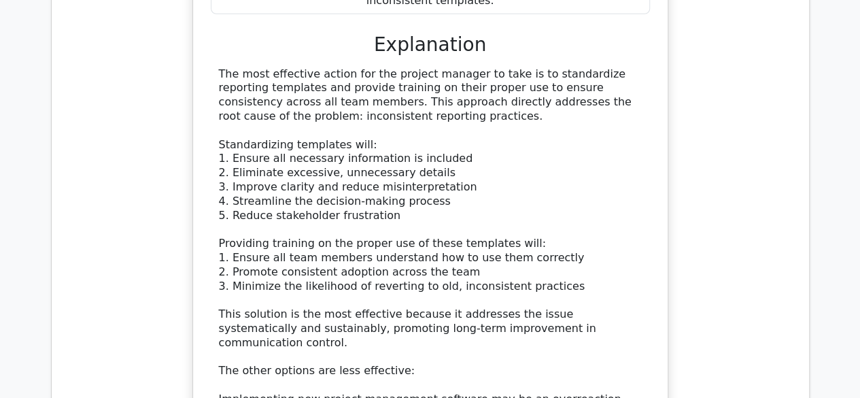
scroll to position [20299, 0]
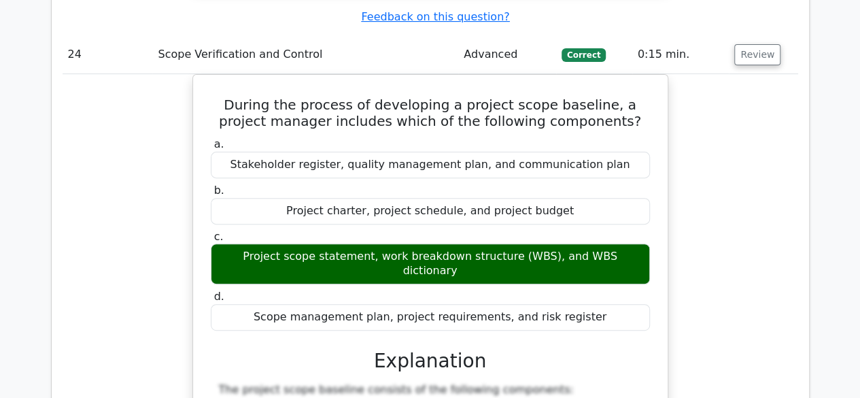
scroll to position [20825, 0]
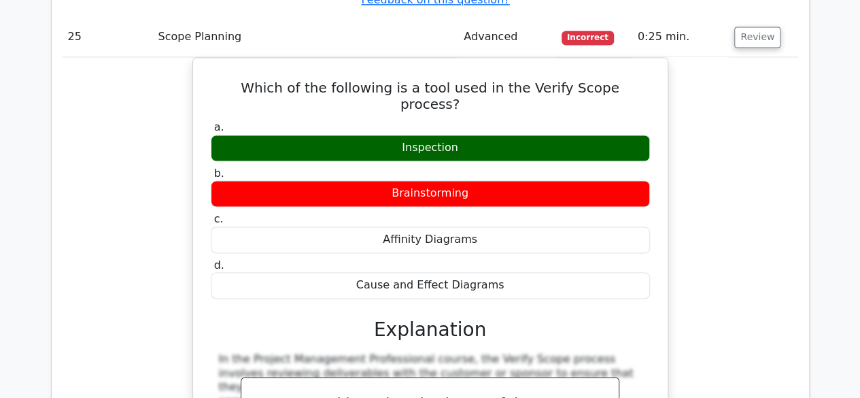
scroll to position [21647, 0]
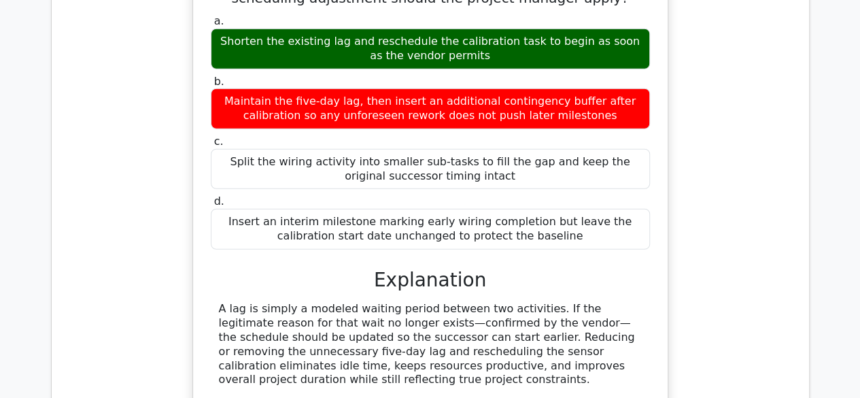
scroll to position [22407, 0]
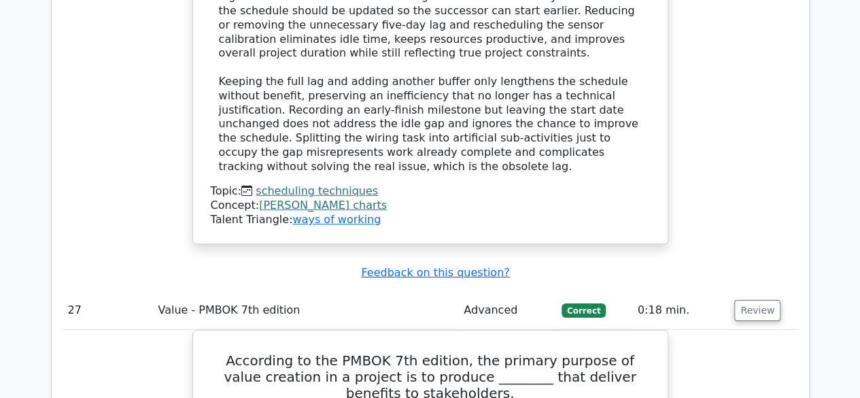
scroll to position [22706, 0]
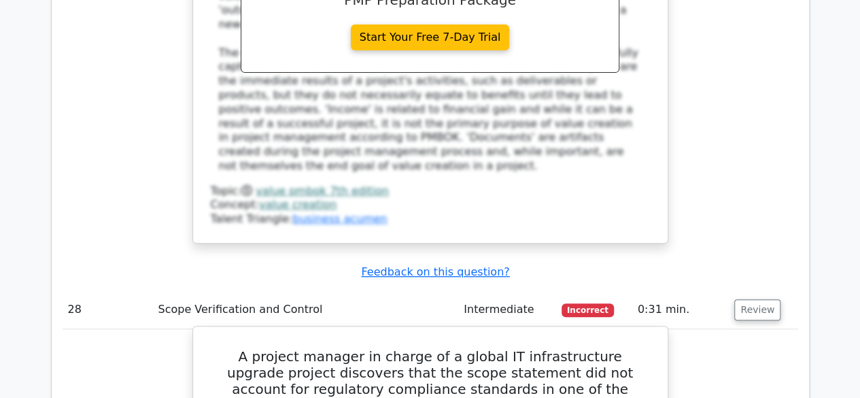
scroll to position [23410, 0]
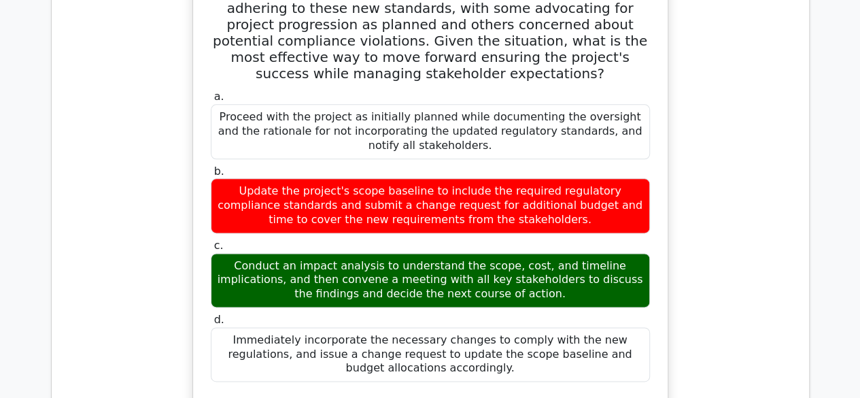
scroll to position [23958, 0]
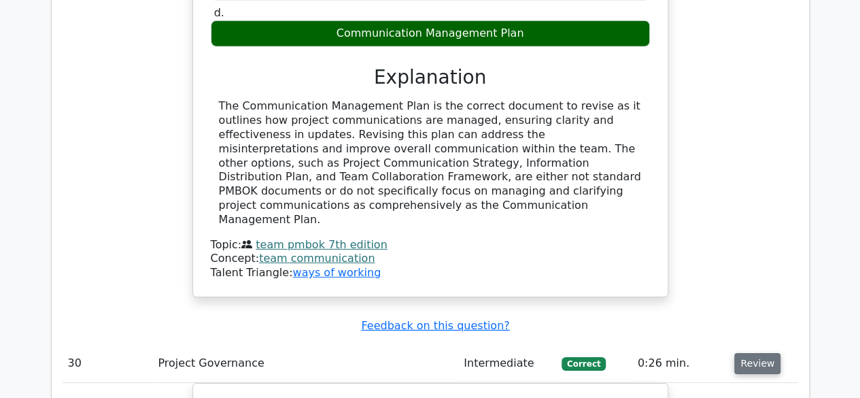
scroll to position [25239, 0]
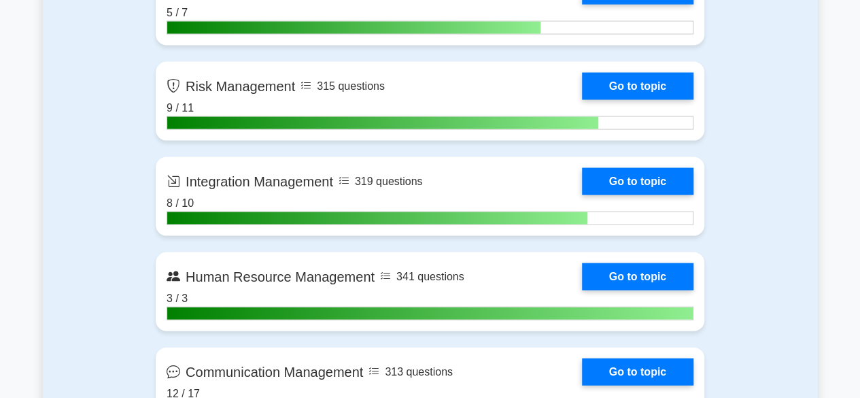
scroll to position [1334, 0]
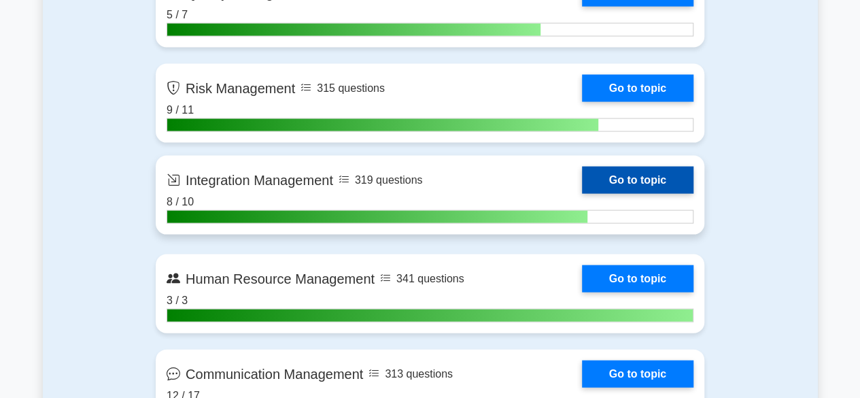
click at [680, 184] on link "Go to topic" at bounding box center [638, 180] width 112 height 27
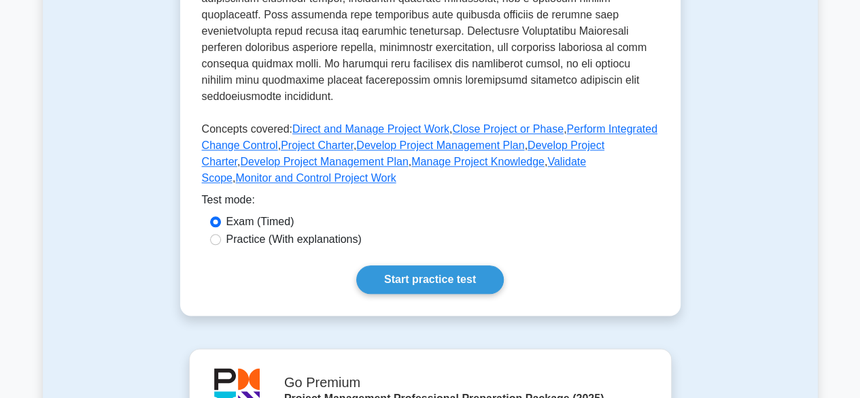
scroll to position [664, 0]
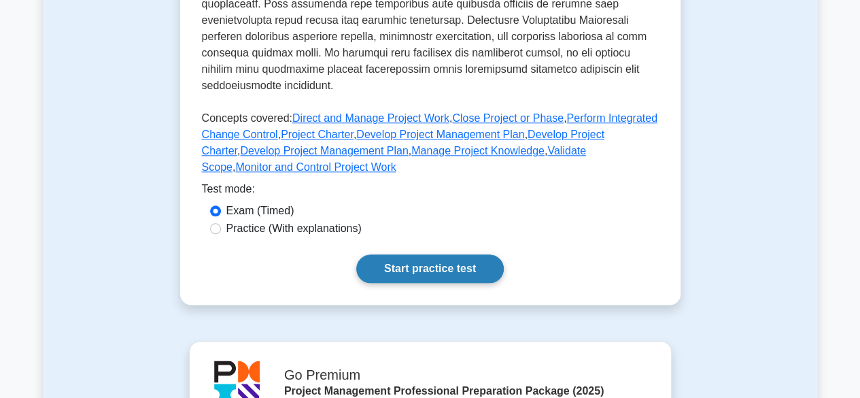
click at [450, 260] on link "Start practice test" at bounding box center [430, 268] width 148 height 29
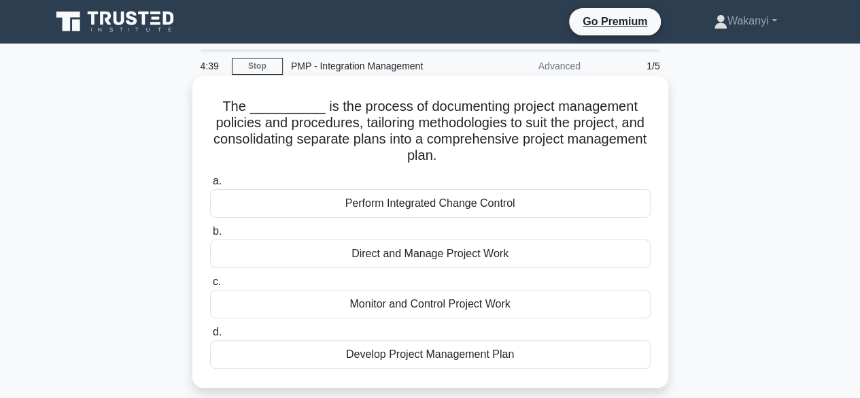
click at [507, 358] on div "Develop Project Management Plan" at bounding box center [430, 354] width 441 height 29
click at [210, 337] on input "d. Develop Project Management Plan" at bounding box center [210, 332] width 0 height 9
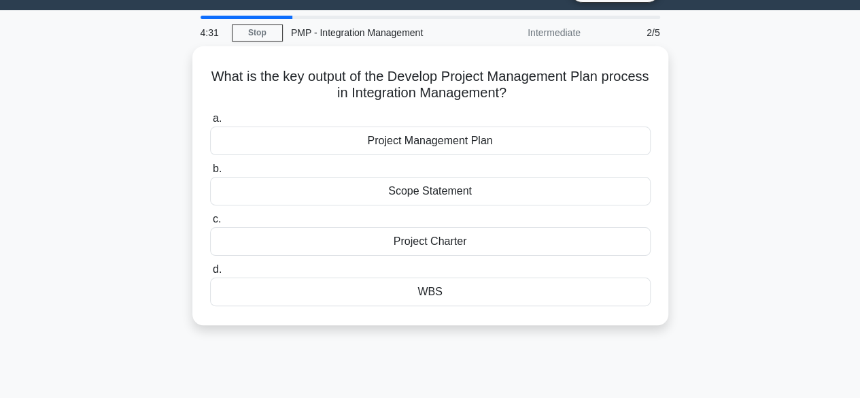
scroll to position [34, 0]
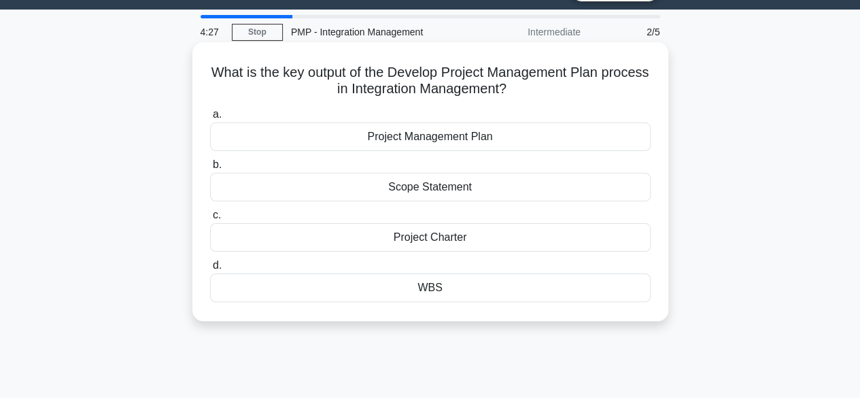
click at [475, 148] on div "Project Management Plan" at bounding box center [430, 136] width 441 height 29
click at [210, 119] on input "a. Project Management Plan" at bounding box center [210, 114] width 0 height 9
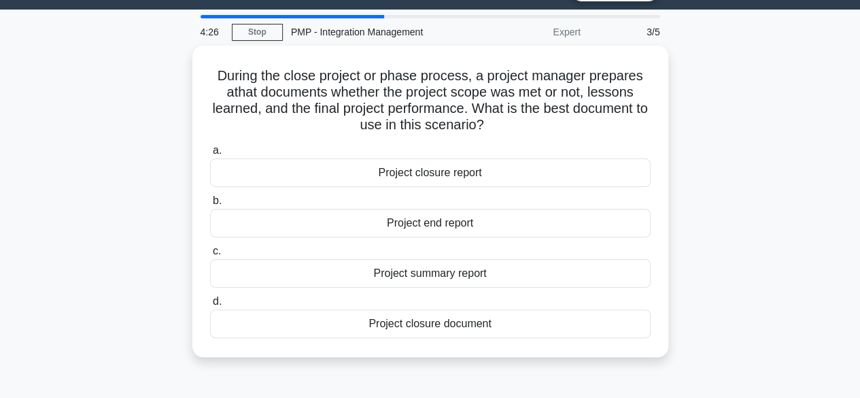
scroll to position [0, 0]
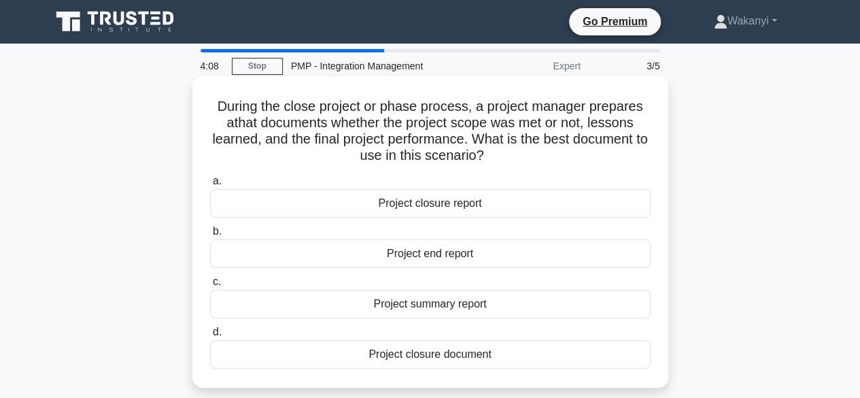
click at [473, 211] on div "Project closure report" at bounding box center [430, 203] width 441 height 29
click at [210, 186] on input "a. Project closure report" at bounding box center [210, 181] width 0 height 9
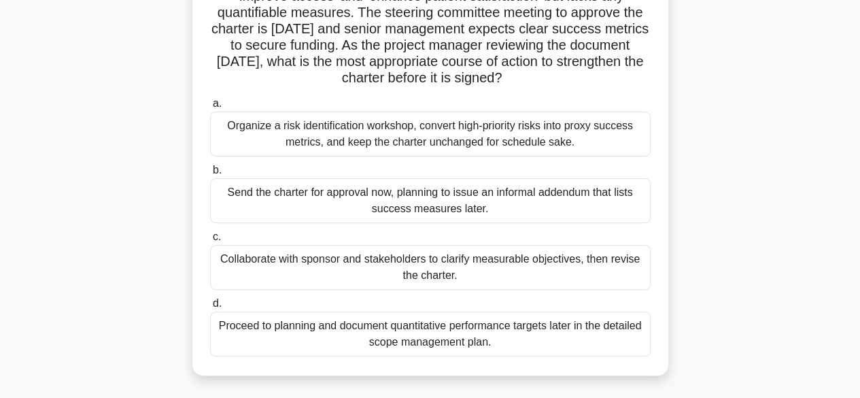
scroll to position [133, 0]
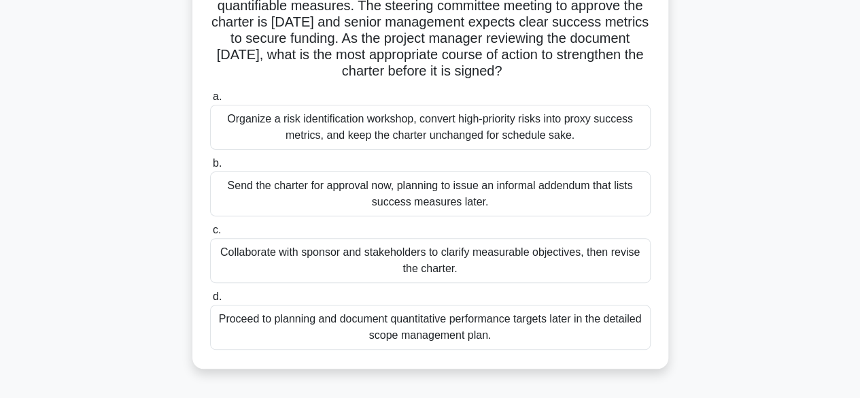
click at [620, 261] on div "Collaborate with sponsor and stakeholders to clarify measurable objectives, the…" at bounding box center [430, 260] width 441 height 45
click at [210, 235] on input "c. Collaborate with sponsor and stakeholders to clarify measurable objectives, …" at bounding box center [210, 230] width 0 height 9
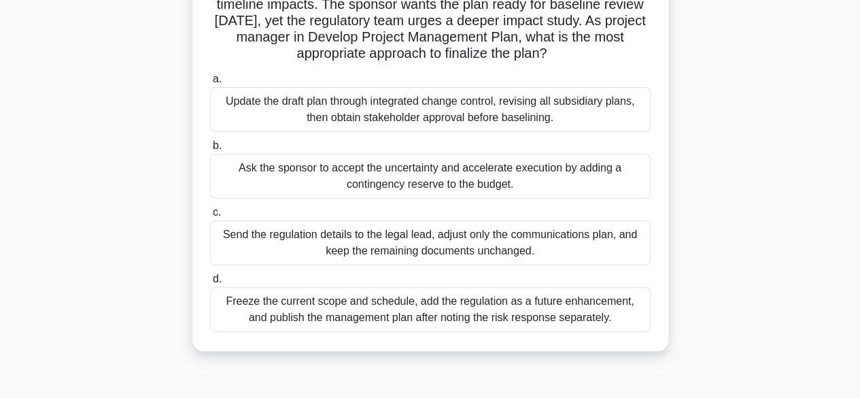
scroll to position [136, 0]
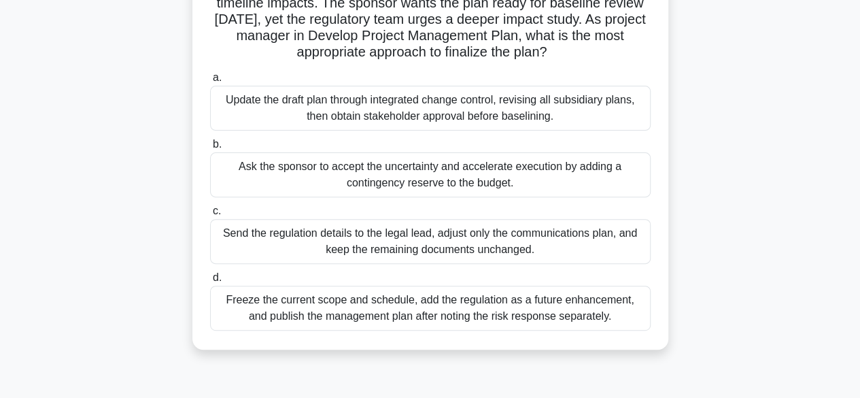
click at [616, 113] on div "Update the draft plan through integrated change control, revising all subsidiar…" at bounding box center [430, 108] width 441 height 45
click at [210, 82] on input "a. Update the draft plan through integrated change control, revising all subsid…" at bounding box center [210, 77] width 0 height 9
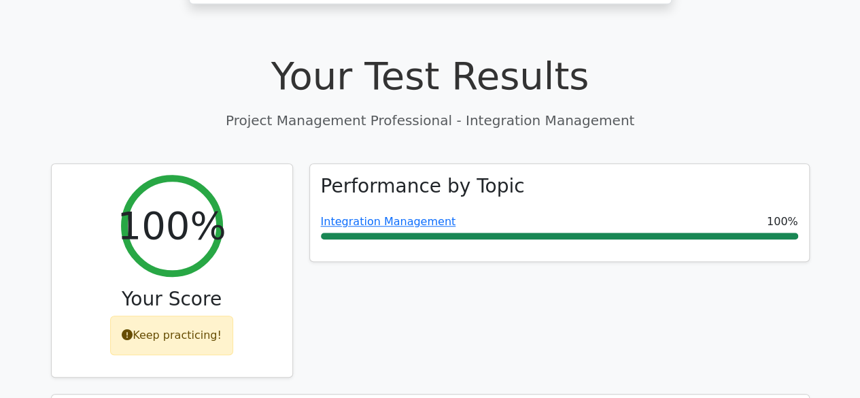
scroll to position [465, 0]
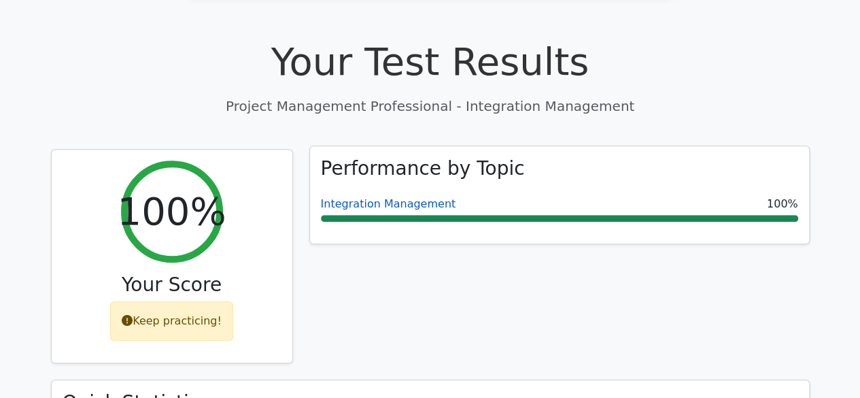
click at [405, 197] on link "Integration Management" at bounding box center [388, 203] width 135 height 13
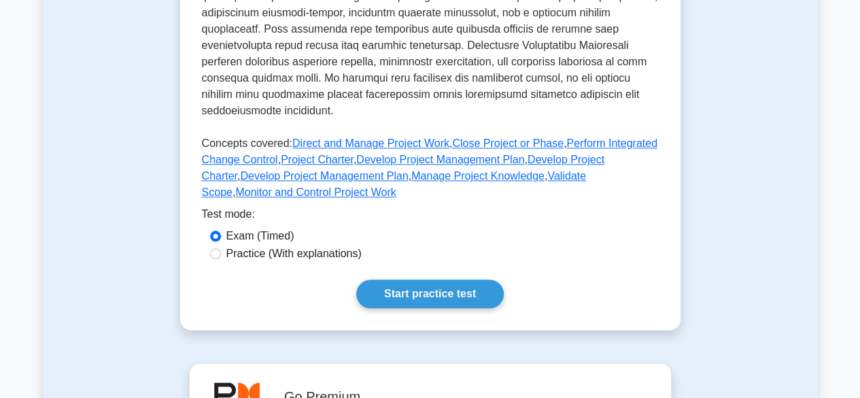
scroll to position [633, 0]
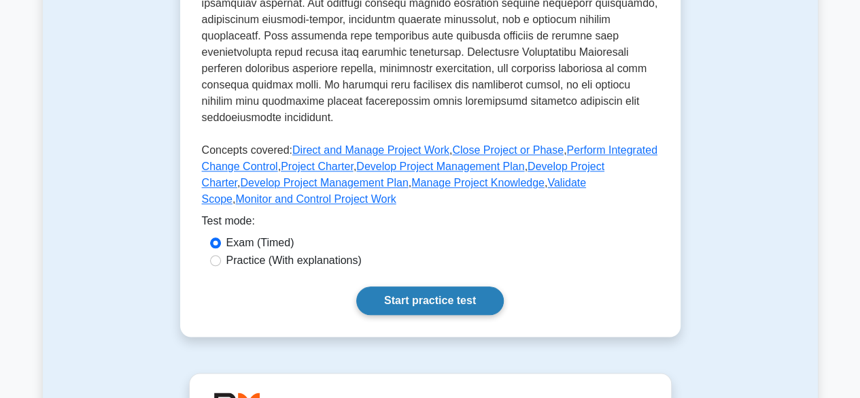
click at [456, 286] on link "Start practice test" at bounding box center [430, 300] width 148 height 29
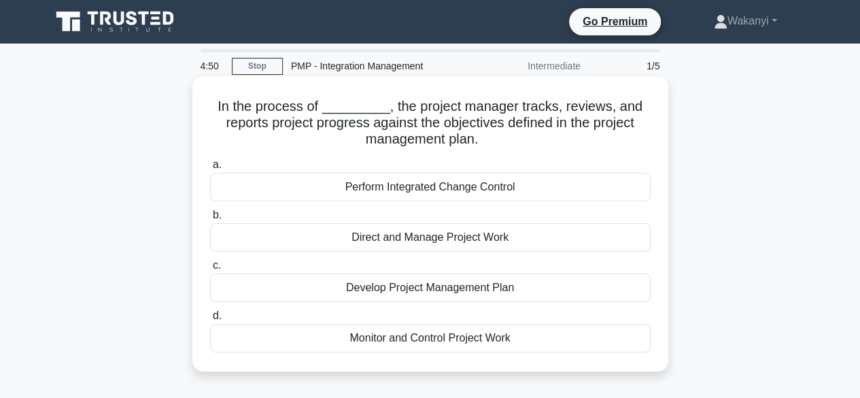
click at [582, 336] on div "Monitor and Control Project Work" at bounding box center [430, 338] width 441 height 29
click at [210, 320] on input "d. Monitor and Control Project Work" at bounding box center [210, 315] width 0 height 9
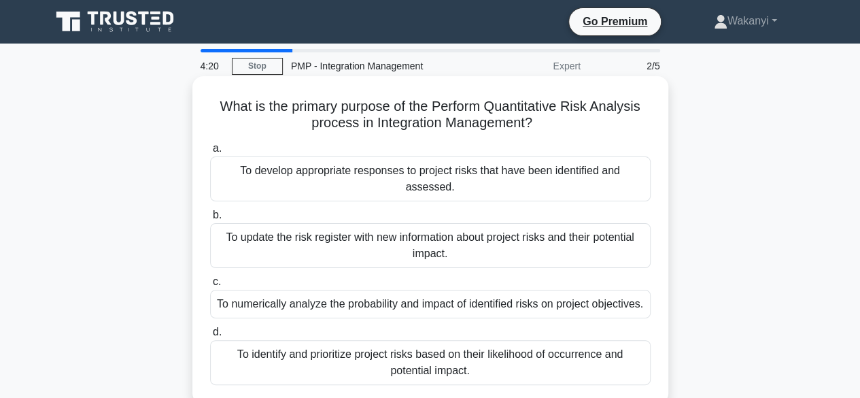
click at [623, 297] on div "To numerically analyze the probability and impact of identified risks on projec…" at bounding box center [430, 304] width 441 height 29
click at [210, 286] on input "c. To numerically analyze the probability and impact of identified risks on pro…" at bounding box center [210, 281] width 0 height 9
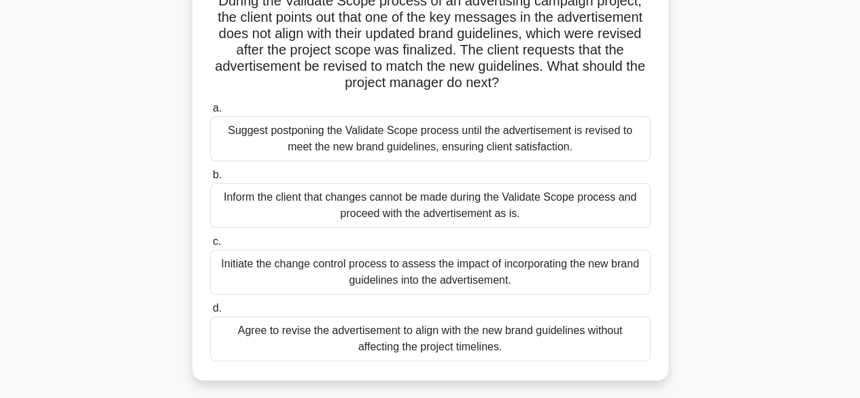
scroll to position [110, 0]
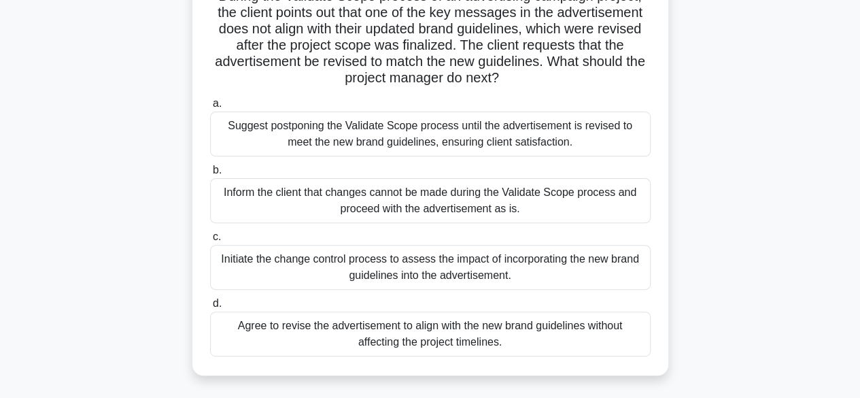
click at [606, 273] on div "Initiate the change control process to assess the impact of incorporating the n…" at bounding box center [430, 267] width 441 height 45
click at [210, 241] on input "c. Initiate the change control process to assess the impact of incorporating th…" at bounding box center [210, 237] width 0 height 9
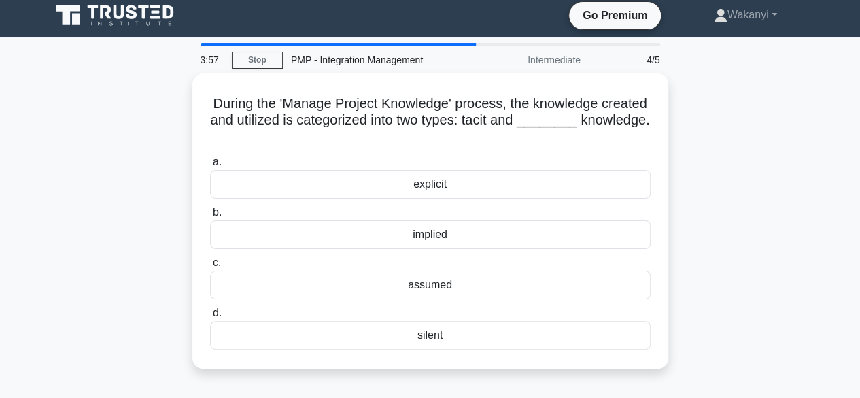
scroll to position [0, 0]
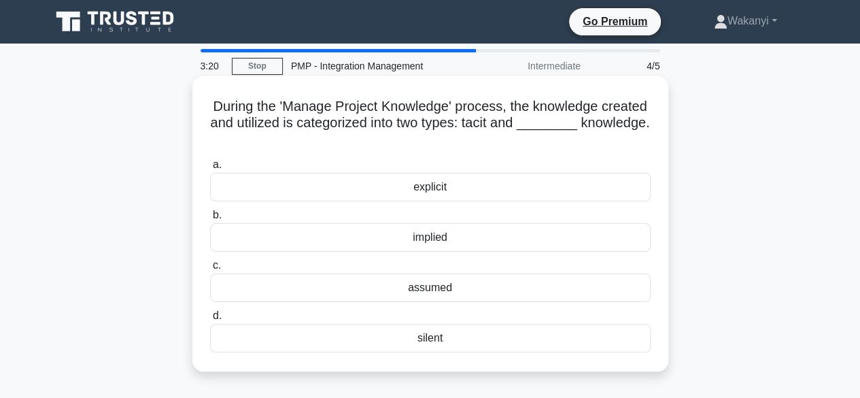
click at [428, 190] on div "explicit" at bounding box center [430, 187] width 441 height 29
click at [210, 169] on input "a. explicit" at bounding box center [210, 165] width 0 height 9
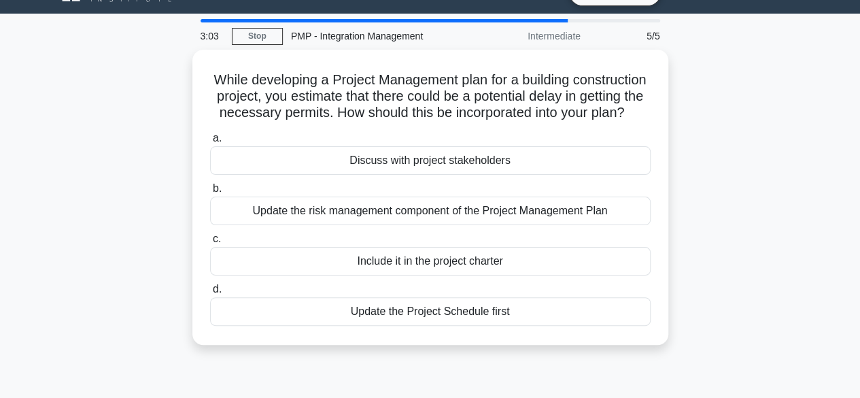
scroll to position [38, 0]
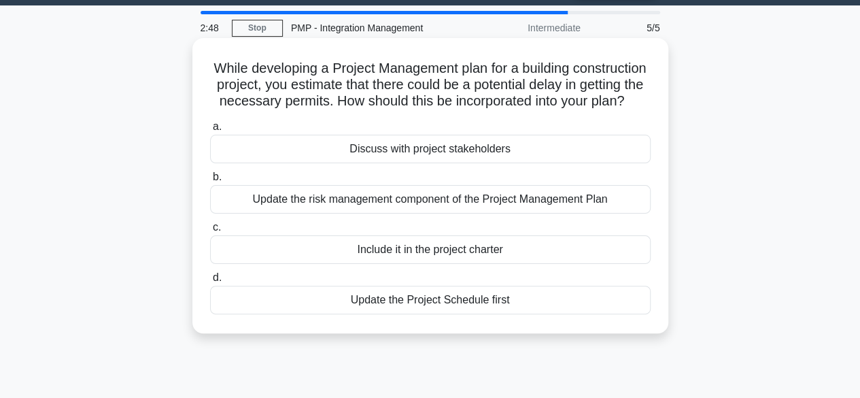
click at [601, 214] on div "Update the risk management component of the Project Management Plan" at bounding box center [430, 199] width 441 height 29
click at [210, 182] on input "b. Update the risk management component of the Project Management Plan" at bounding box center [210, 177] width 0 height 9
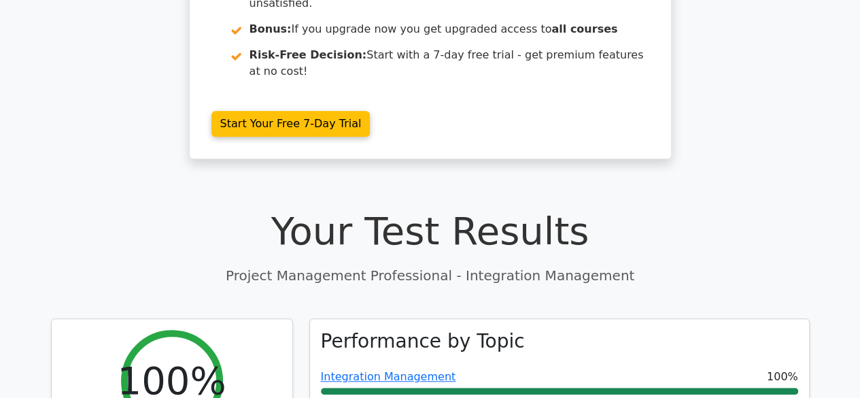
scroll to position [299, 0]
